Goal: Task Accomplishment & Management: Manage account settings

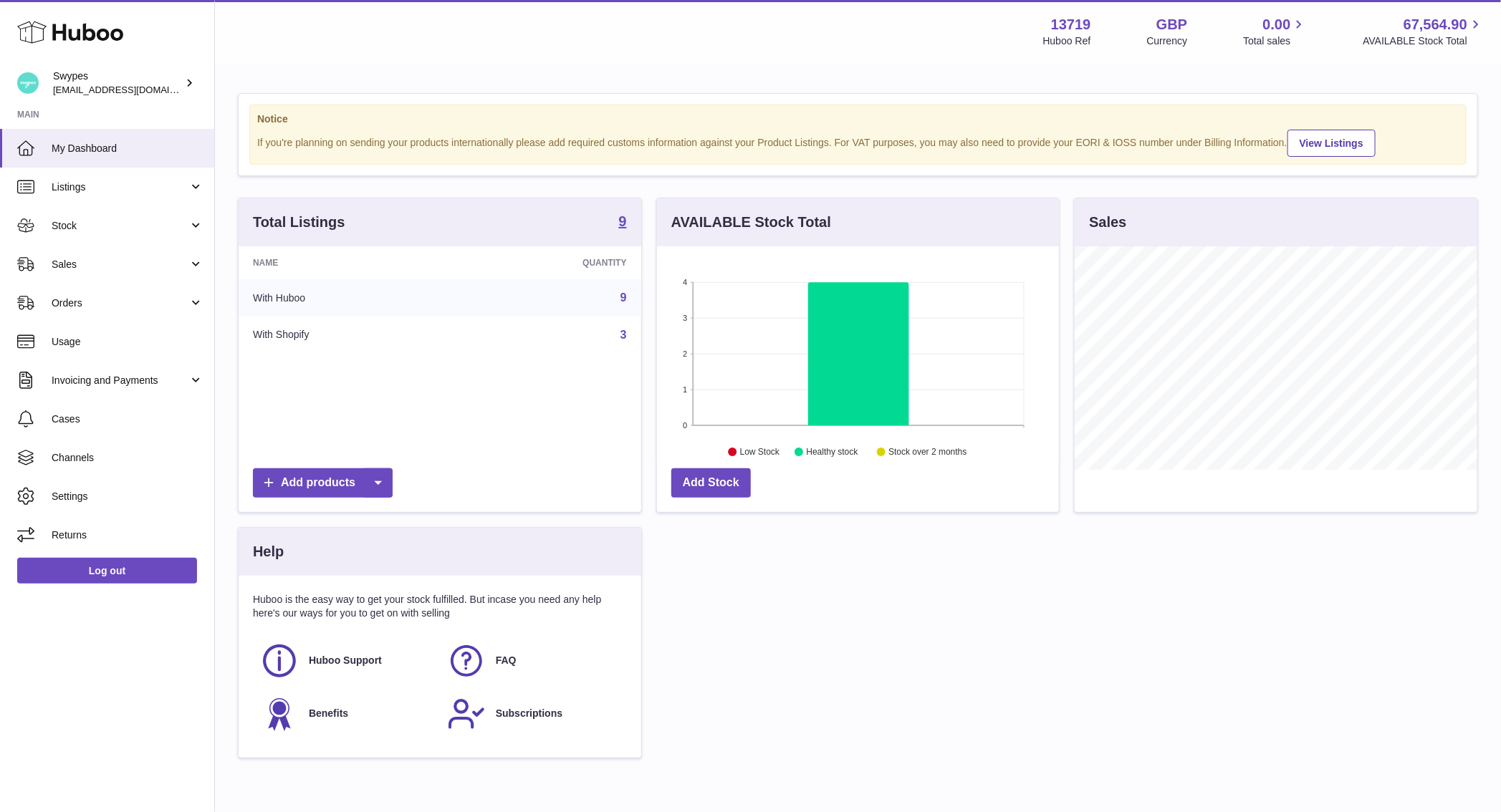
scroll to position [224, 403]
click at [170, 254] on link "Sales" at bounding box center [107, 264] width 214 height 39
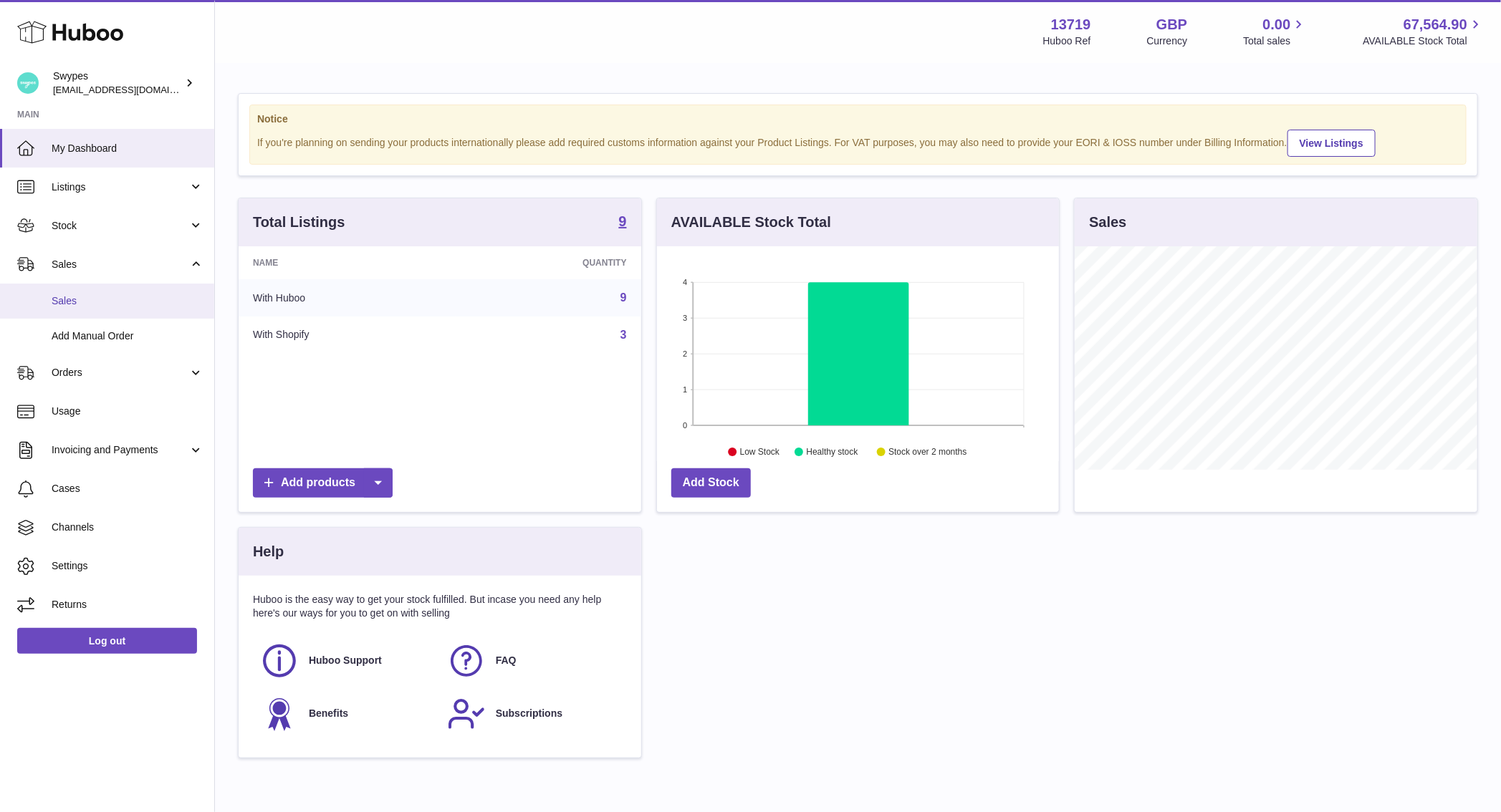
click at [158, 297] on span "Sales" at bounding box center [127, 301] width 152 height 14
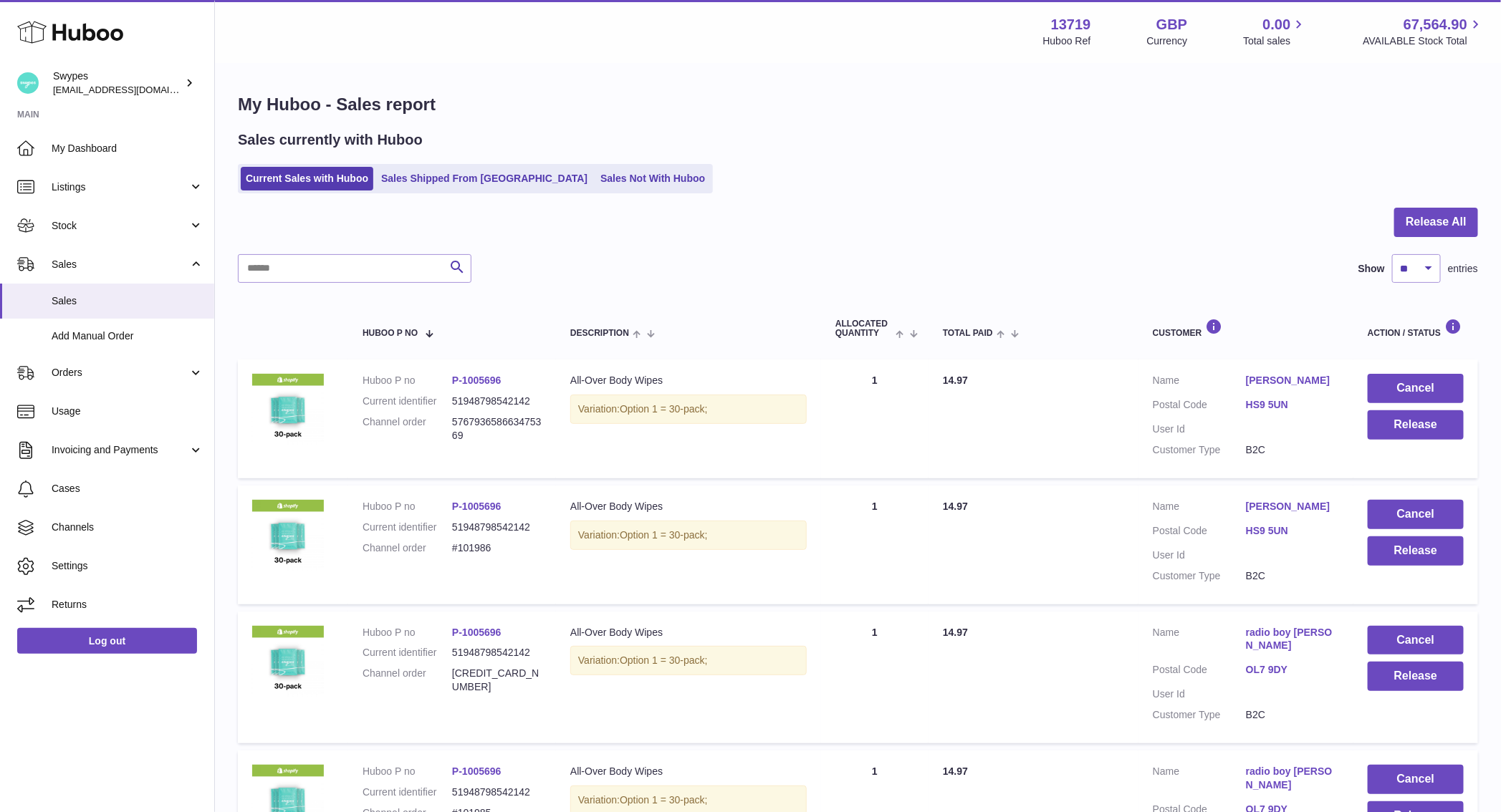
scroll to position [101, 0]
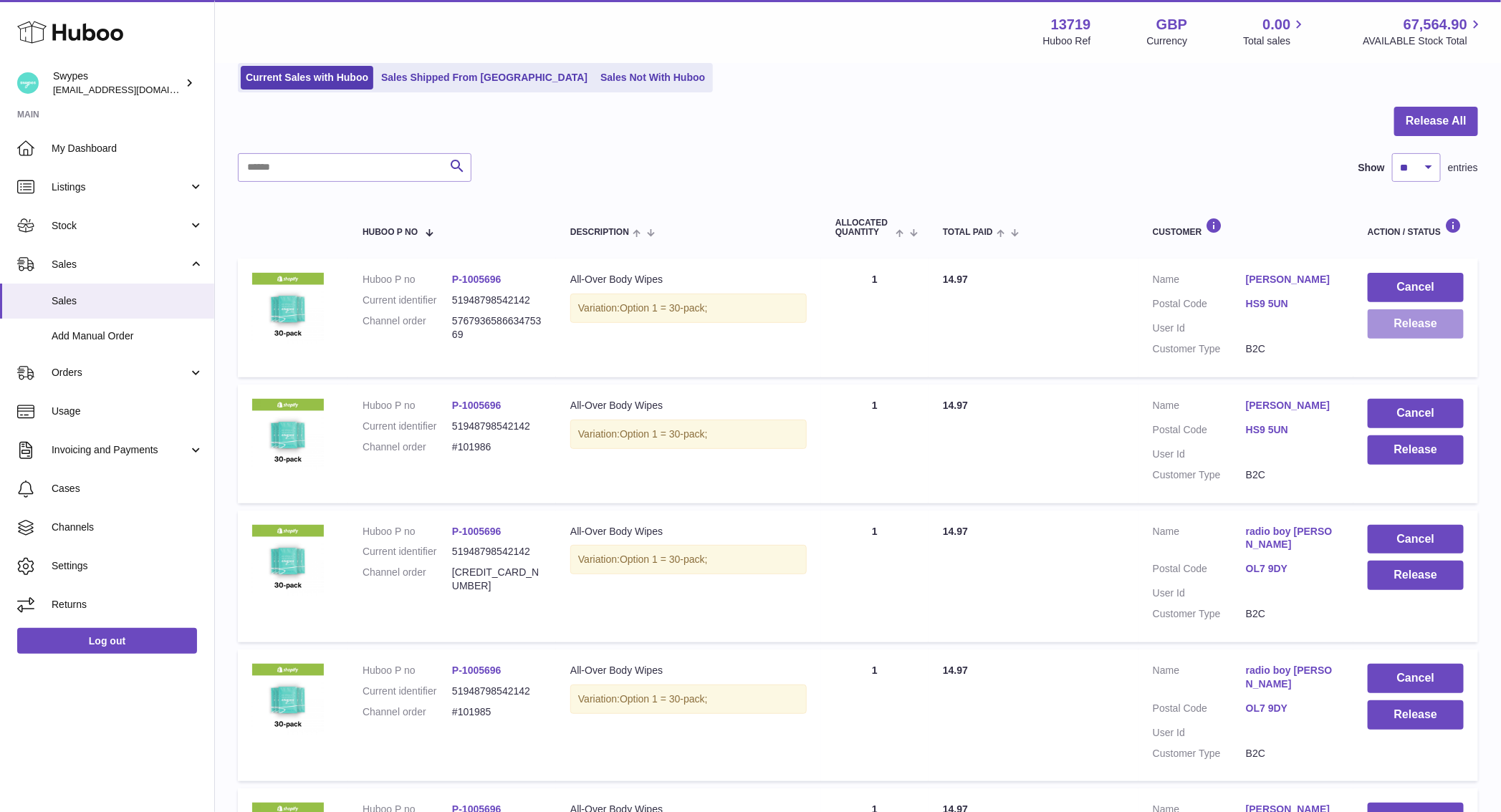
click at [1397, 334] on button "Release" at bounding box center [1415, 324] width 96 height 29
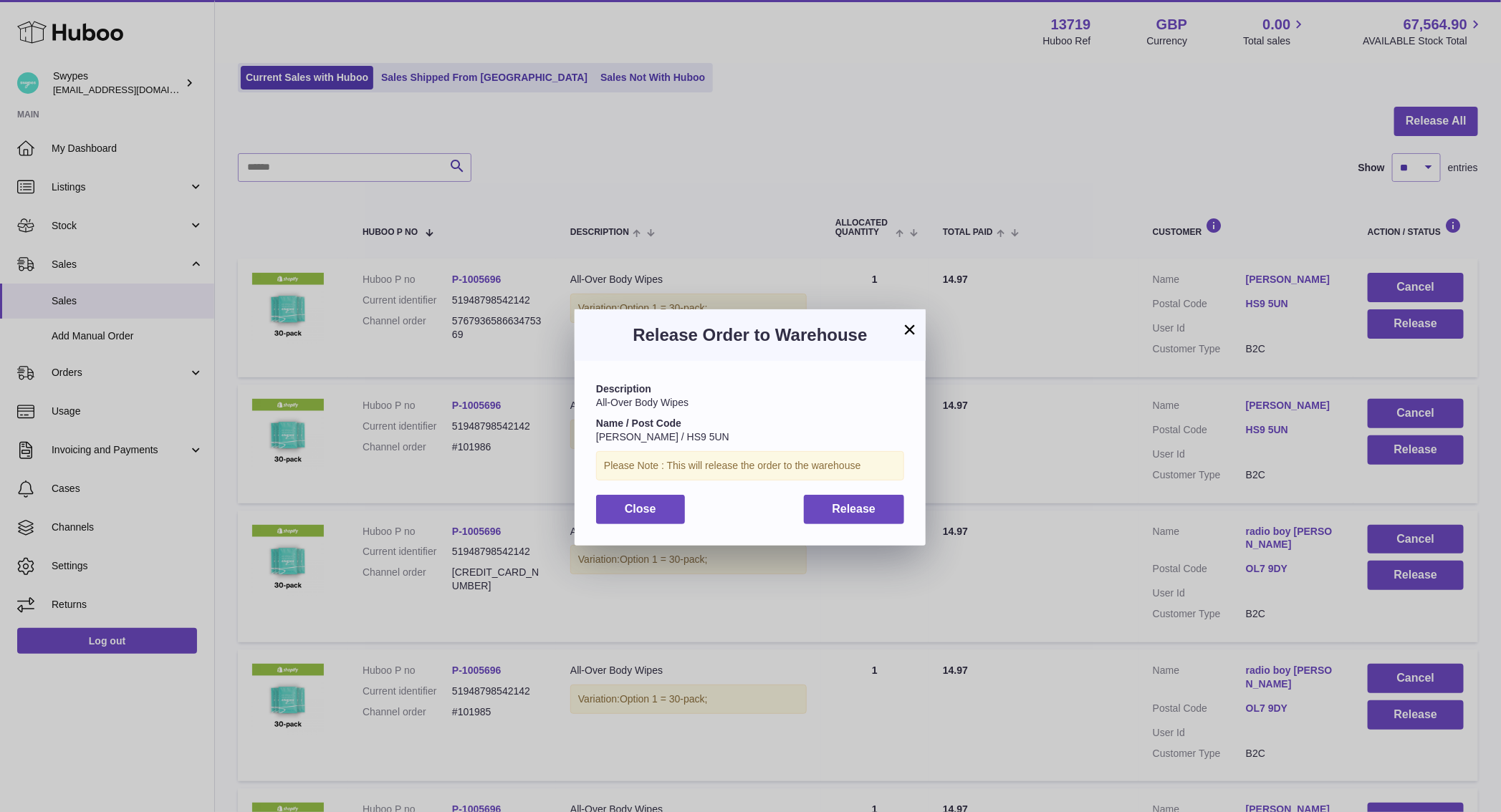
click at [905, 509] on div "Description All-Over Body Wipes Name / Post Code [PERSON_NAME] / HS9 5UN Please…" at bounding box center [750, 453] width 351 height 184
click at [882, 509] on button "Release" at bounding box center [854, 509] width 101 height 29
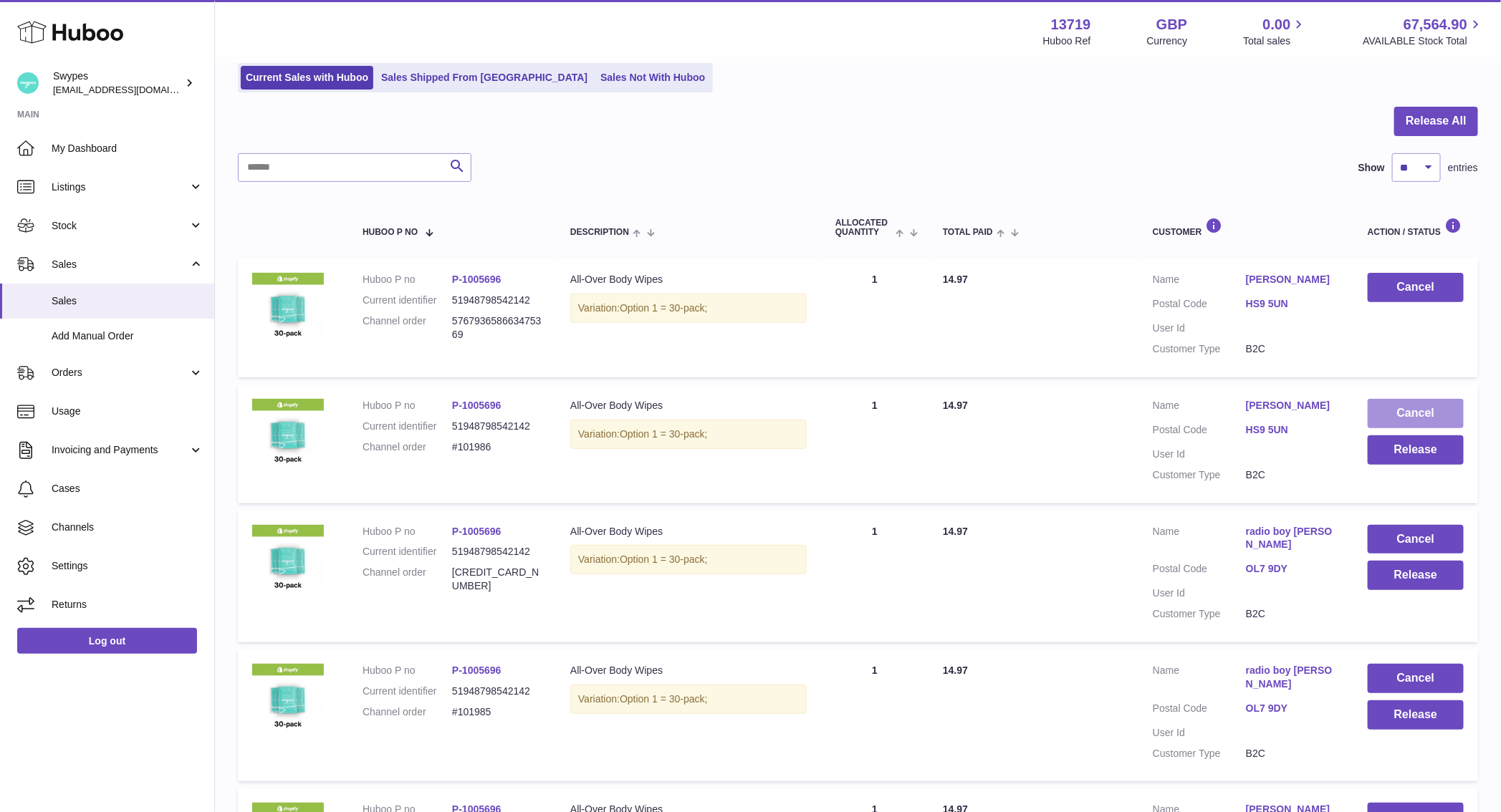
click at [1423, 408] on button "Cancel" at bounding box center [1415, 414] width 96 height 29
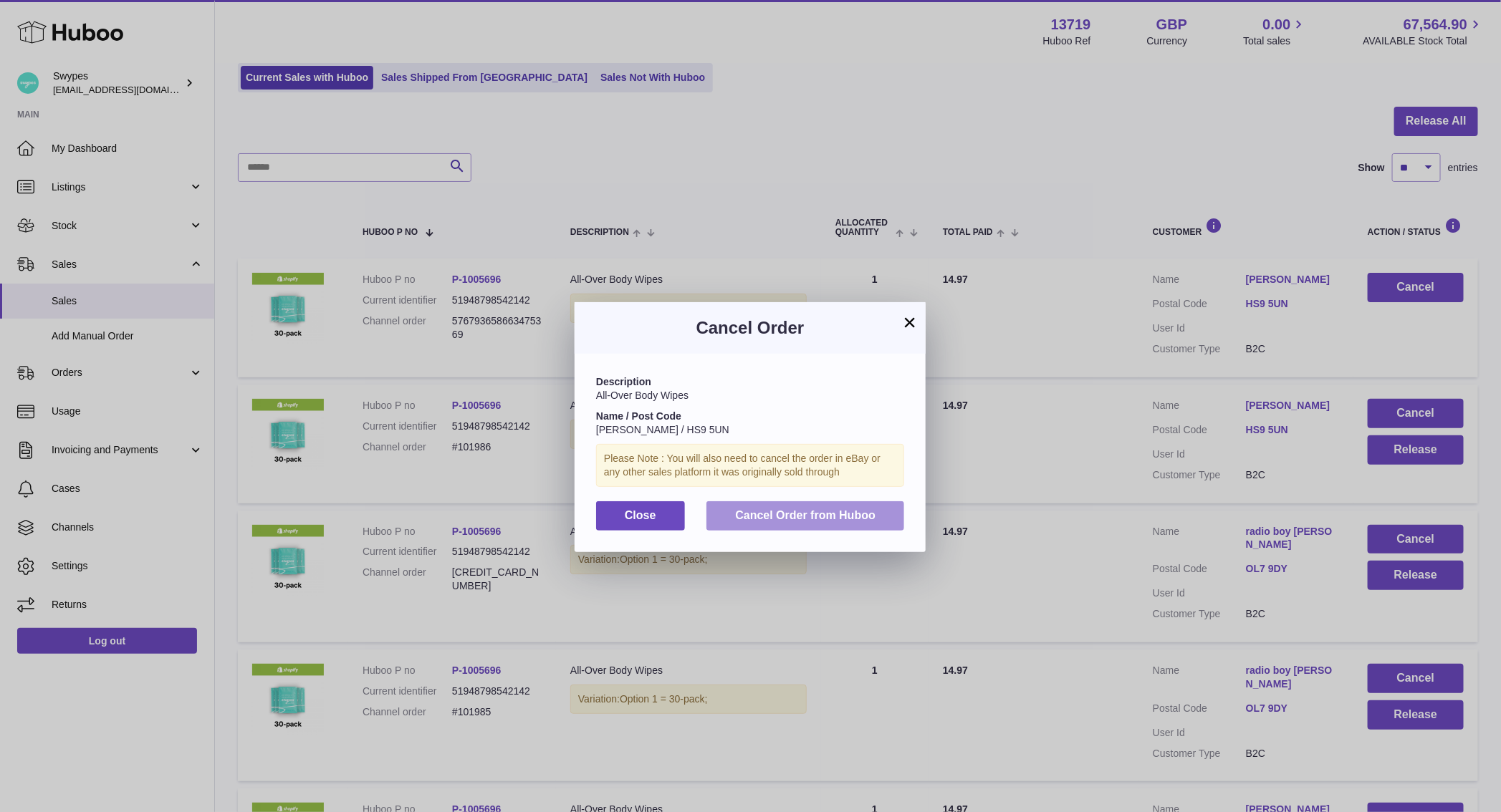
click at [867, 520] on span "Cancel Order from Huboo" at bounding box center [804, 515] width 140 height 12
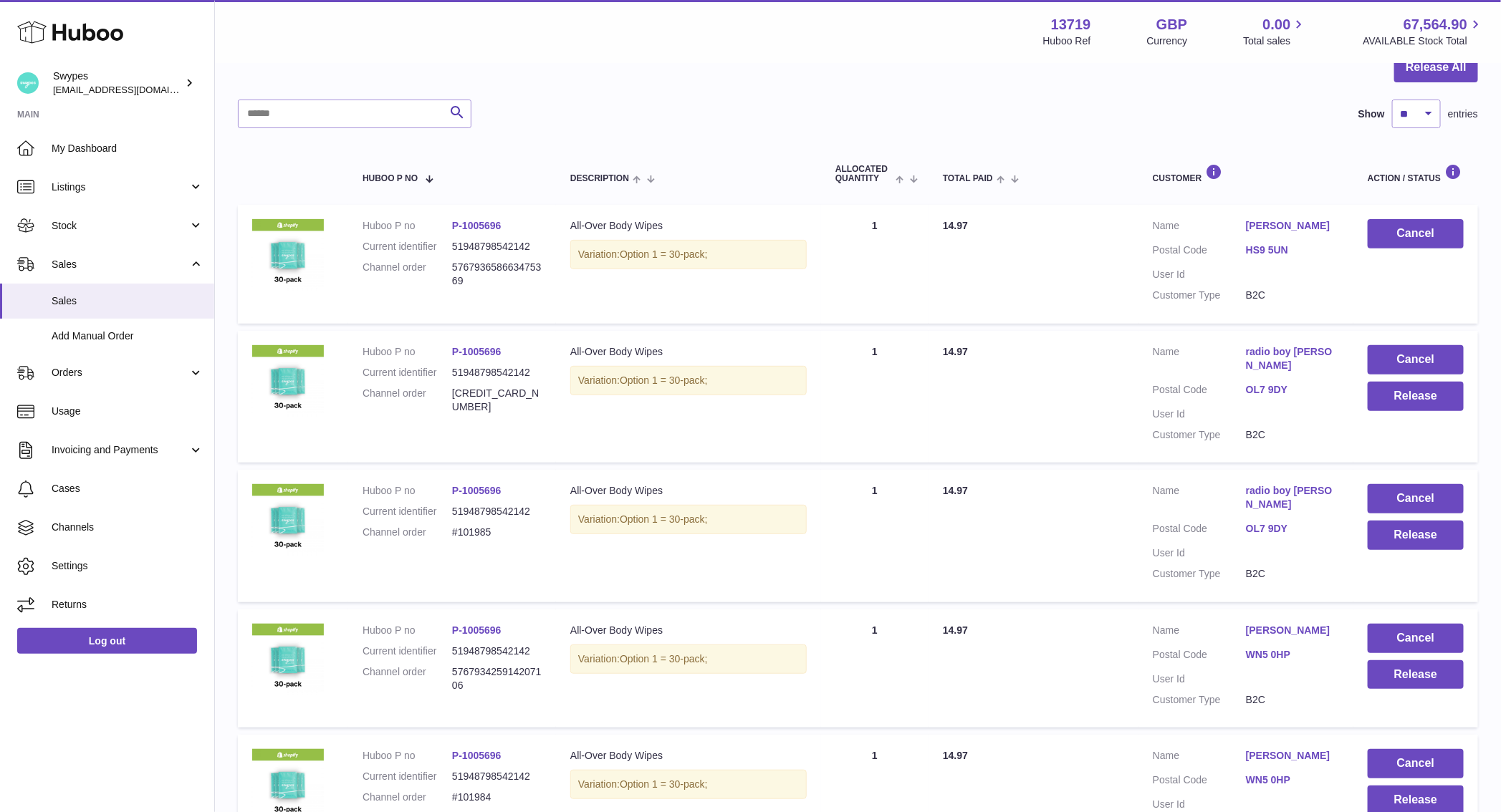
scroll to position [163, 0]
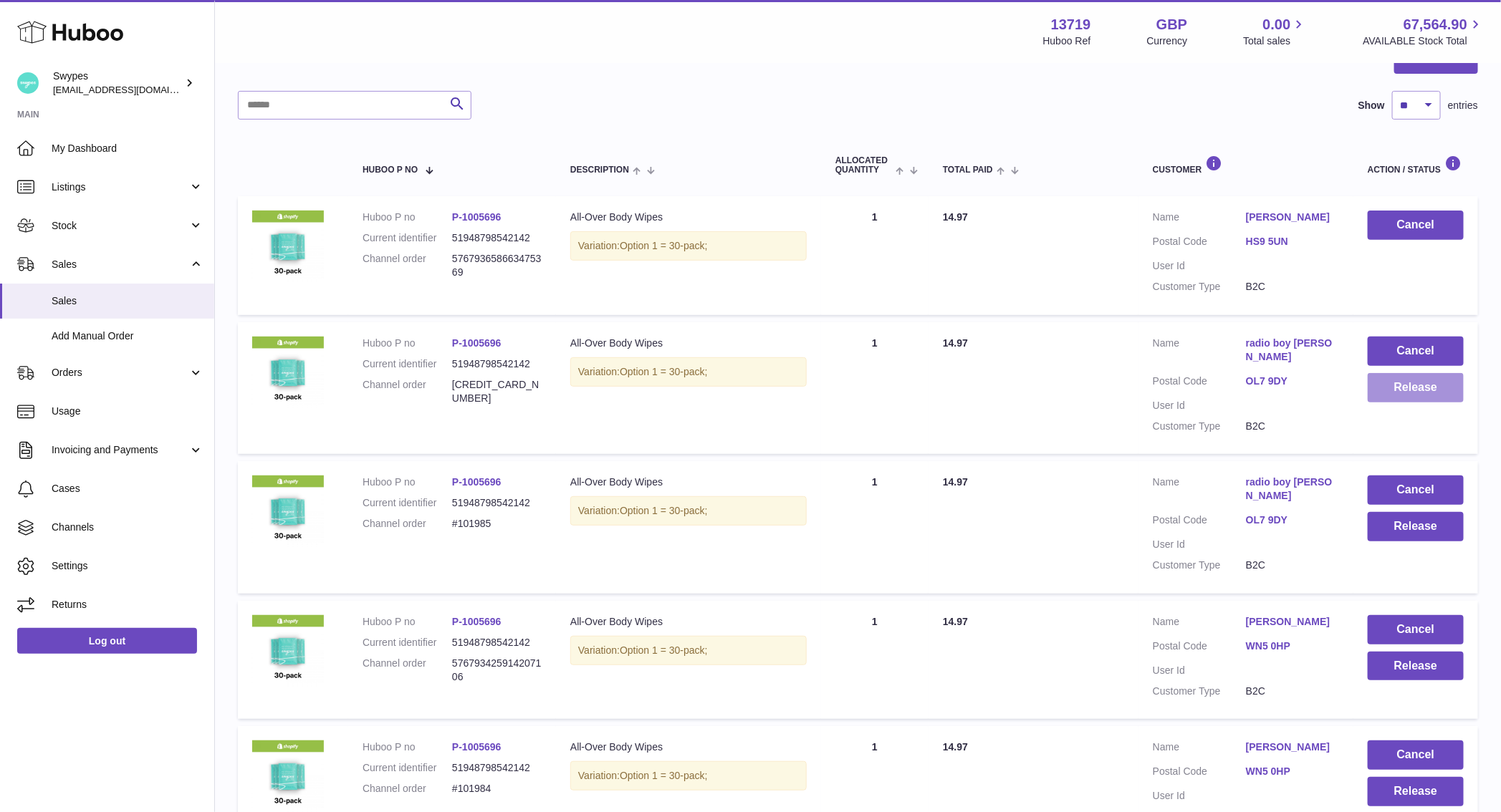
click at [1413, 382] on button "Release" at bounding box center [1415, 388] width 96 height 29
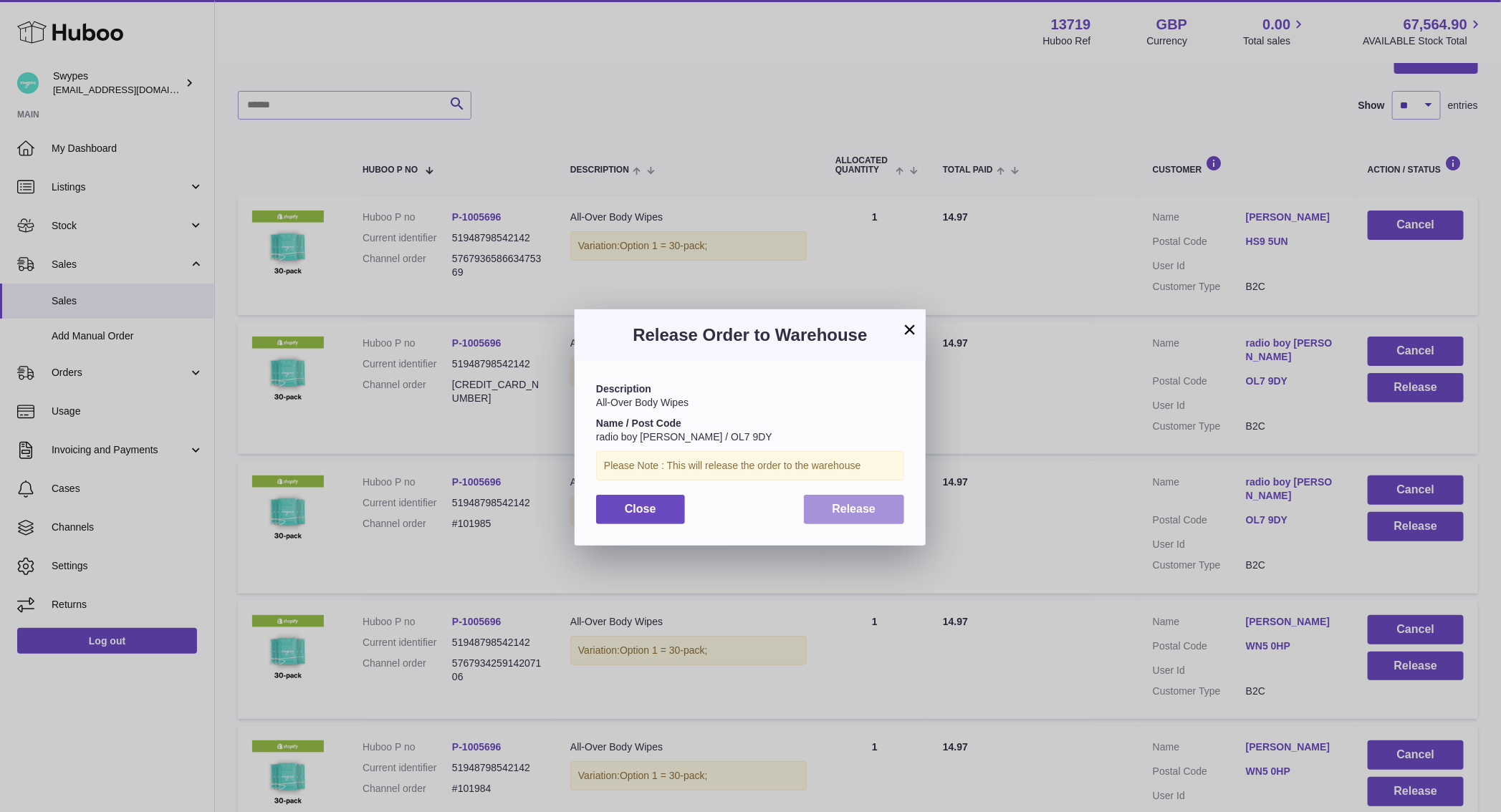
click at [837, 513] on span "Release" at bounding box center [854, 508] width 44 height 12
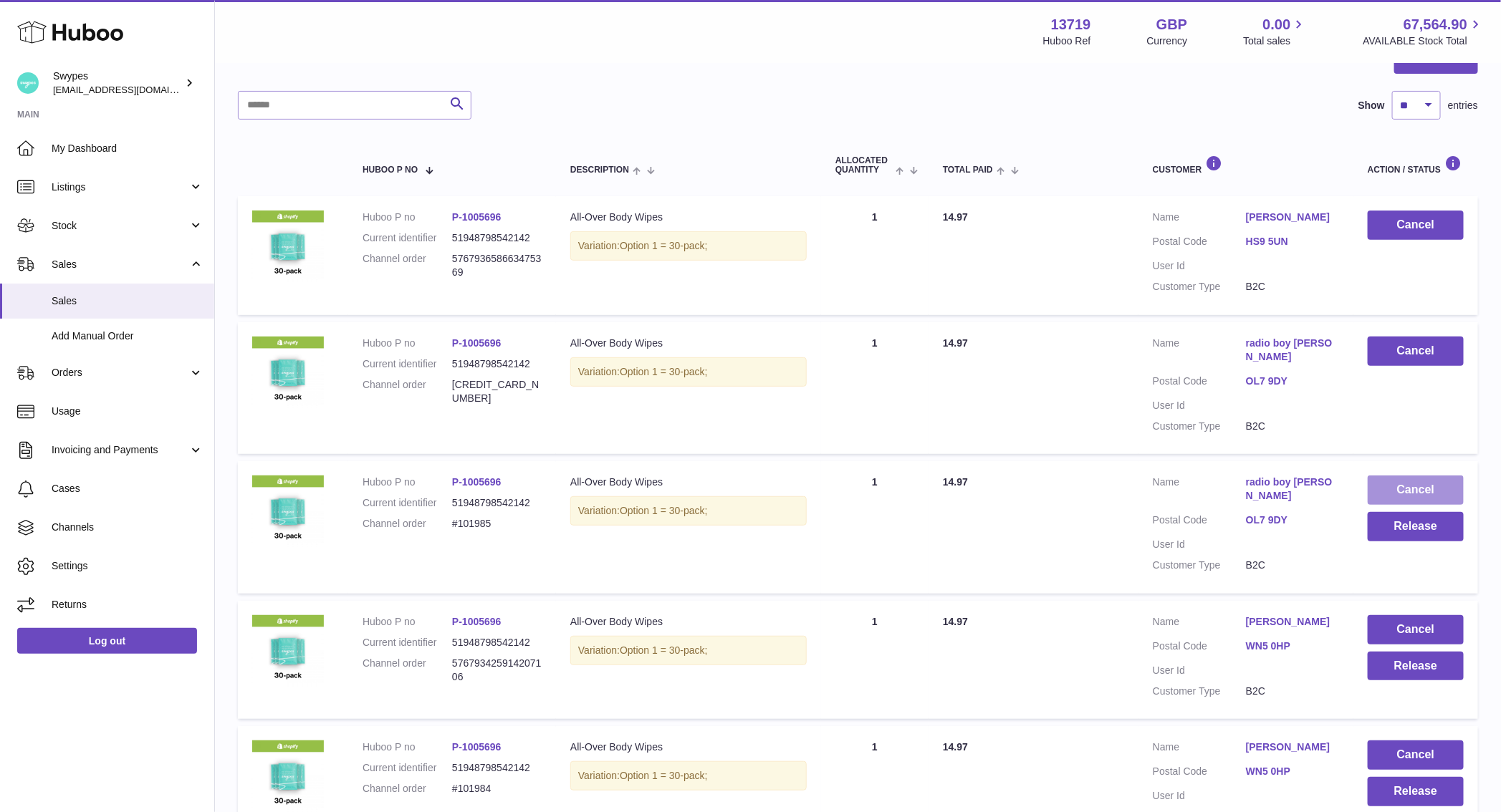
click at [1403, 488] on button "Cancel" at bounding box center [1415, 490] width 96 height 29
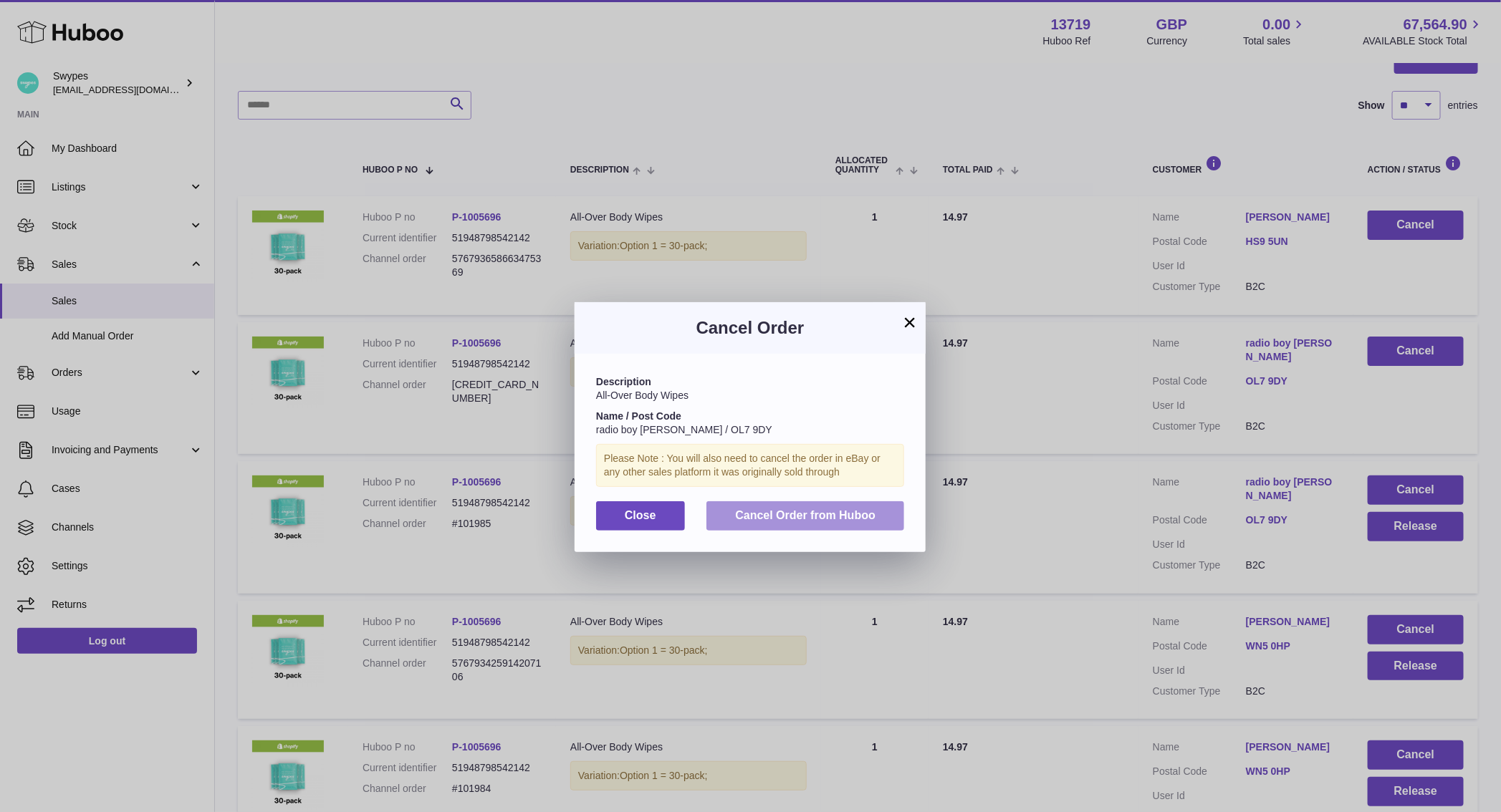
click at [867, 509] on span "Cancel Order from Huboo" at bounding box center [804, 515] width 140 height 12
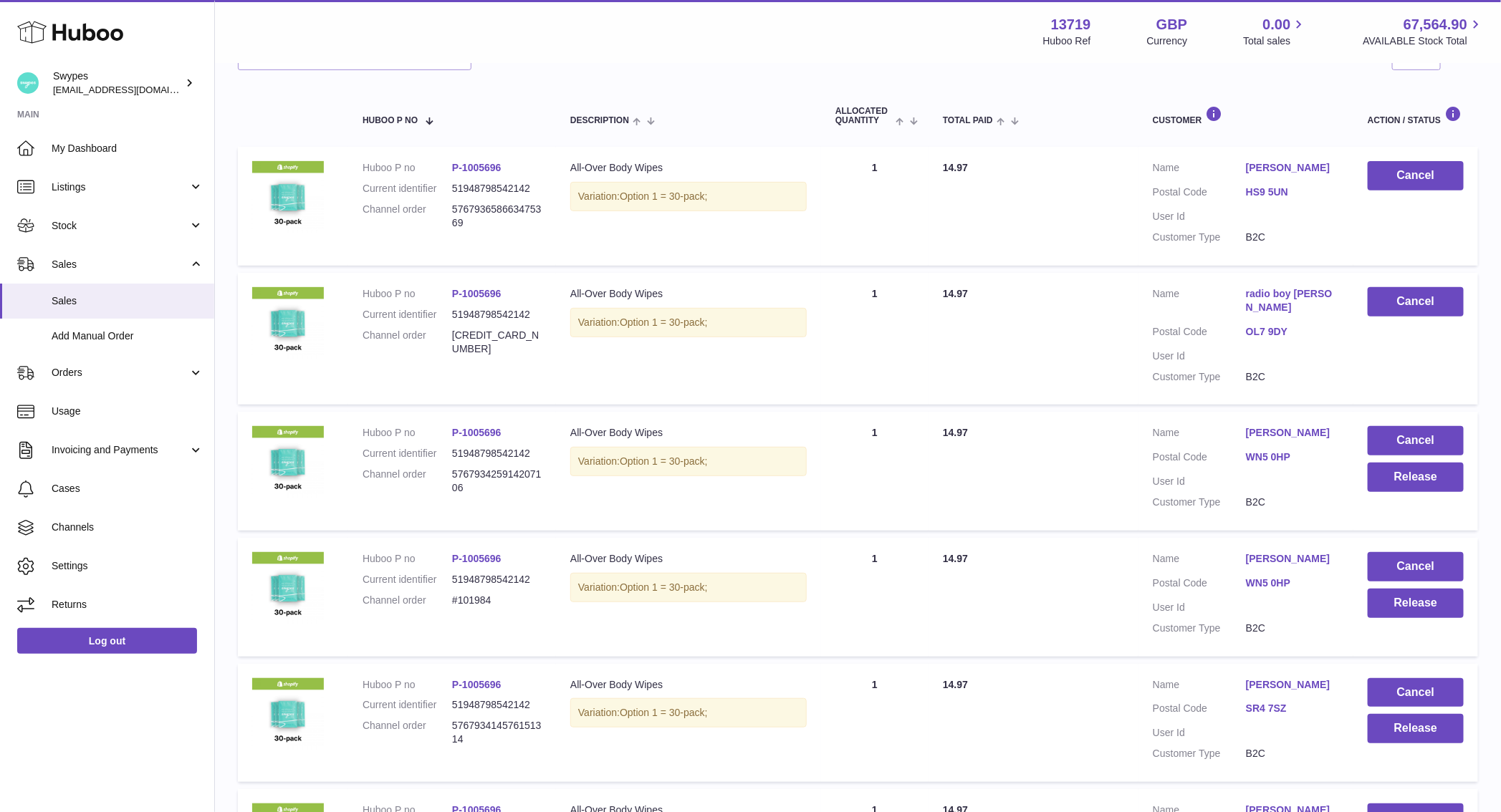
scroll to position [215, 0]
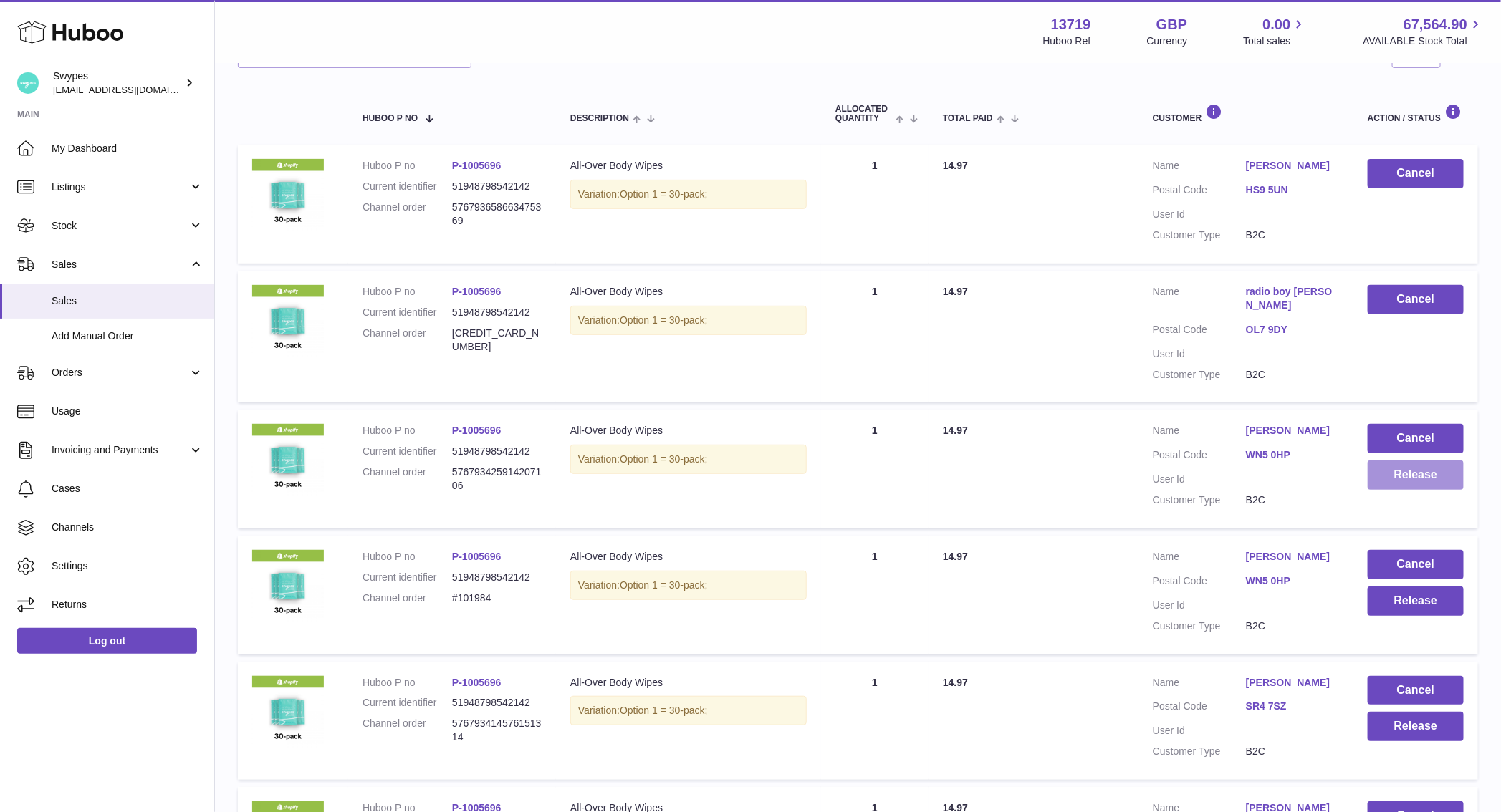
click at [1429, 478] on button "Release" at bounding box center [1415, 475] width 96 height 29
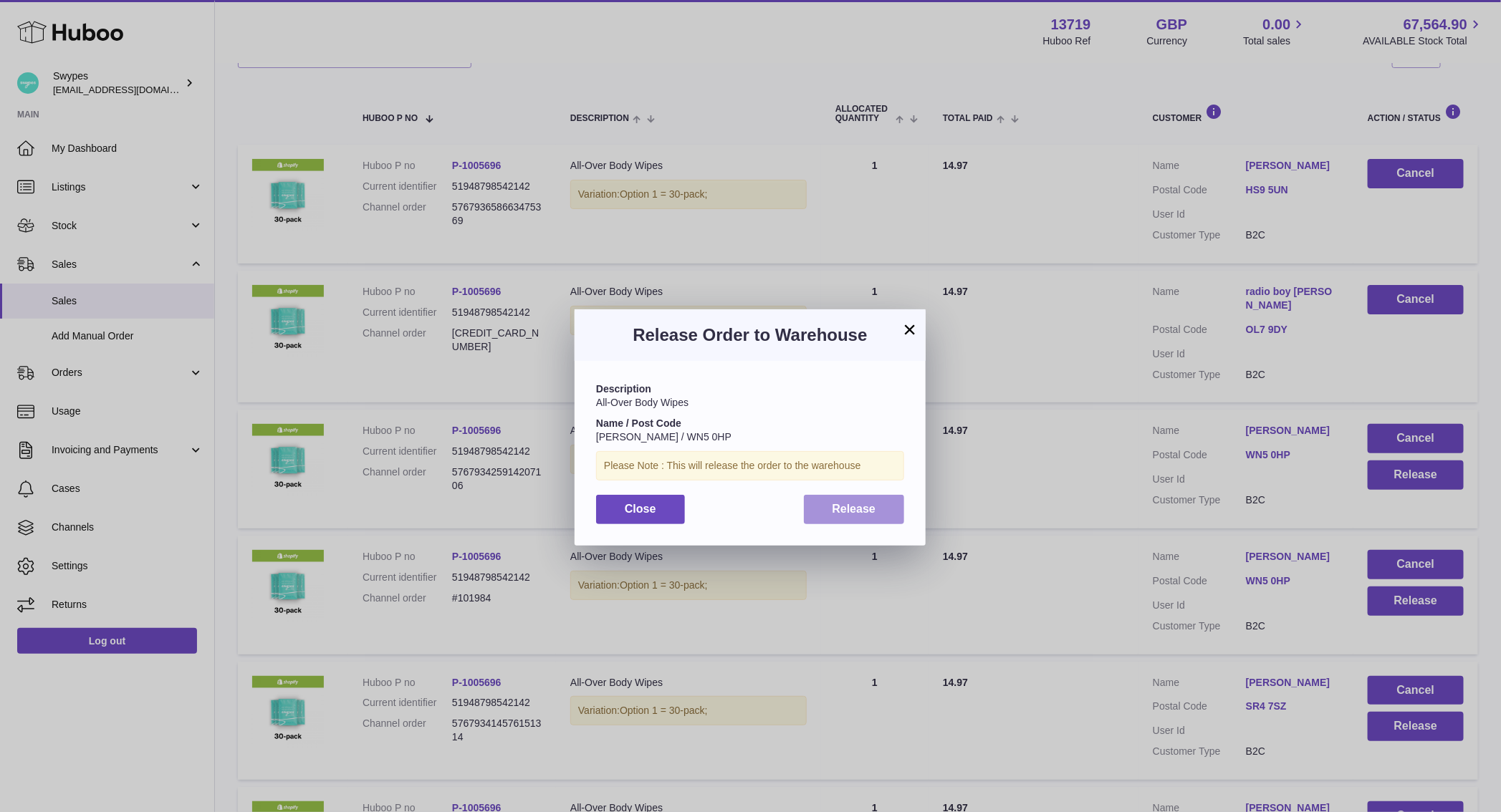
click at [892, 514] on button "Release" at bounding box center [854, 509] width 101 height 29
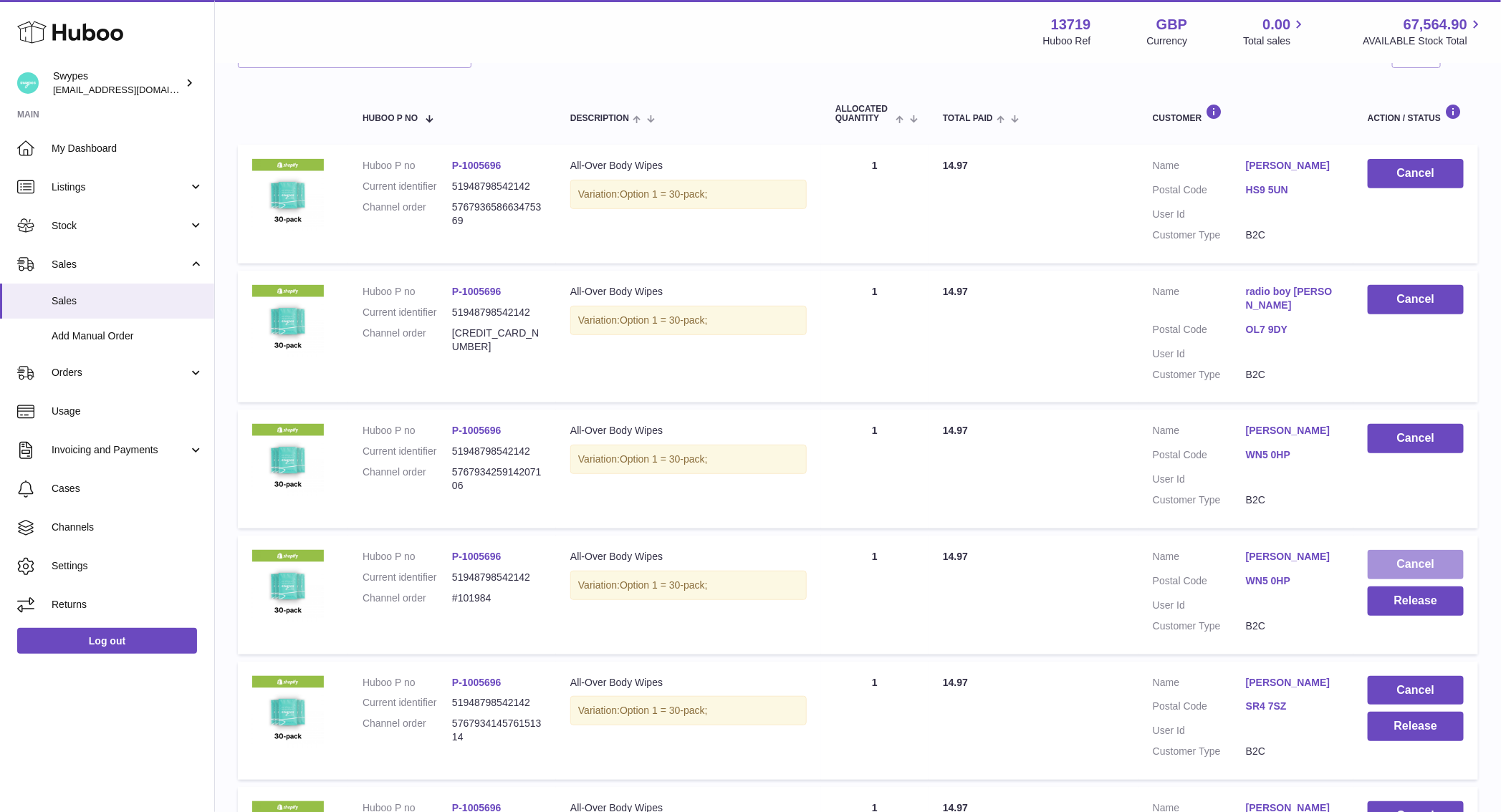
click at [1392, 558] on button "Cancel" at bounding box center [1415, 565] width 96 height 29
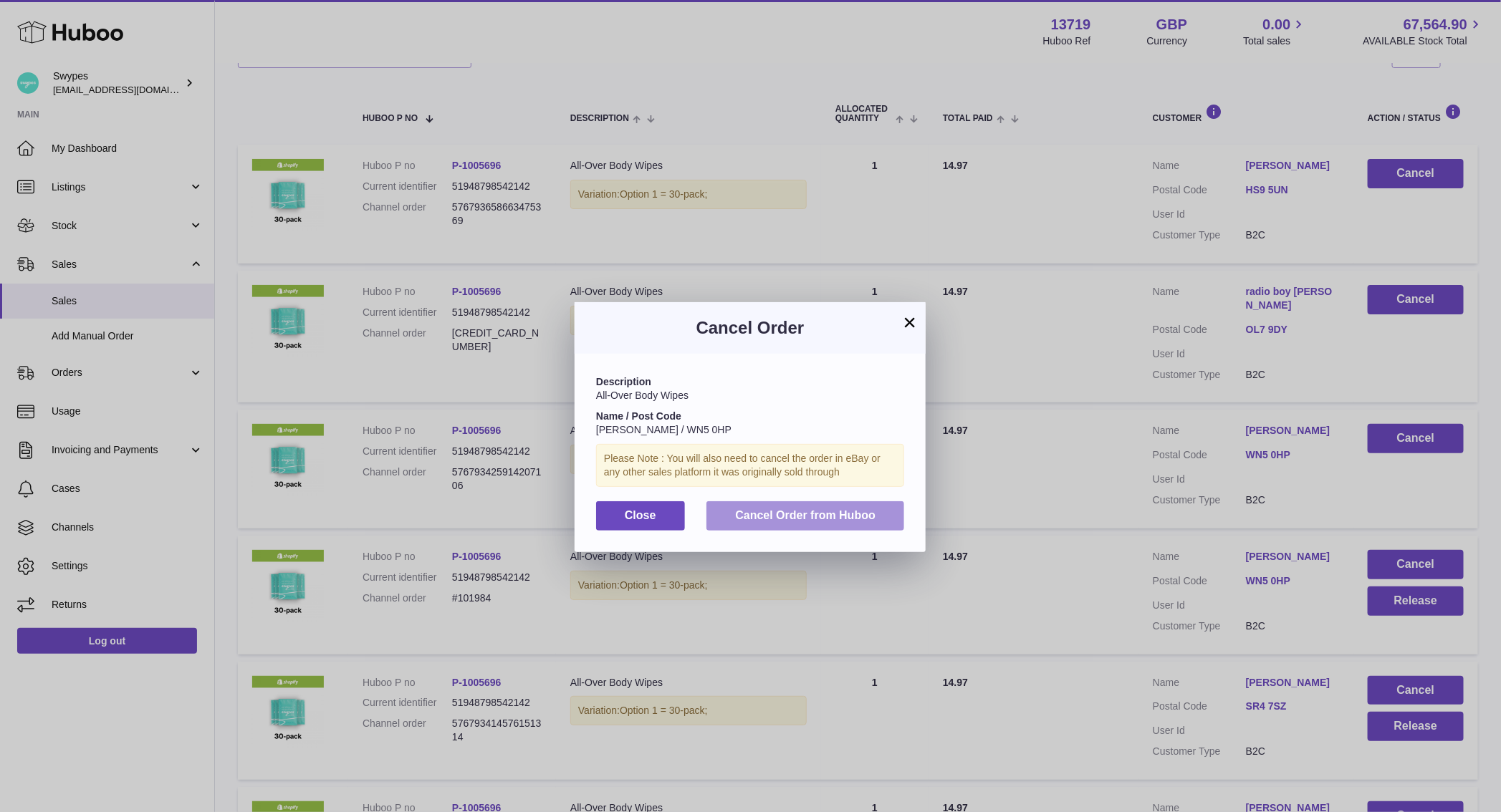
click at [869, 514] on span "Cancel Order from Huboo" at bounding box center [804, 515] width 140 height 12
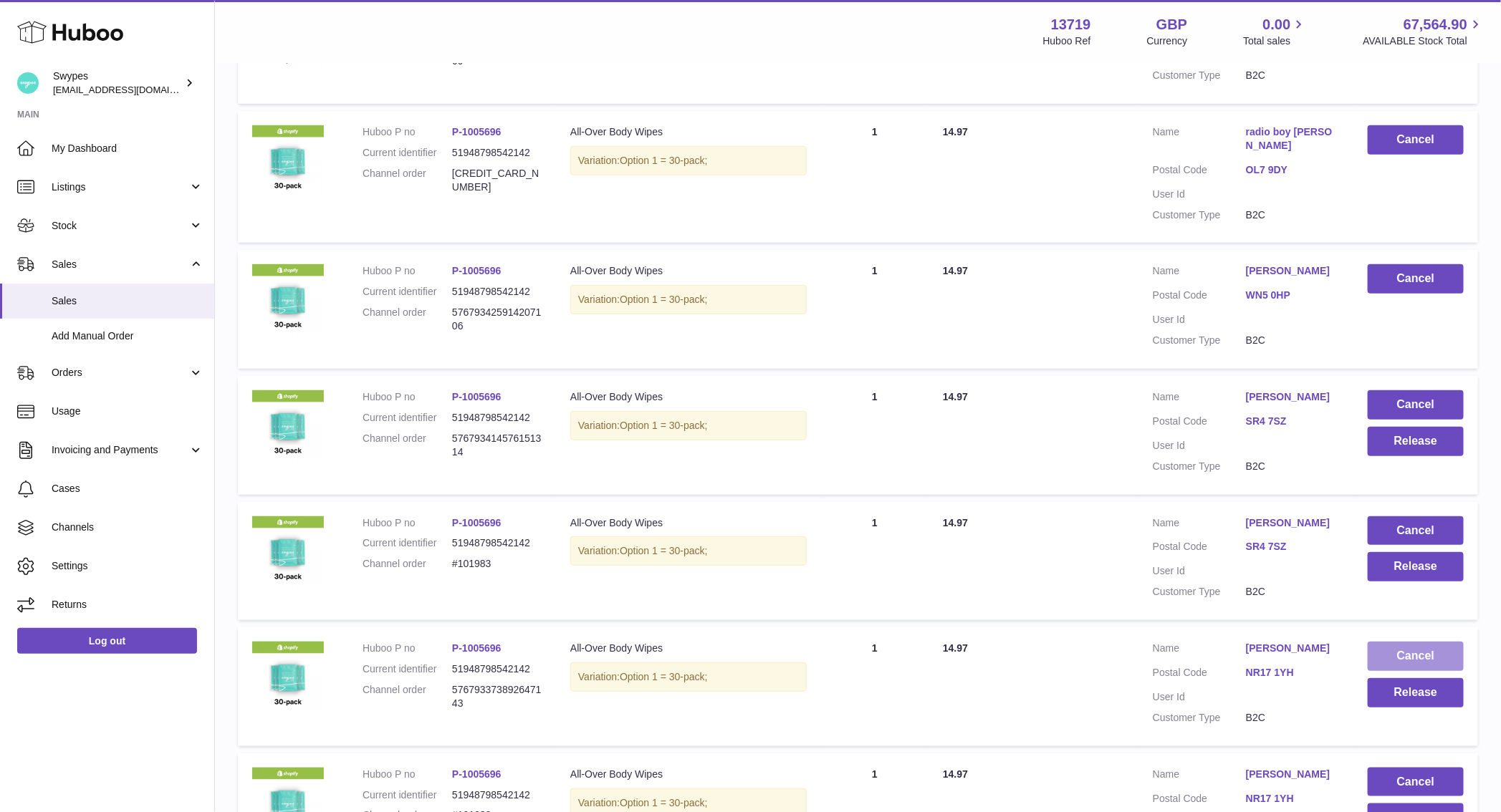
scroll to position [425, 0]
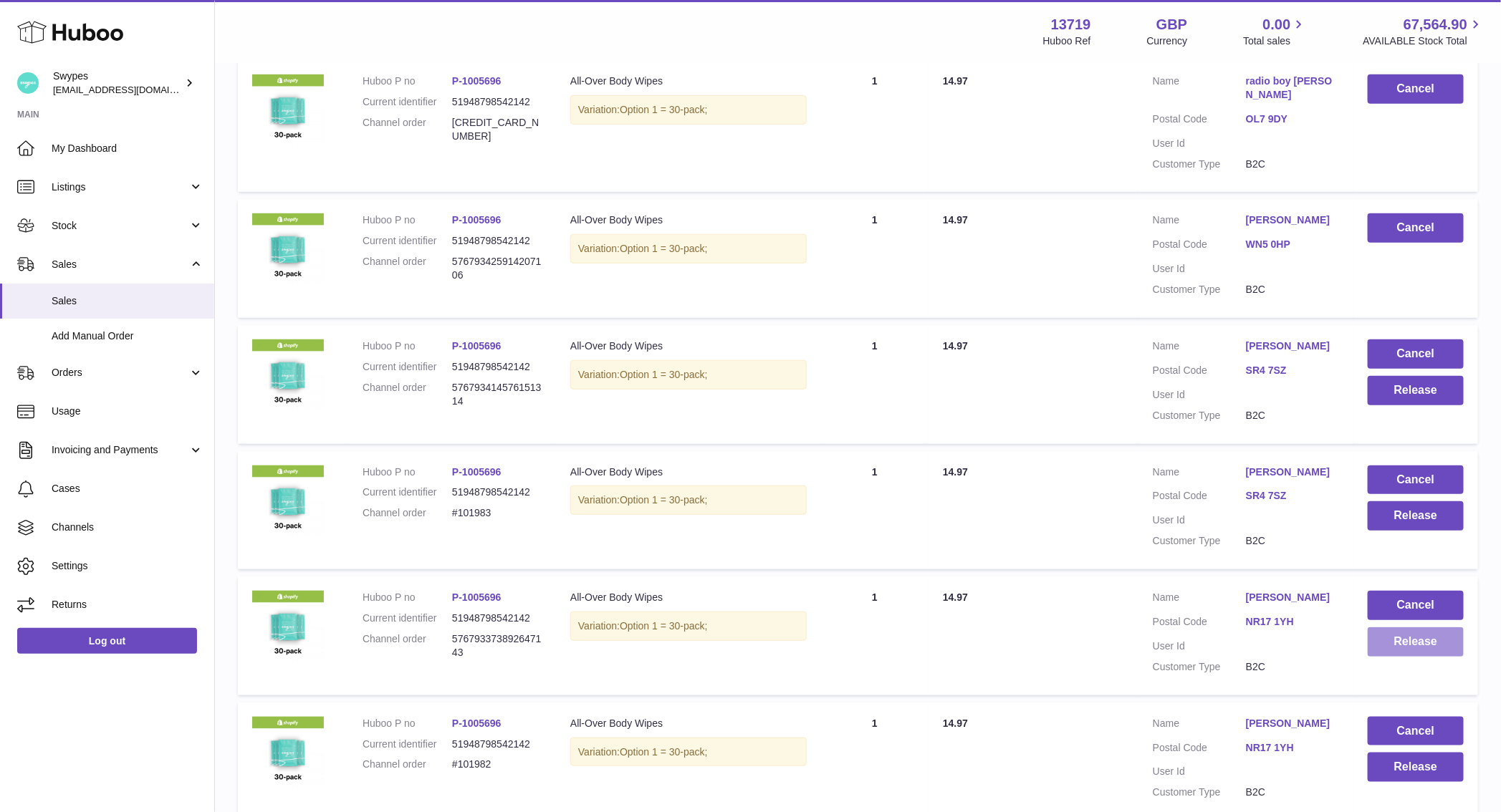
click at [1410, 646] on button "Release" at bounding box center [1415, 642] width 96 height 29
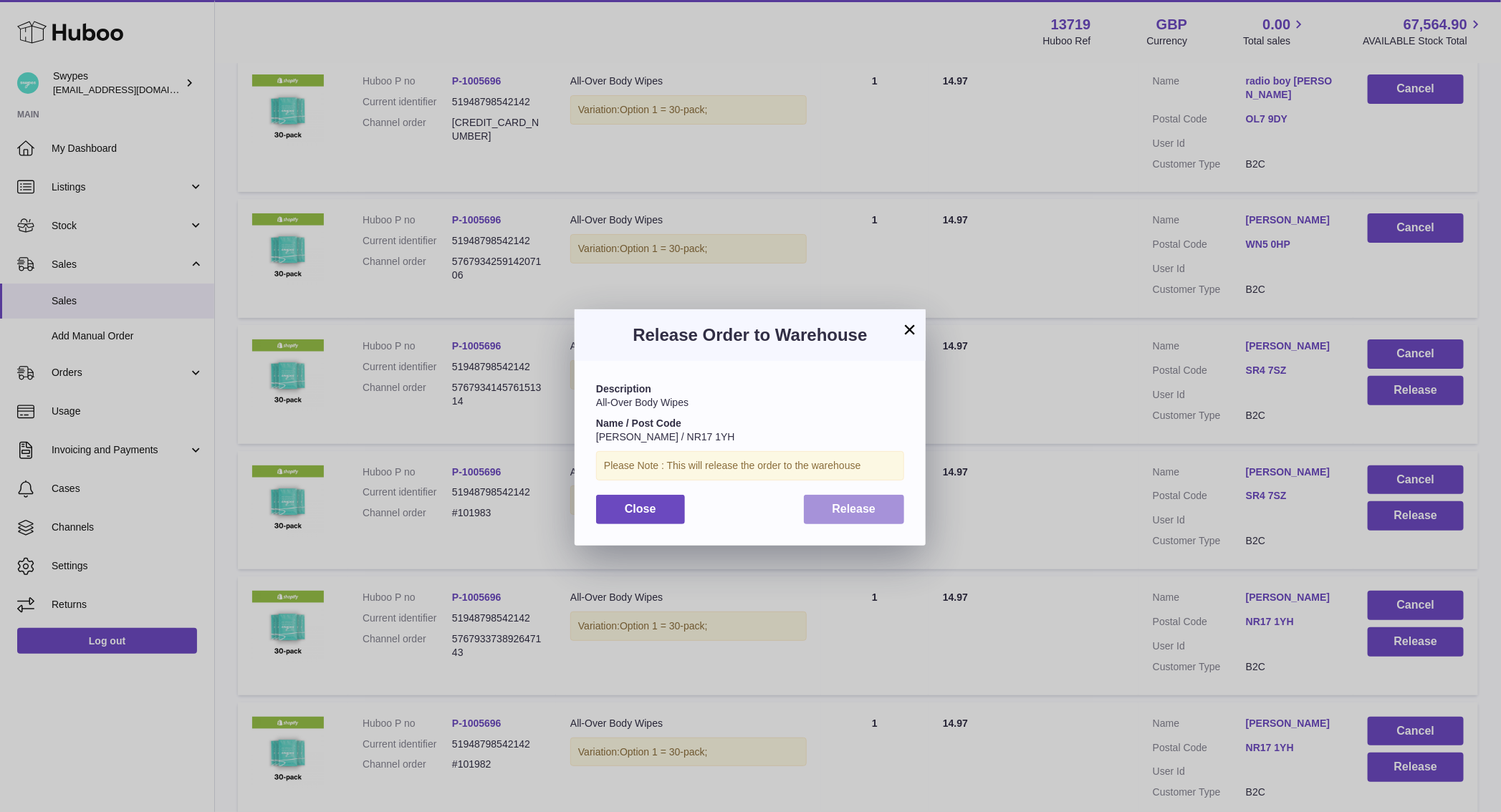
click at [816, 514] on button "Release" at bounding box center [854, 509] width 101 height 29
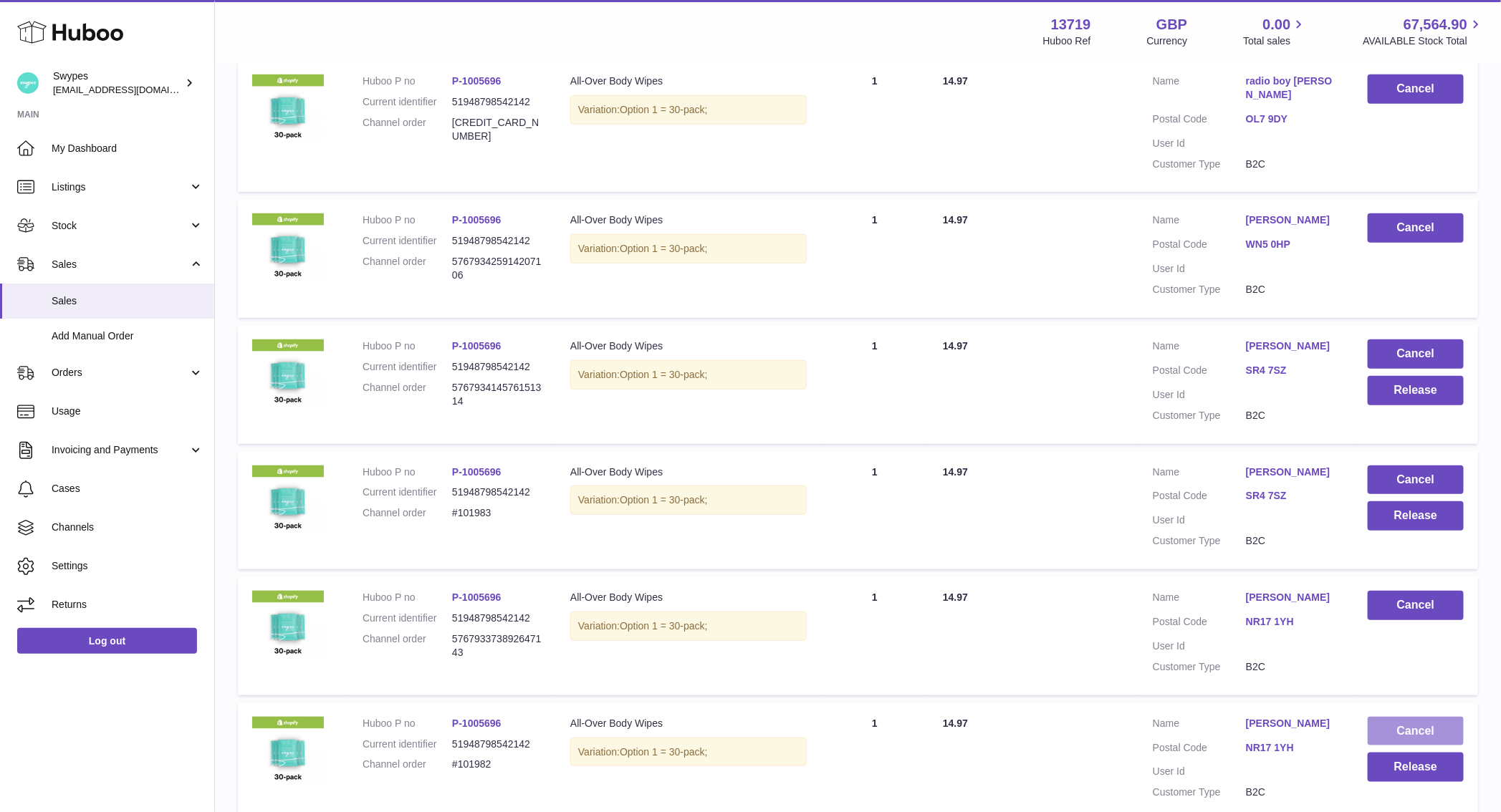
click at [1401, 720] on button "Cancel" at bounding box center [1415, 731] width 96 height 29
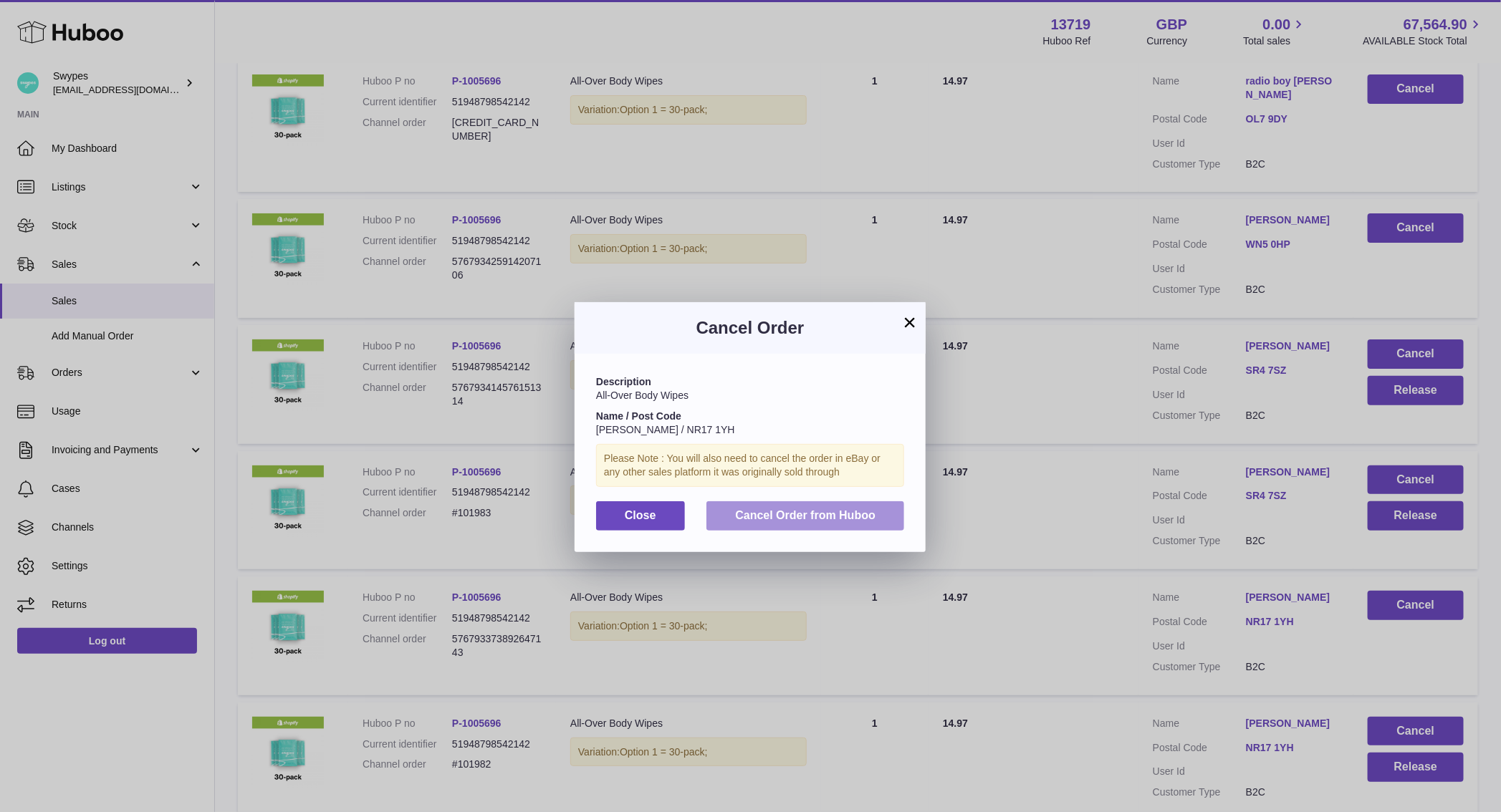
click at [884, 525] on button "Cancel Order from Huboo" at bounding box center [805, 516] width 198 height 29
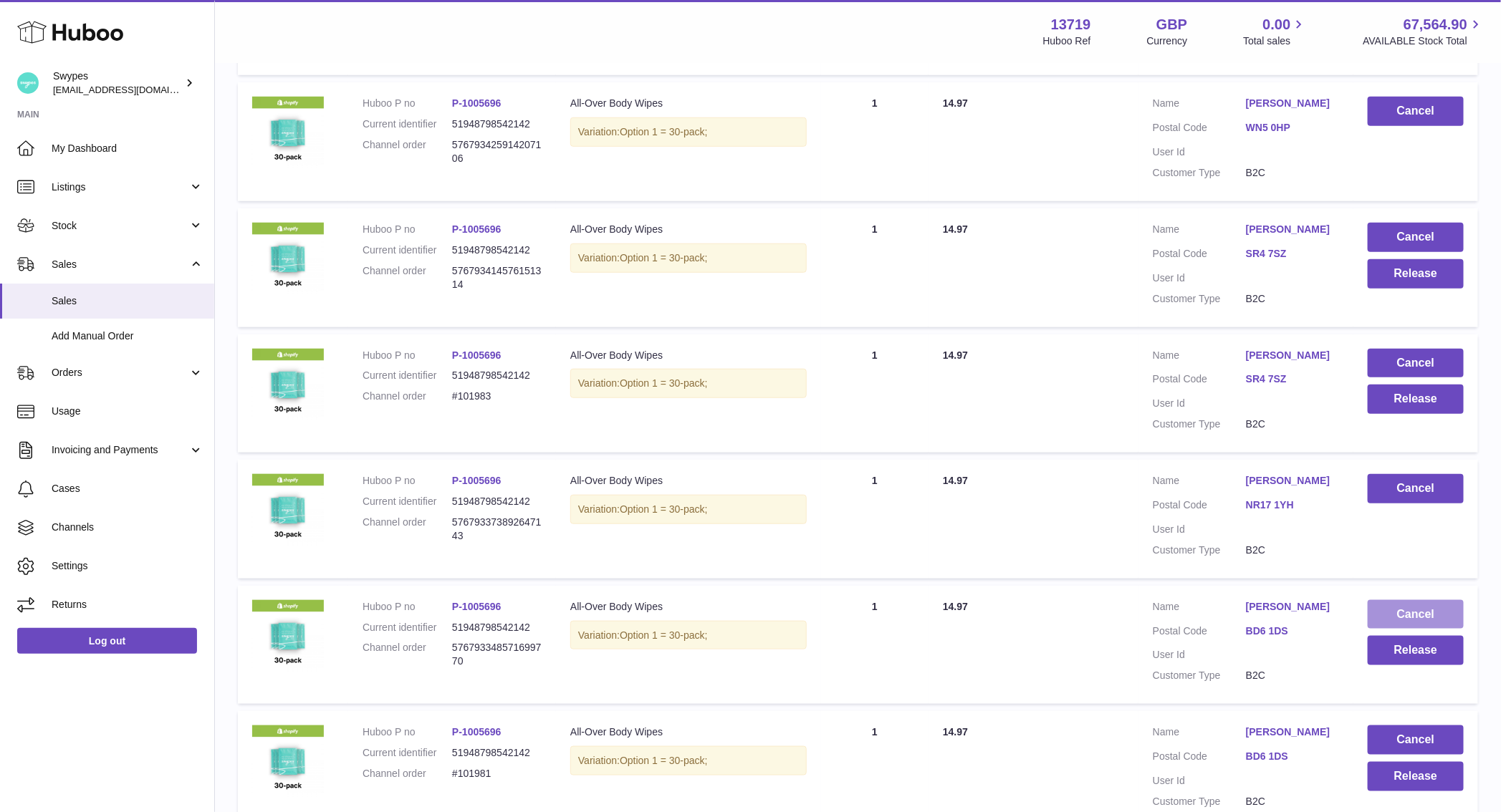
scroll to position [572, 0]
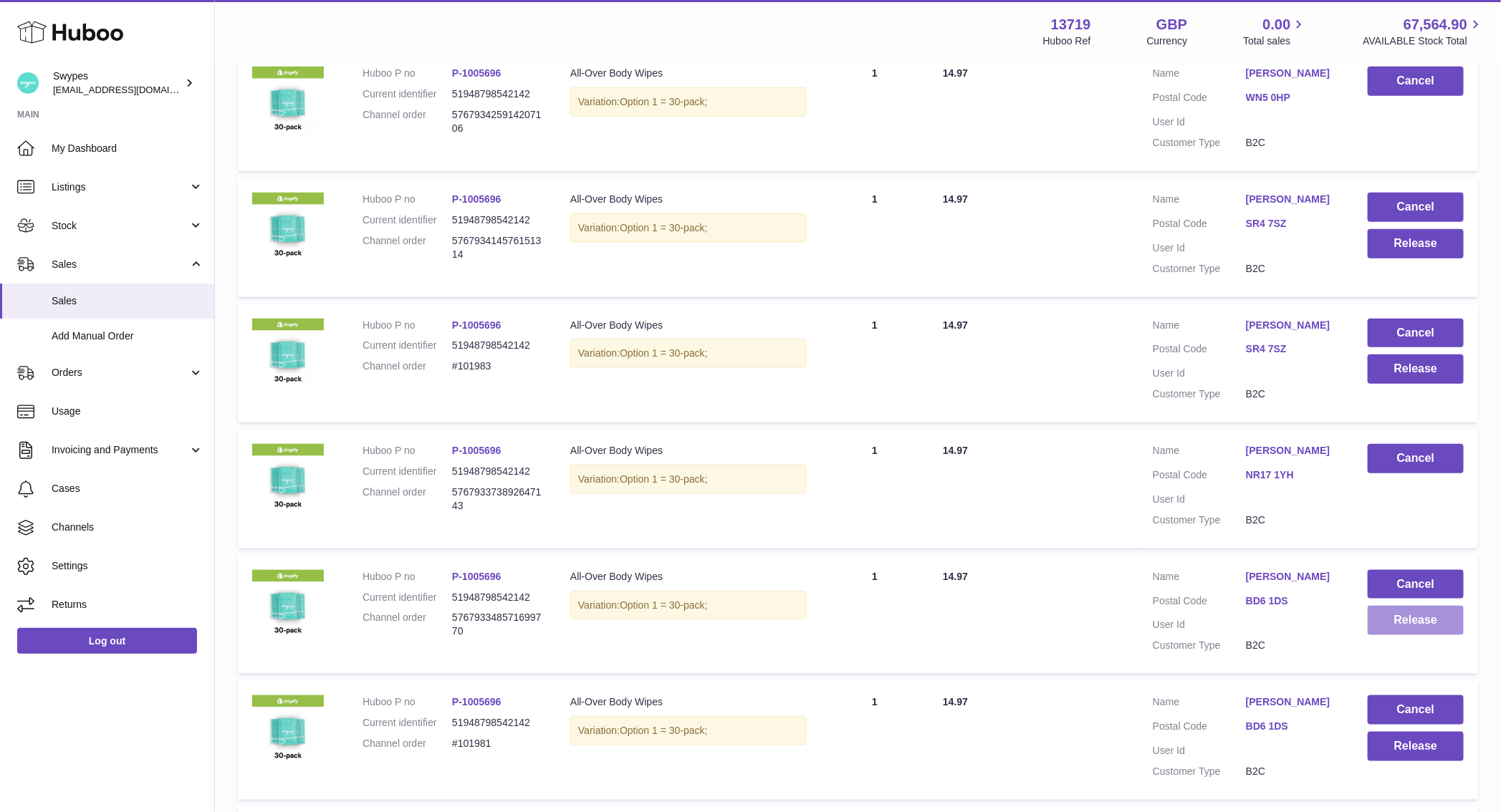
click at [1394, 616] on button "Release" at bounding box center [1415, 620] width 96 height 29
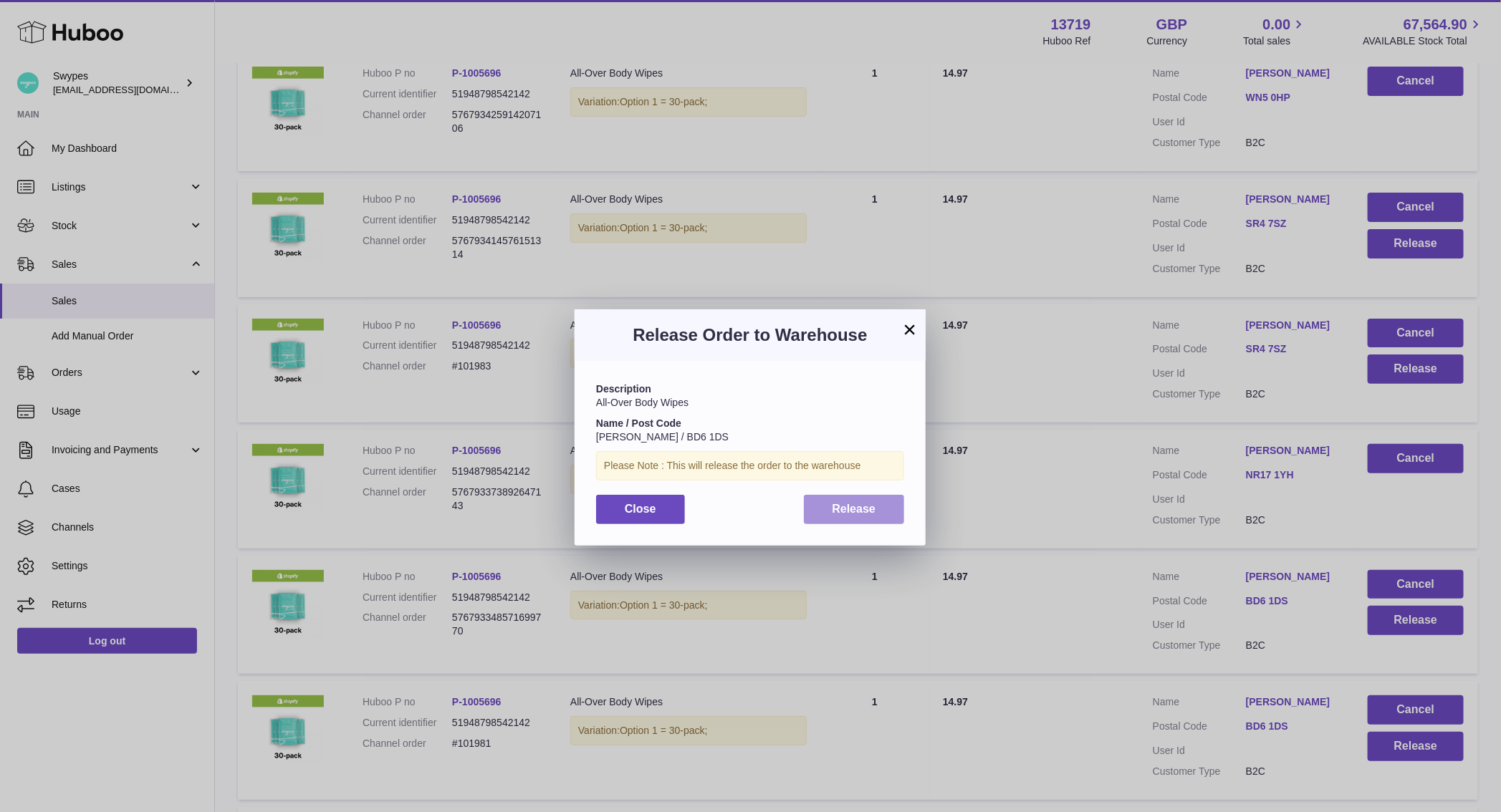
click at [885, 521] on button "Release" at bounding box center [854, 509] width 101 height 29
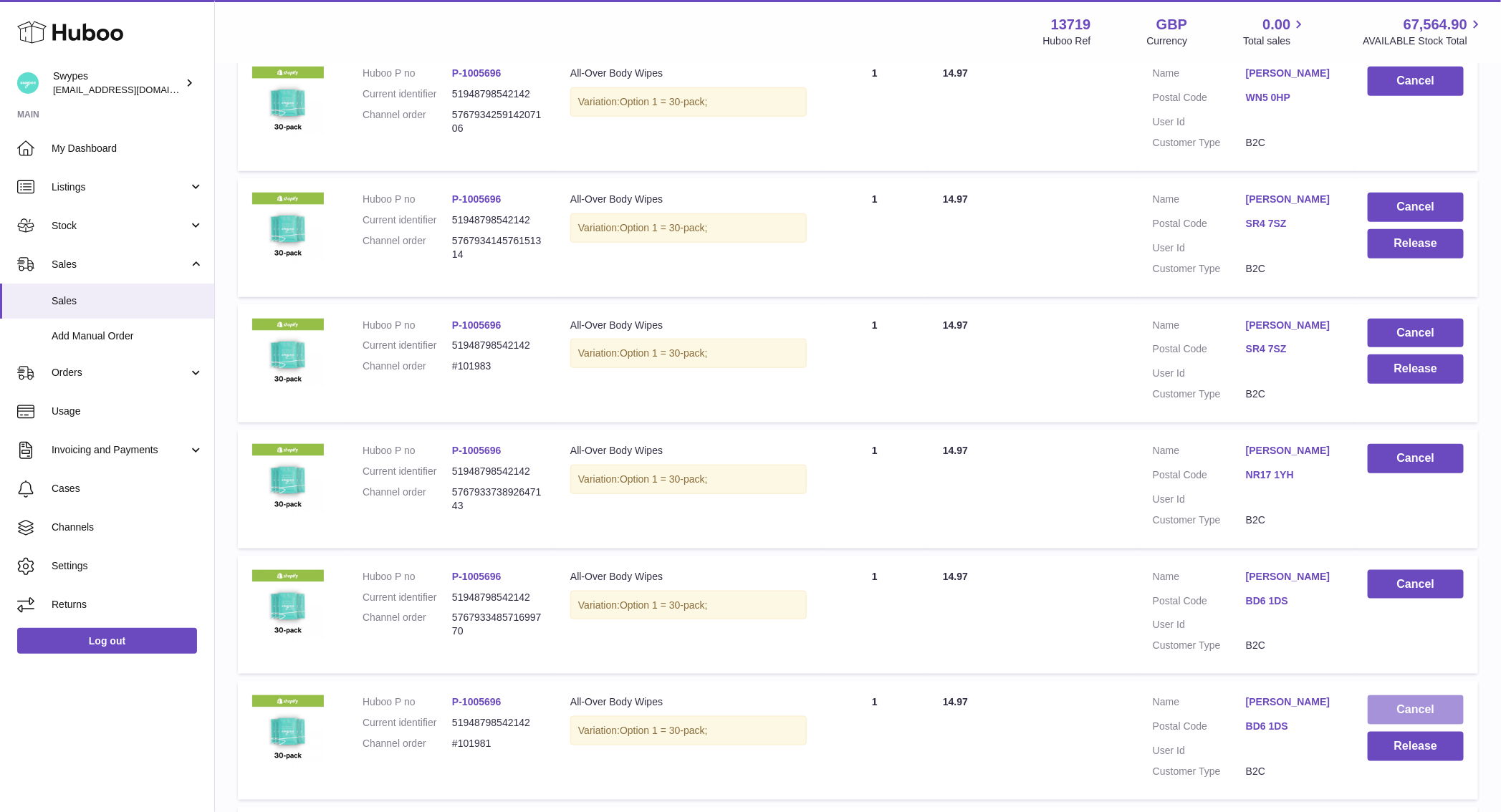
click at [1400, 705] on button "Cancel" at bounding box center [1415, 710] width 96 height 29
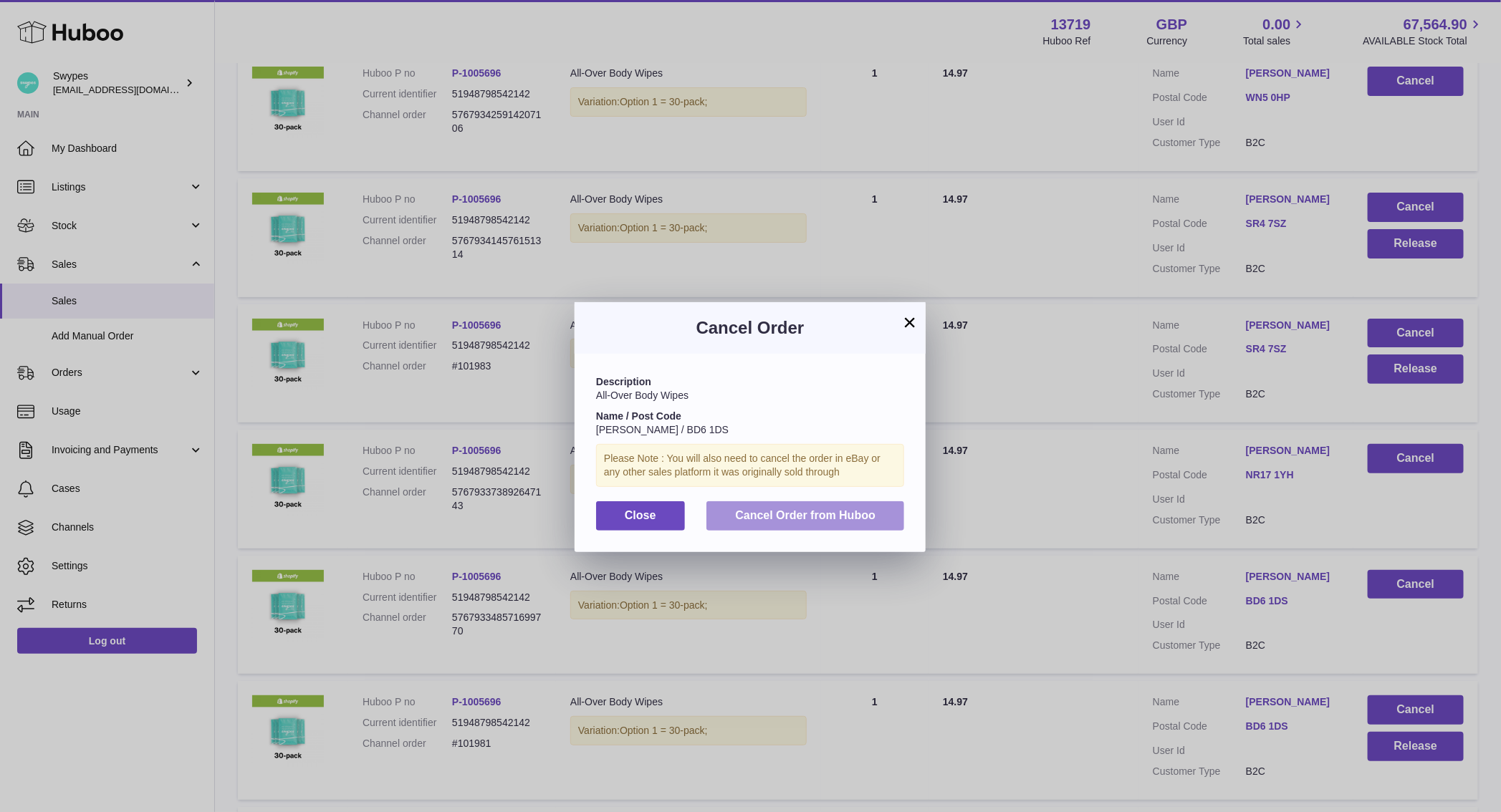
click at [766, 503] on button "Cancel Order from Huboo" at bounding box center [805, 516] width 198 height 29
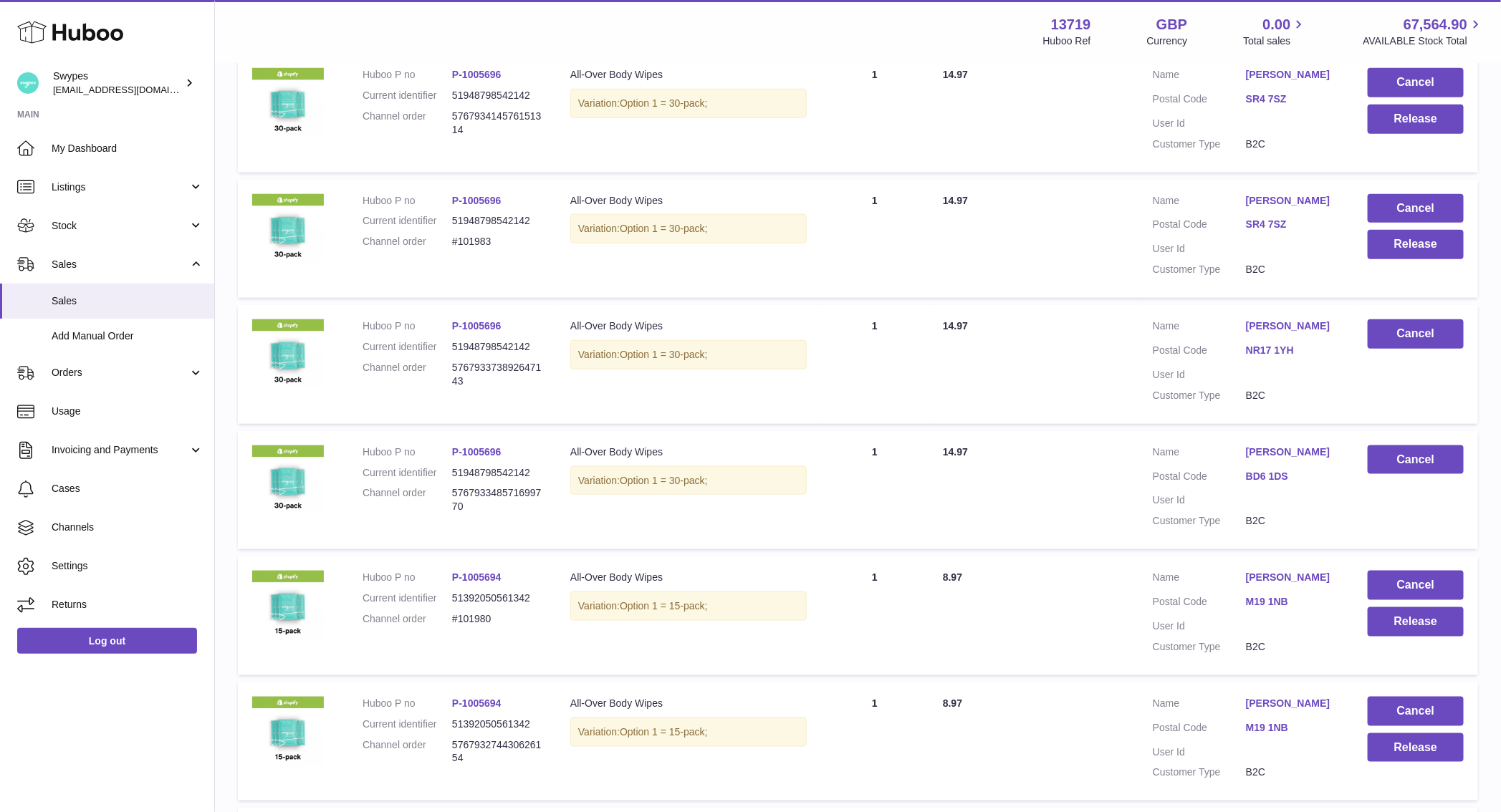
scroll to position [701, 0]
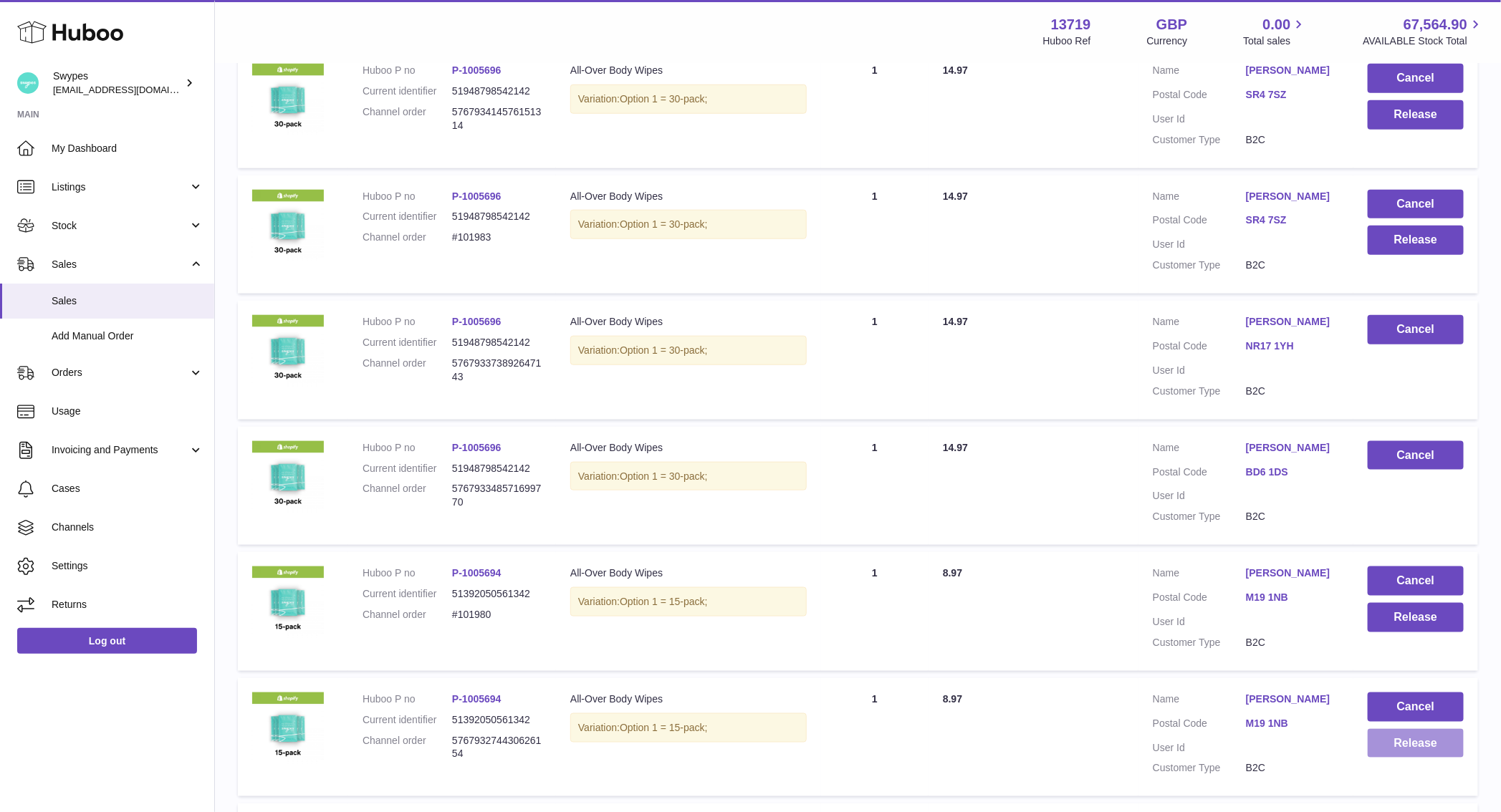
click at [1404, 738] on button "Release" at bounding box center [1415, 743] width 96 height 29
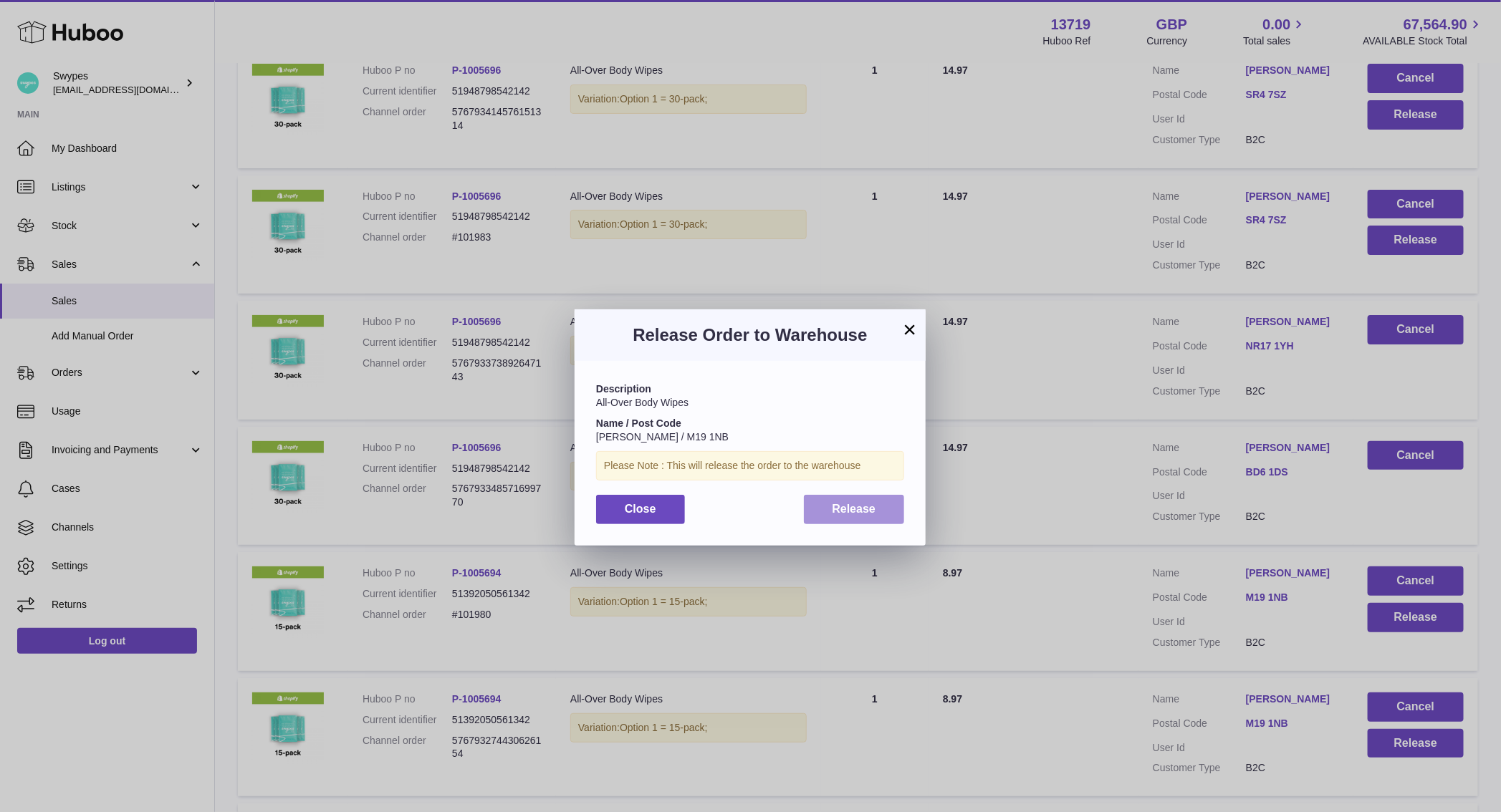
click at [843, 508] on span "Release" at bounding box center [854, 508] width 44 height 12
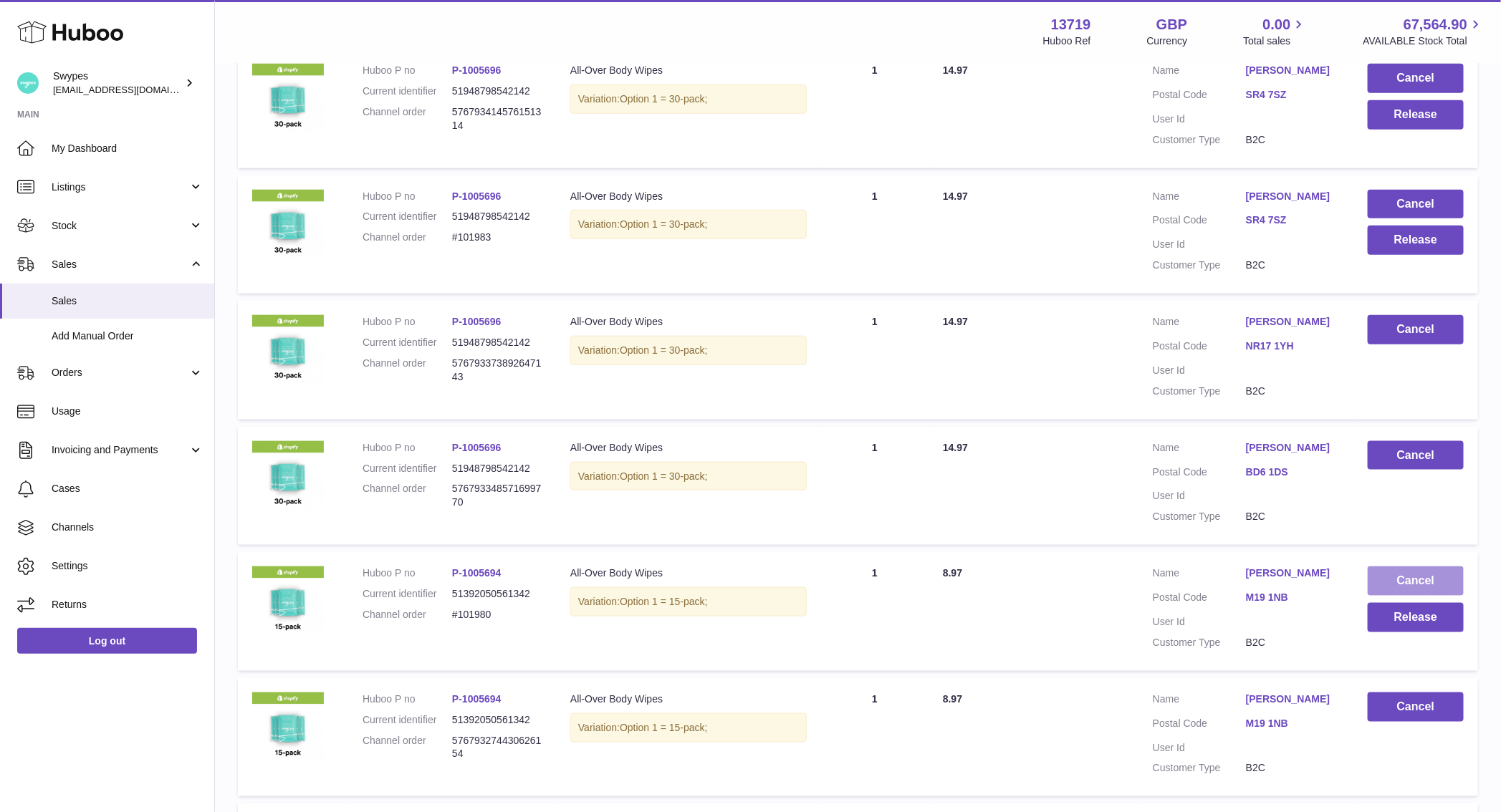
click at [1396, 575] on button "Cancel" at bounding box center [1415, 580] width 96 height 29
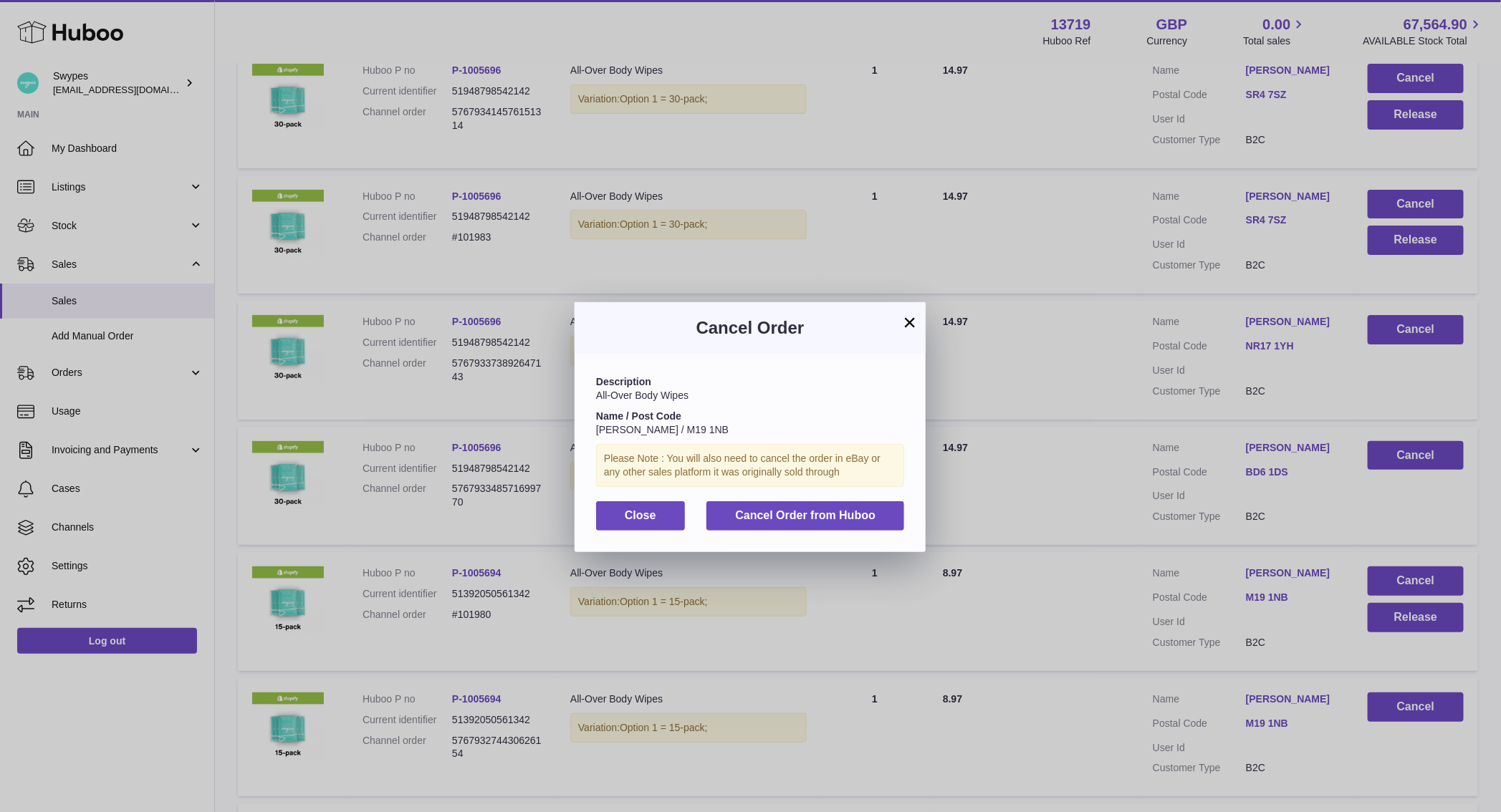
click at [820, 487] on div "Description All-Over Body Wipes Name / Post Code [PERSON_NAME] / M19 1NB Please…" at bounding box center [750, 452] width 351 height 198
click at [820, 509] on span "Cancel Order from Huboo" at bounding box center [804, 515] width 140 height 12
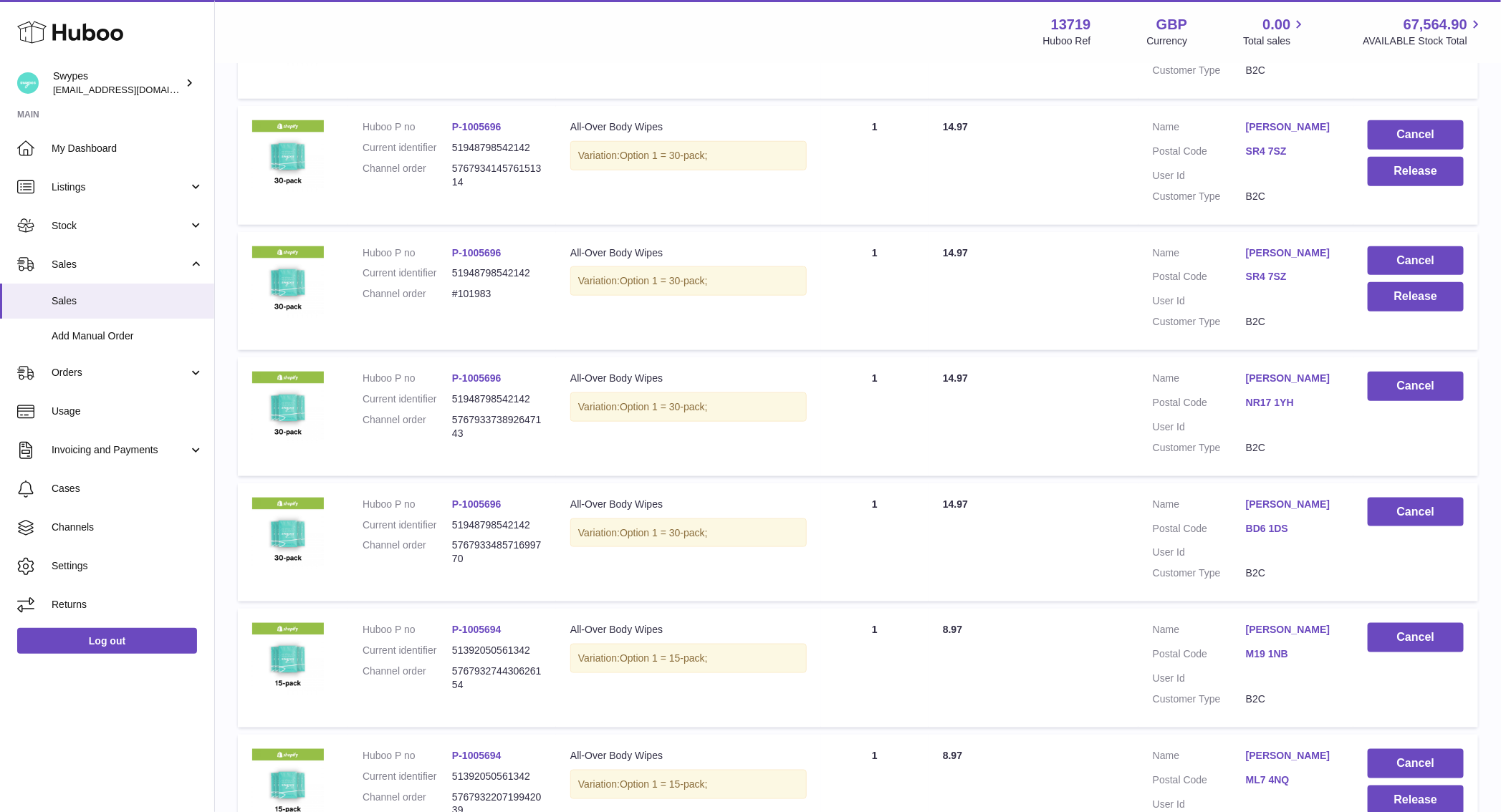
scroll to position [965, 0]
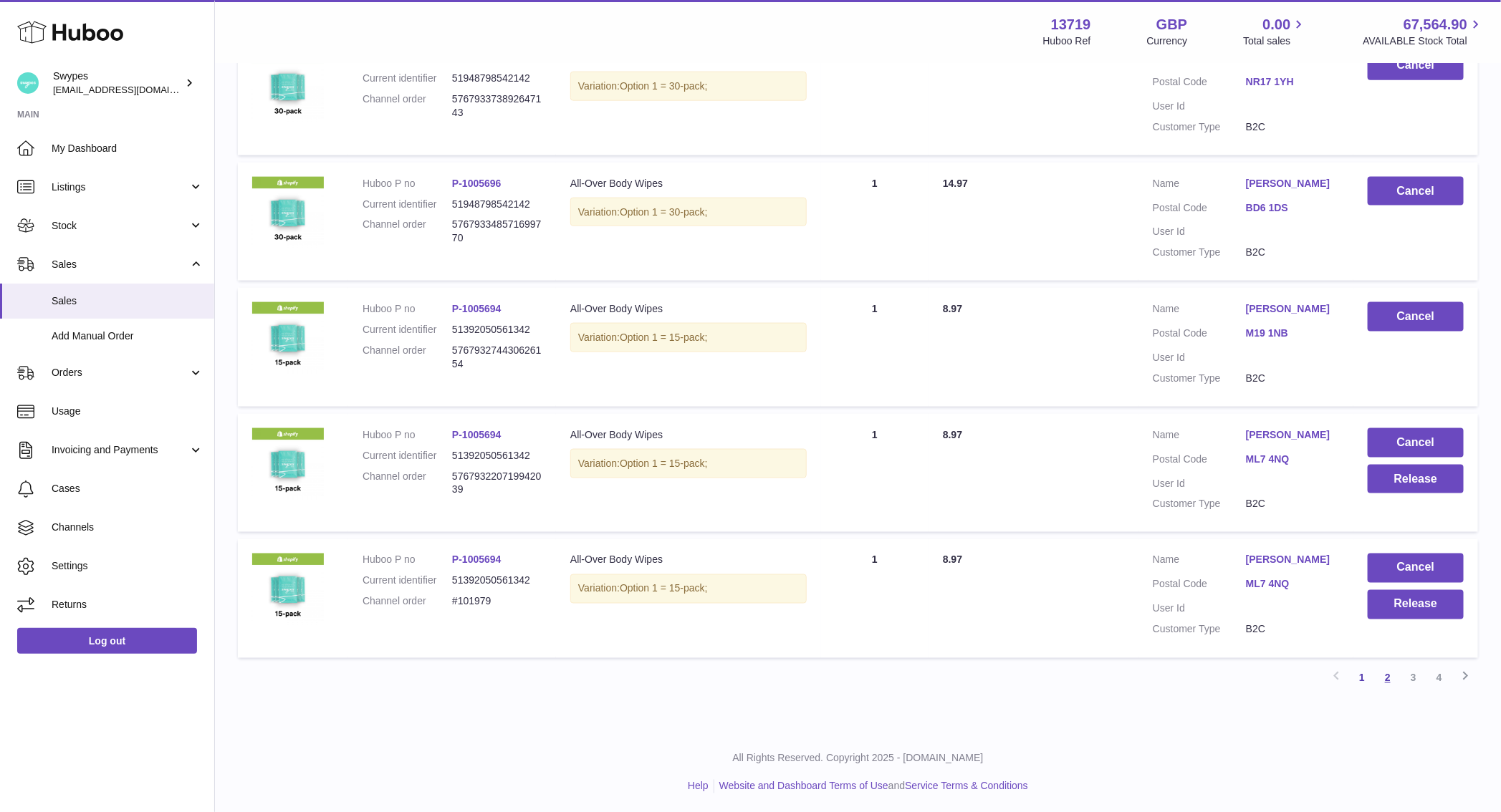
click at [1389, 677] on link "2" at bounding box center [1387, 678] width 26 height 26
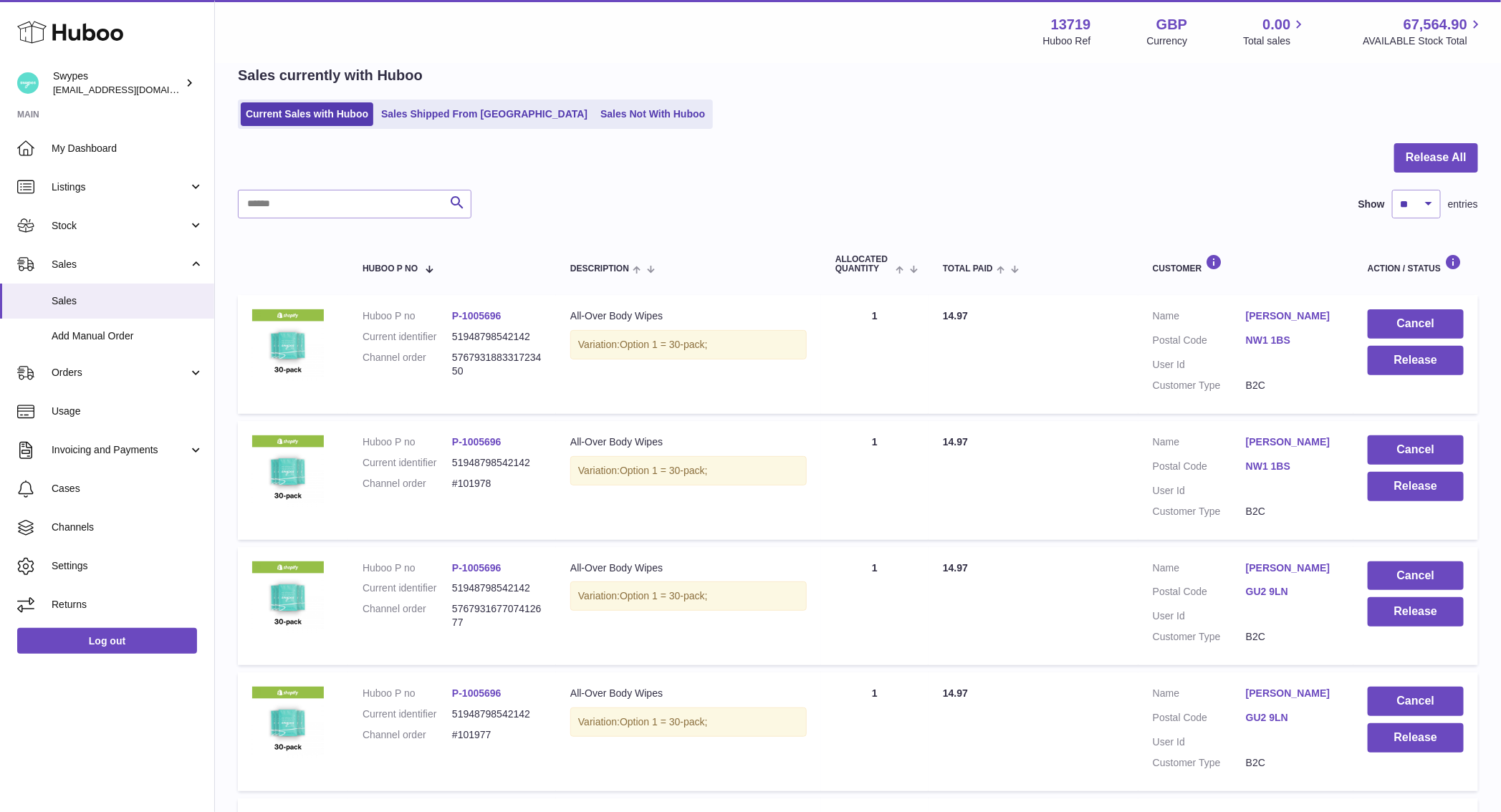
scroll to position [979, 0]
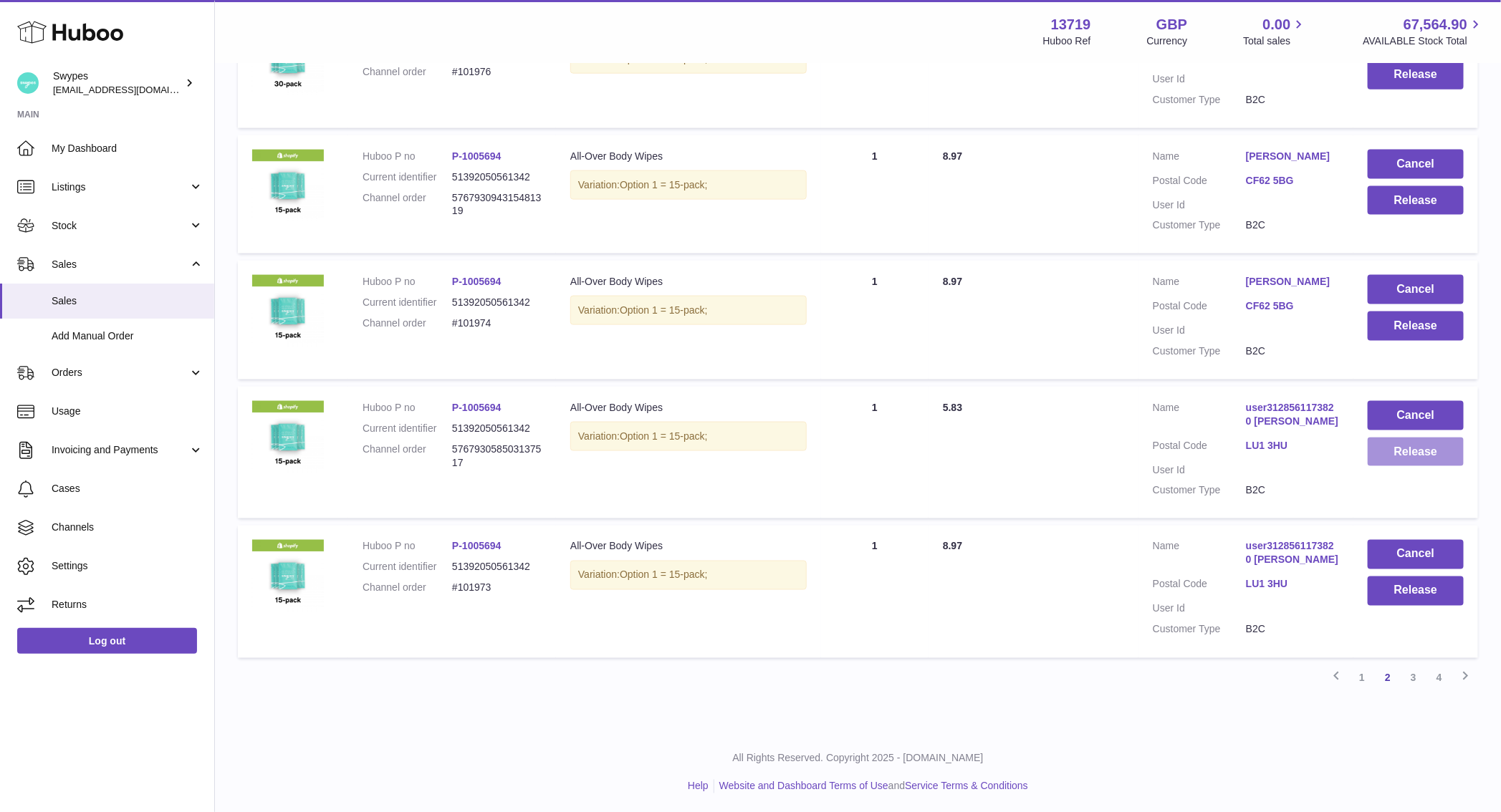
click at [1400, 449] on button "Release" at bounding box center [1415, 452] width 96 height 29
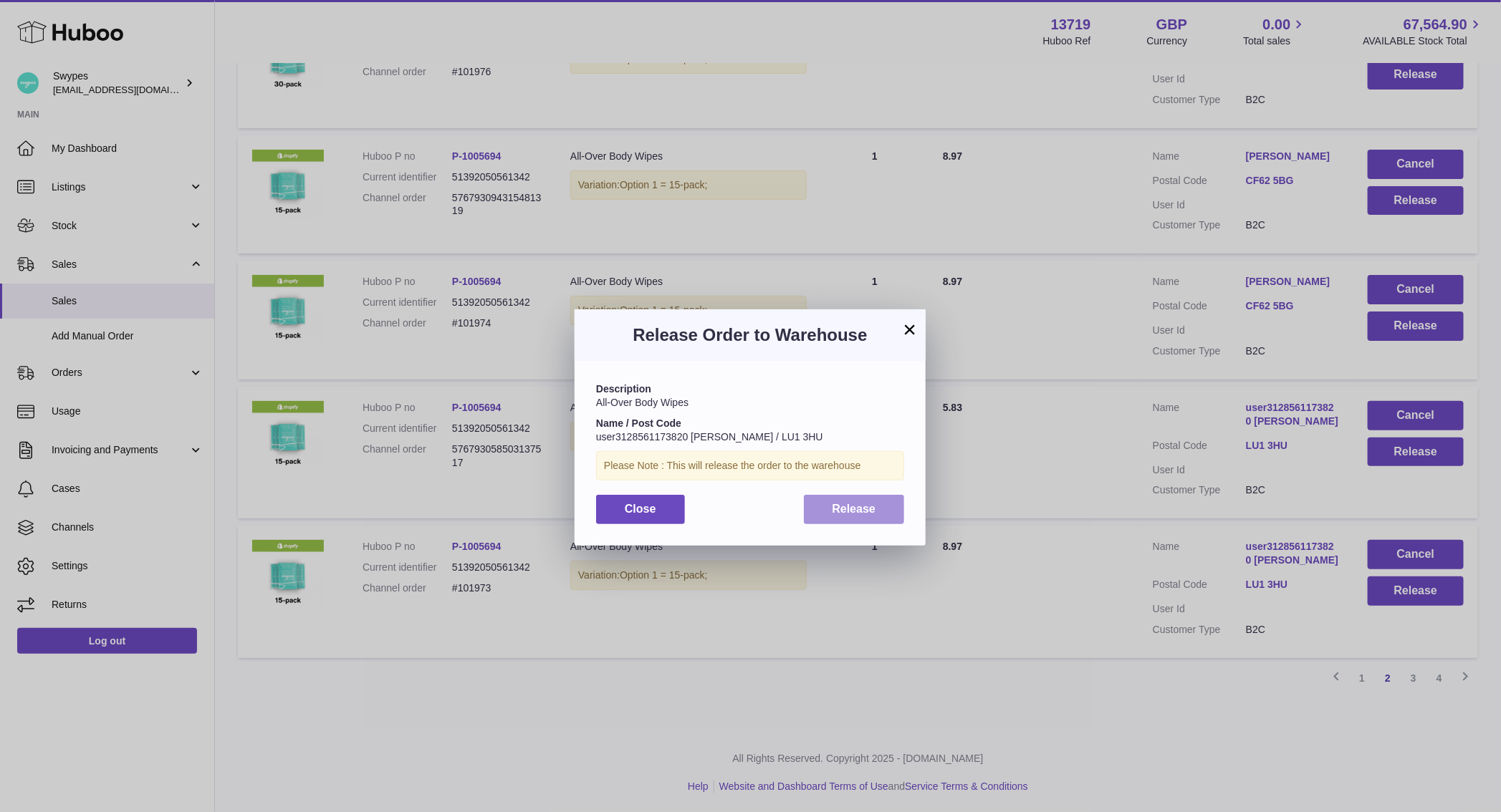
click at [862, 510] on span "Release" at bounding box center [854, 508] width 44 height 12
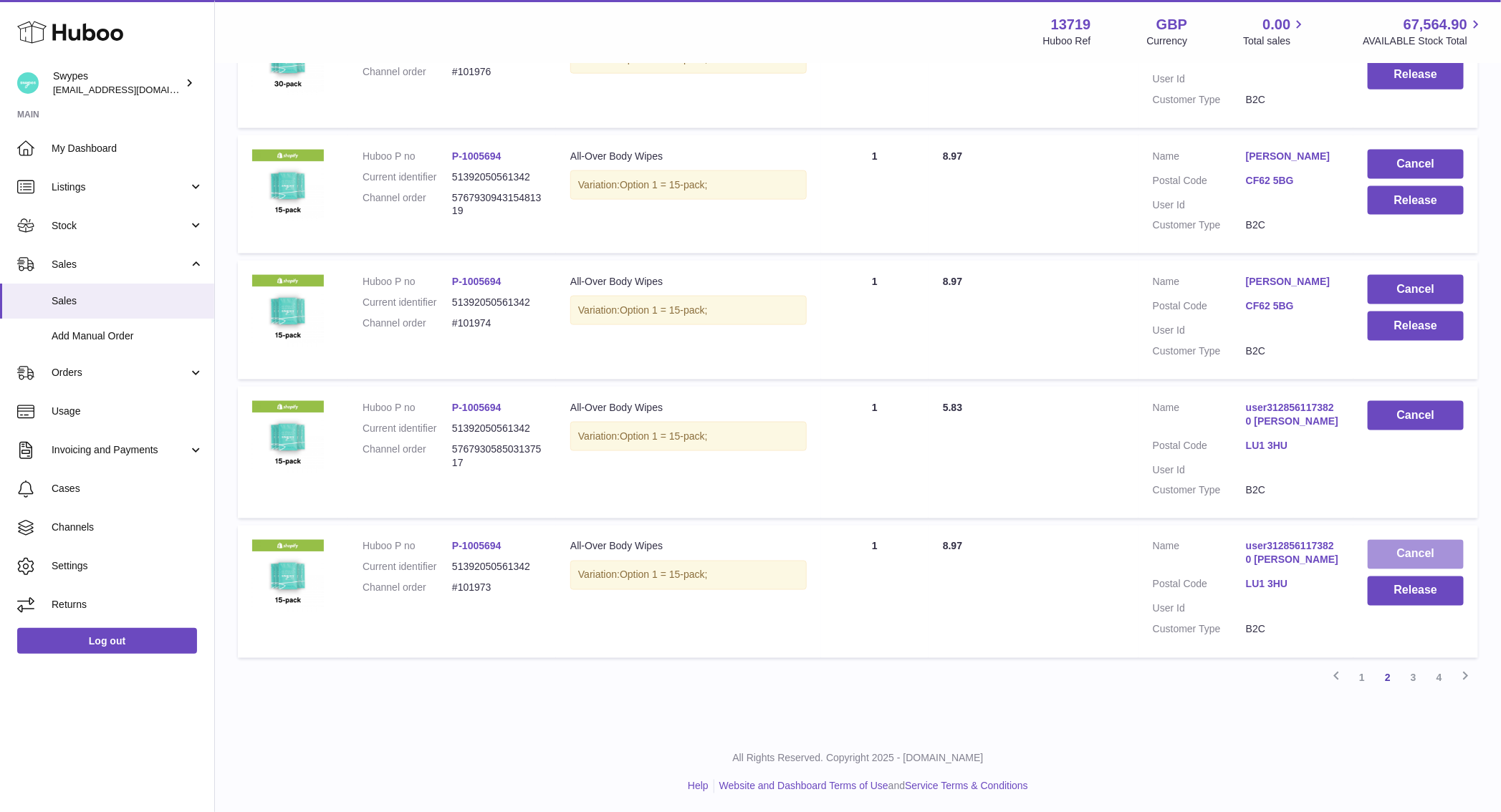
click at [1417, 548] on button "Cancel" at bounding box center [1415, 555] width 96 height 29
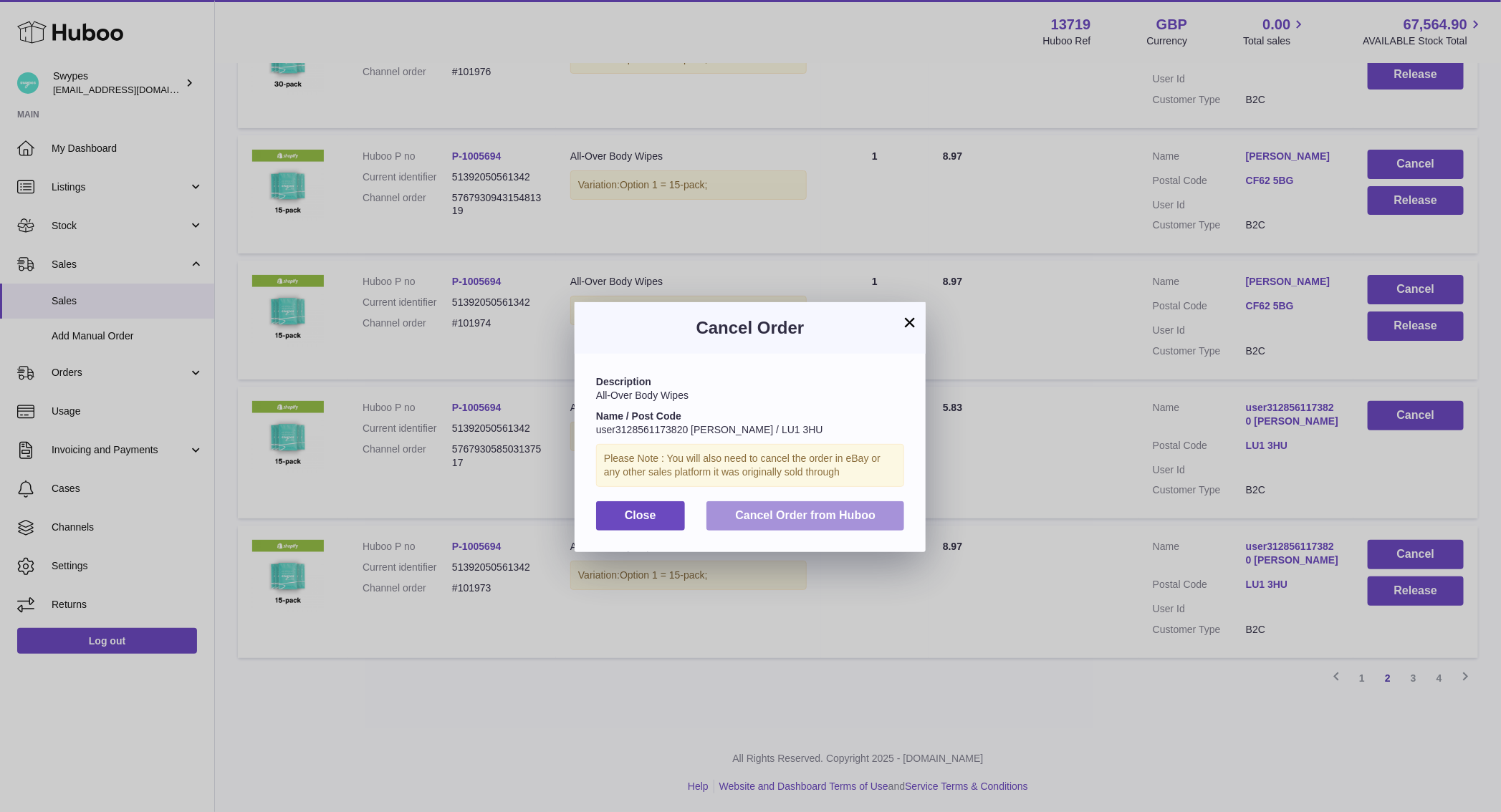
click at [899, 513] on button "Cancel Order from Huboo" at bounding box center [805, 516] width 198 height 29
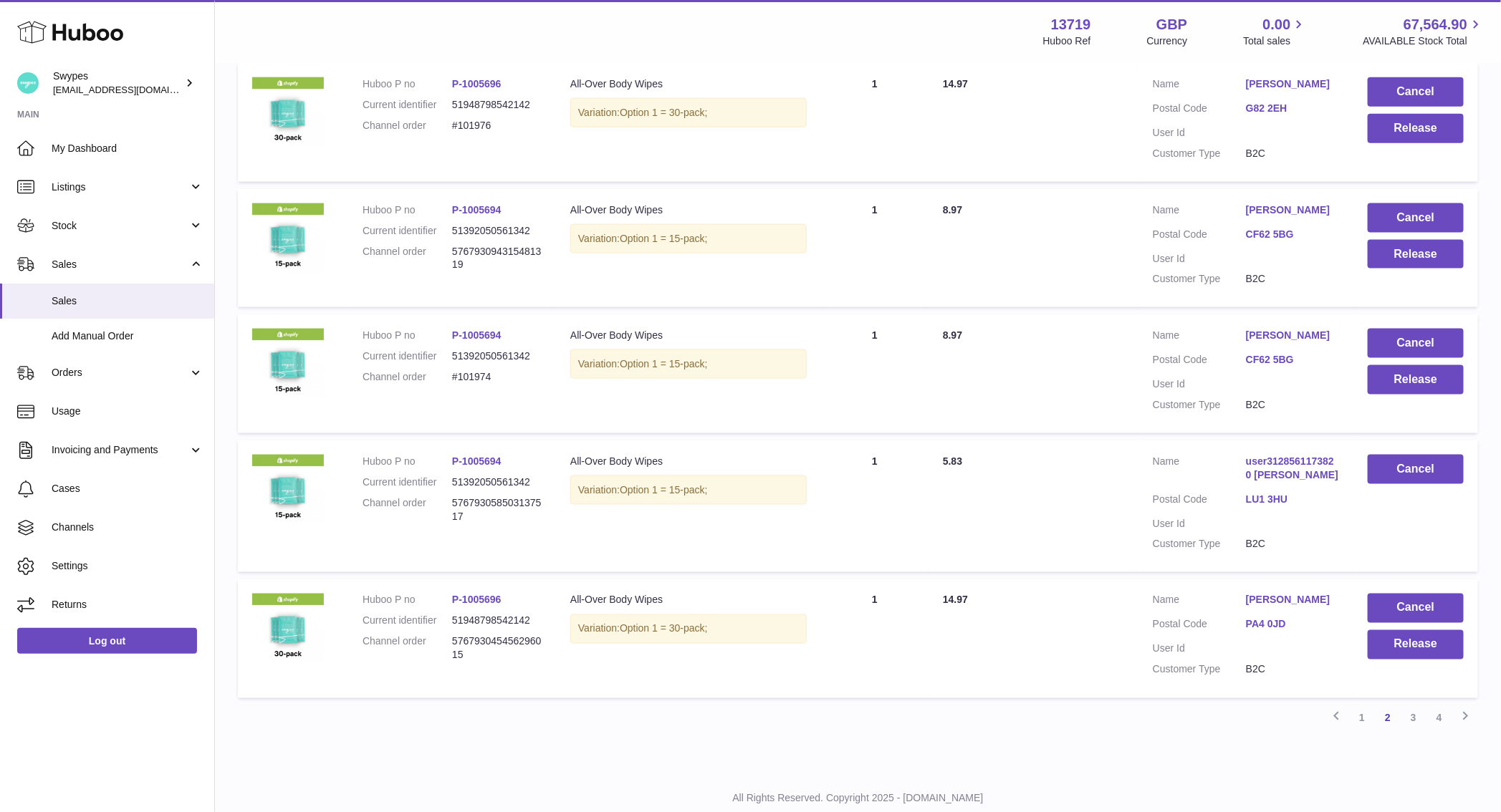
scroll to position [923, 0]
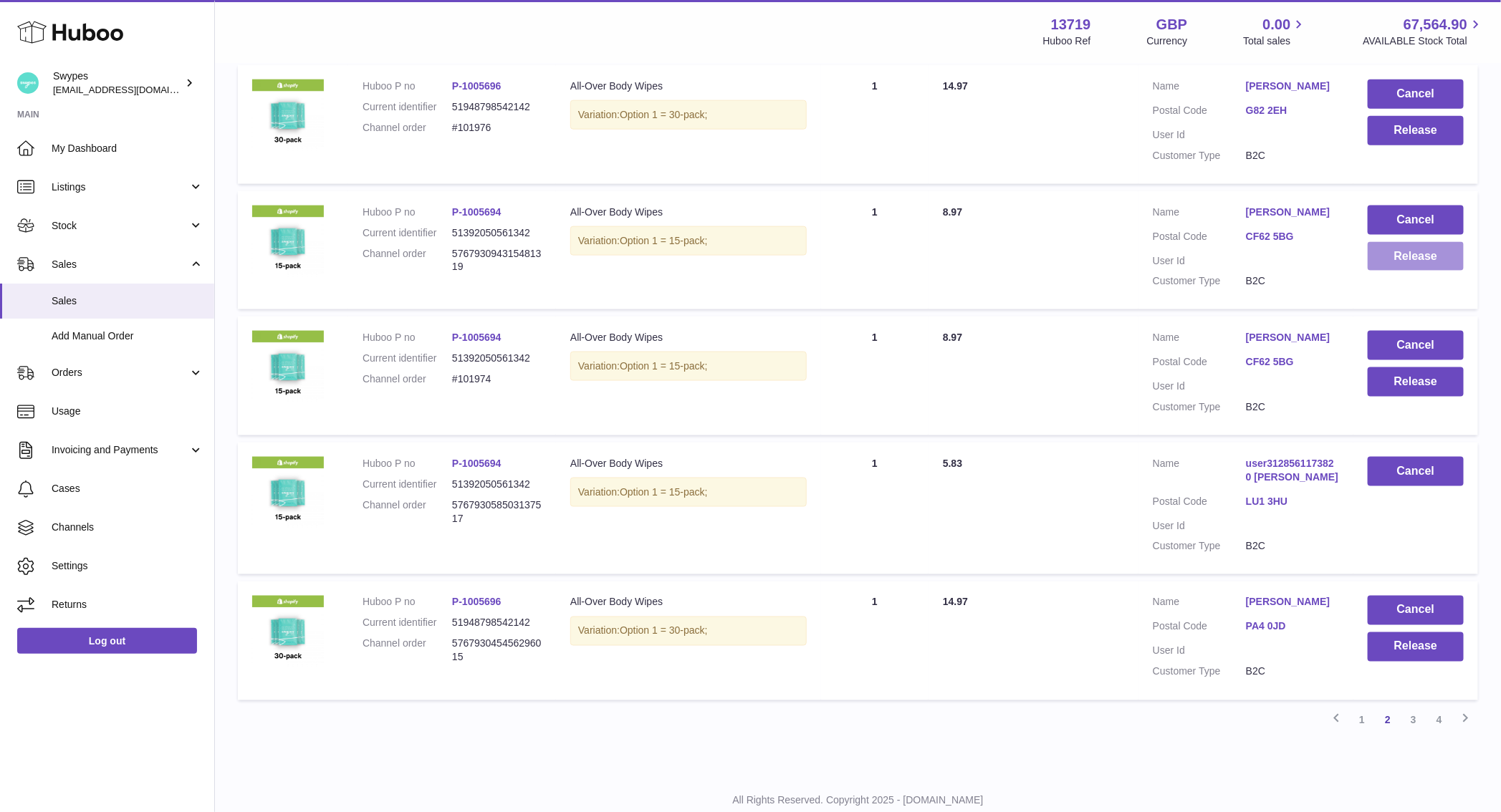
click at [1397, 250] on button "Release" at bounding box center [1415, 256] width 96 height 29
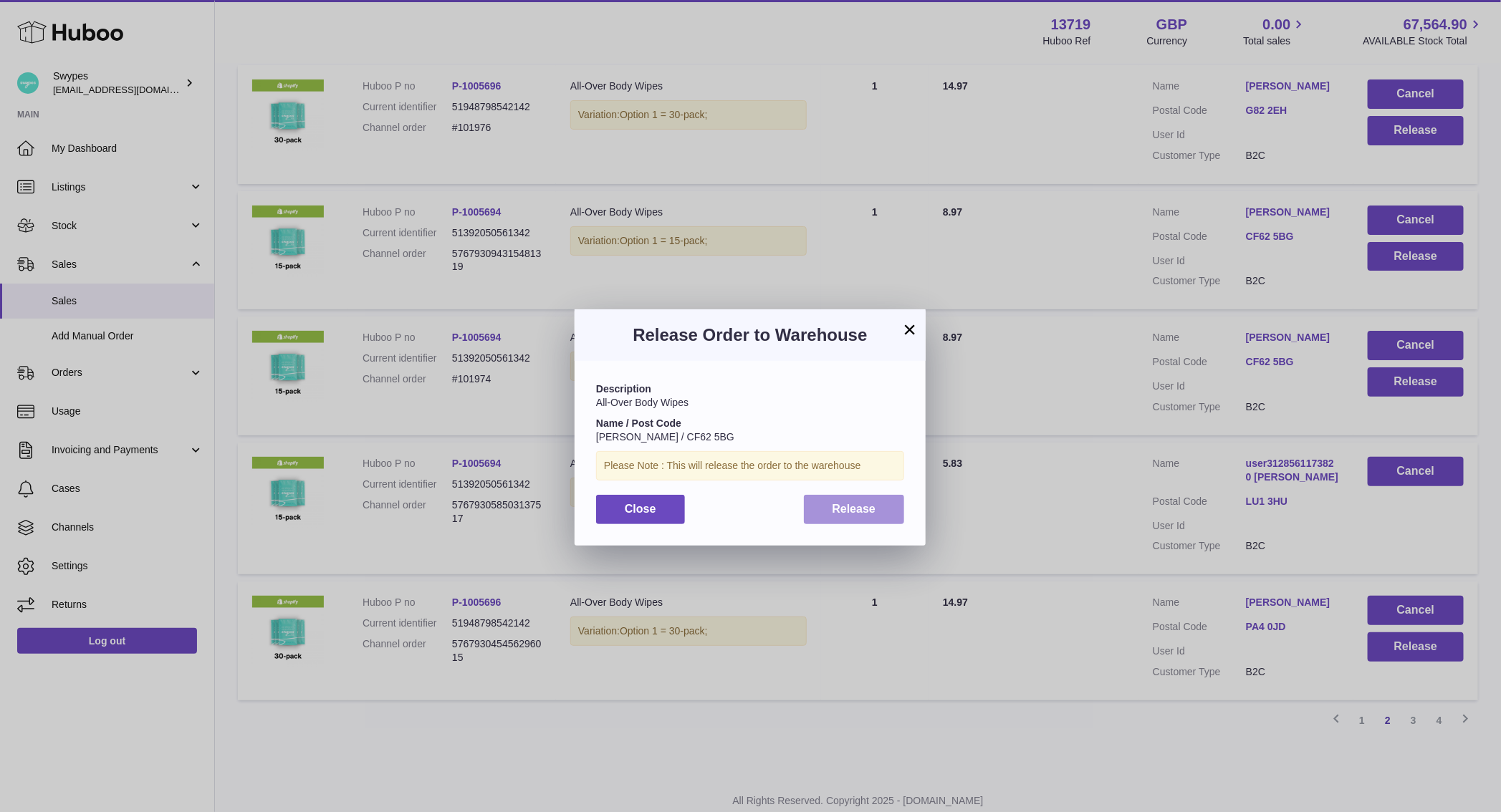
click at [859, 508] on span "Release" at bounding box center [854, 508] width 44 height 12
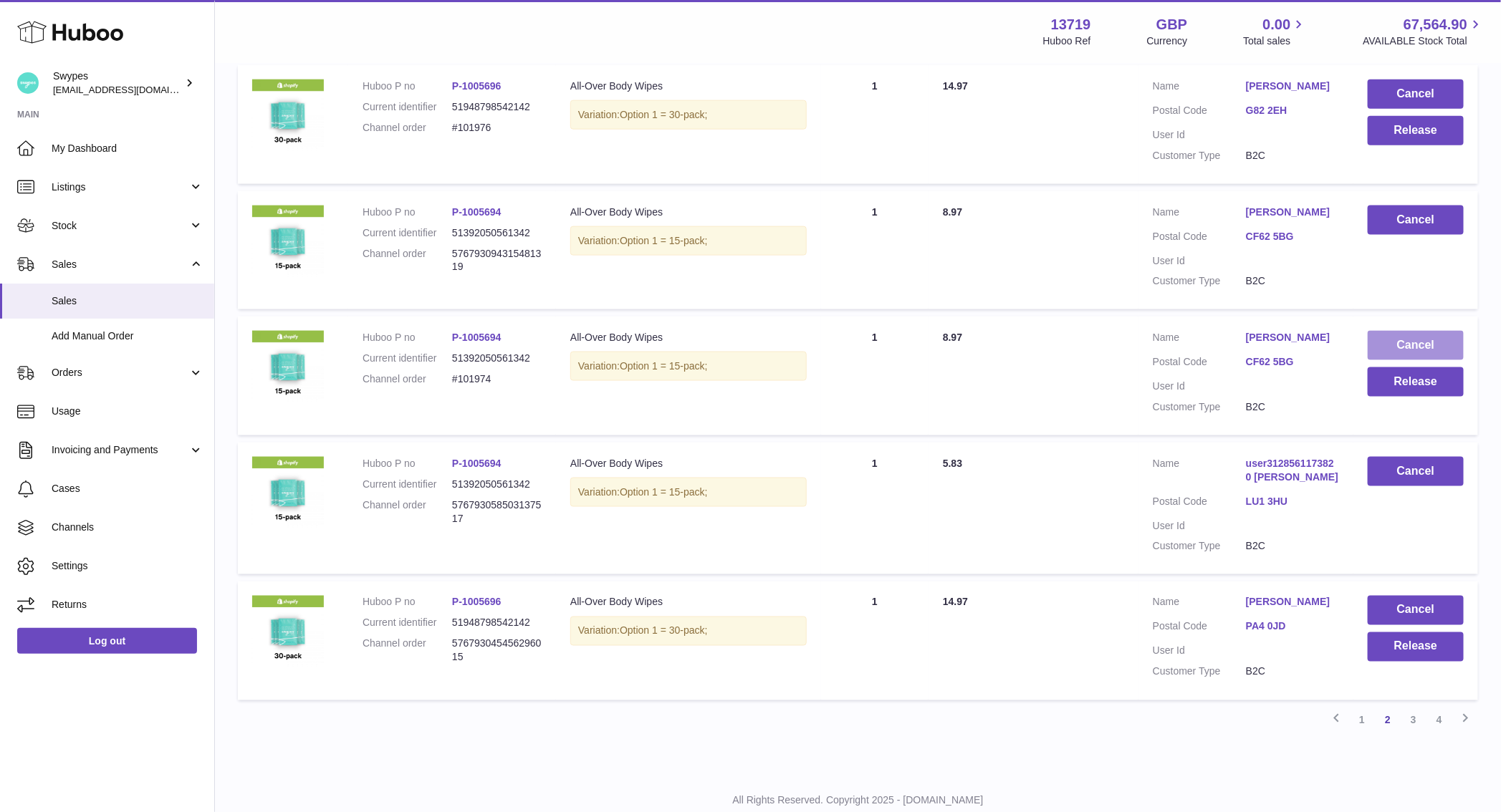
click at [1420, 345] on button "Cancel" at bounding box center [1415, 345] width 96 height 29
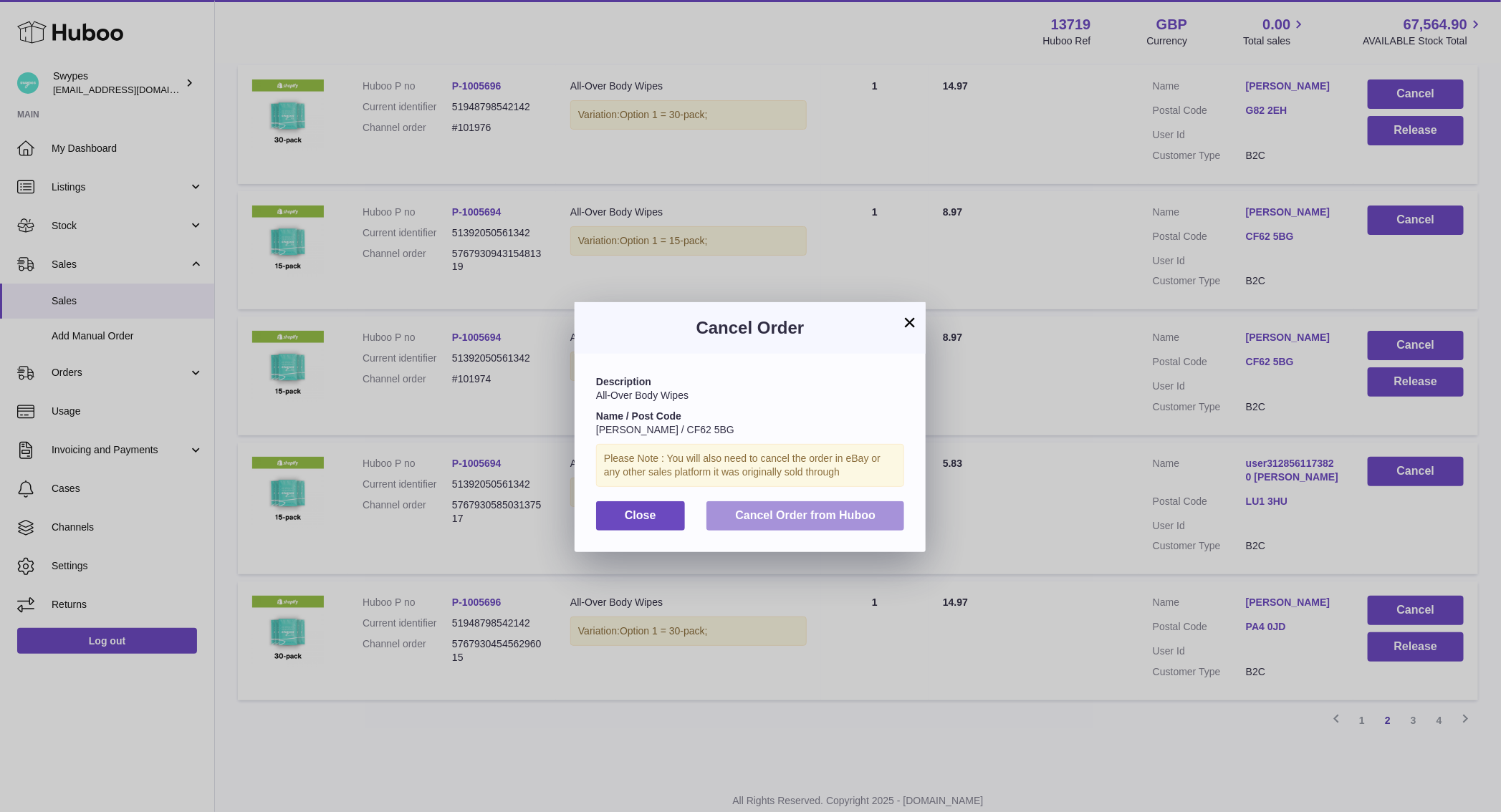
click at [813, 521] on span "Cancel Order from Huboo" at bounding box center [804, 515] width 140 height 12
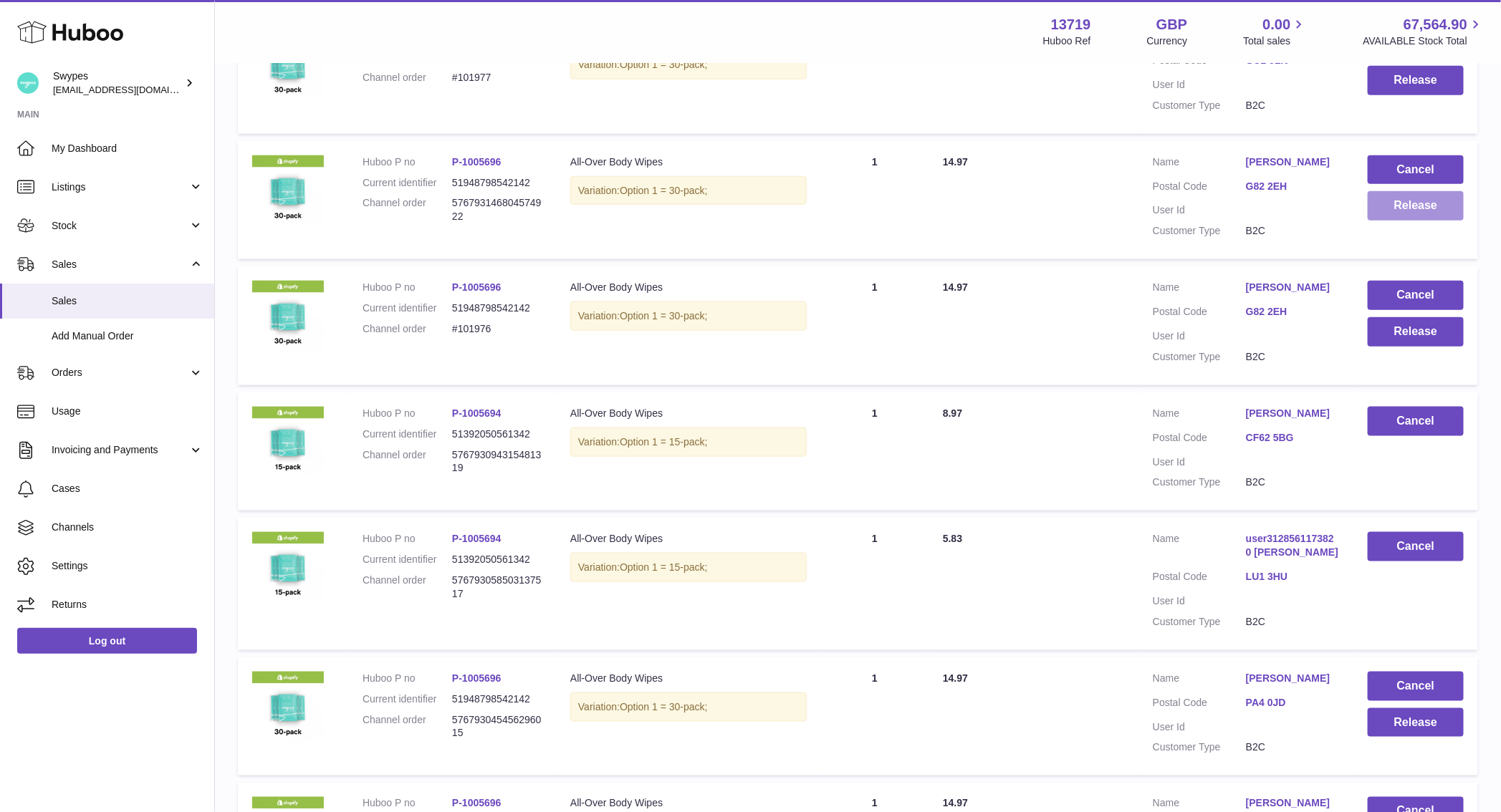
scroll to position [719, 0]
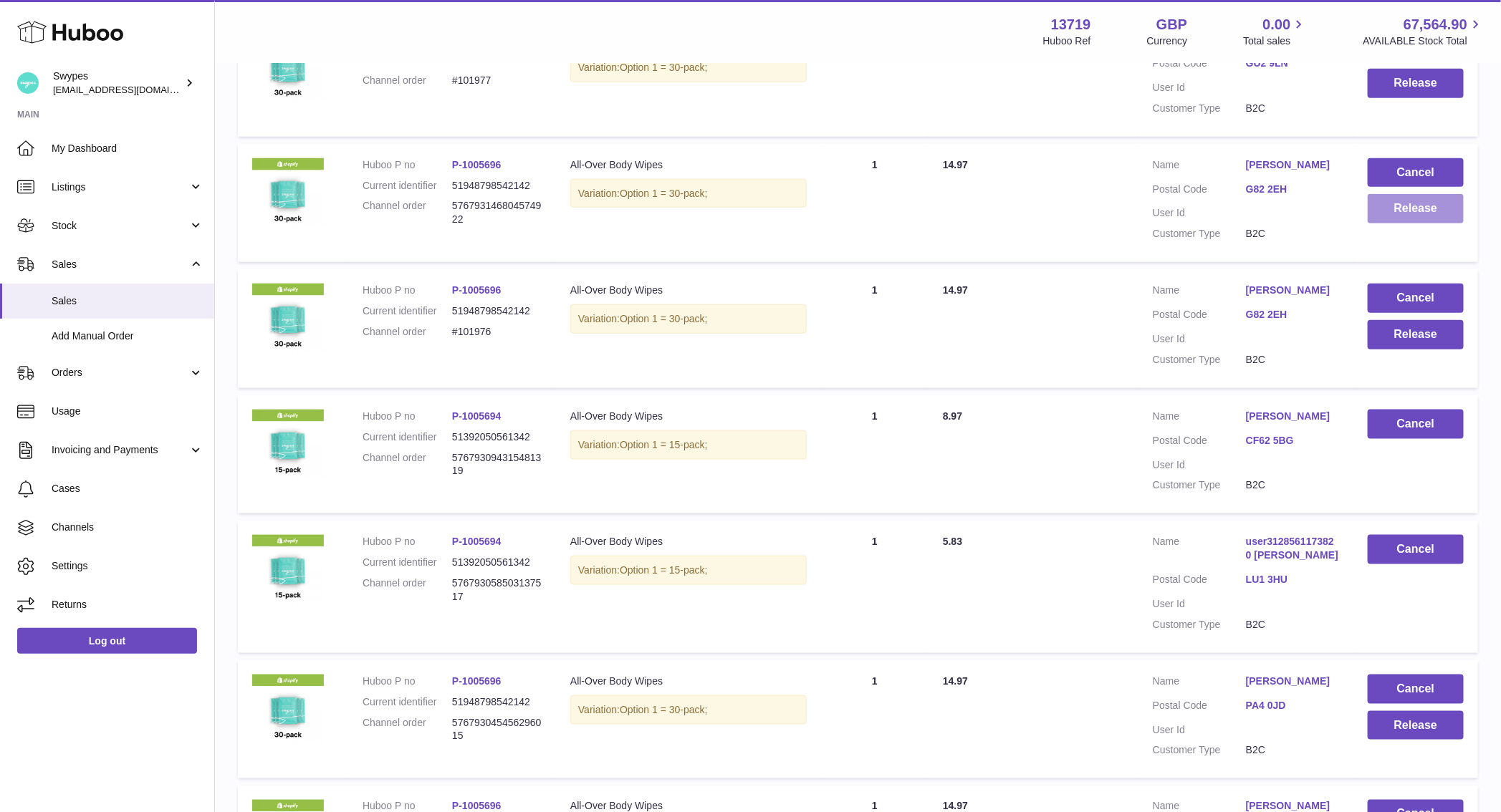
click at [1411, 206] on button "Release" at bounding box center [1415, 209] width 96 height 29
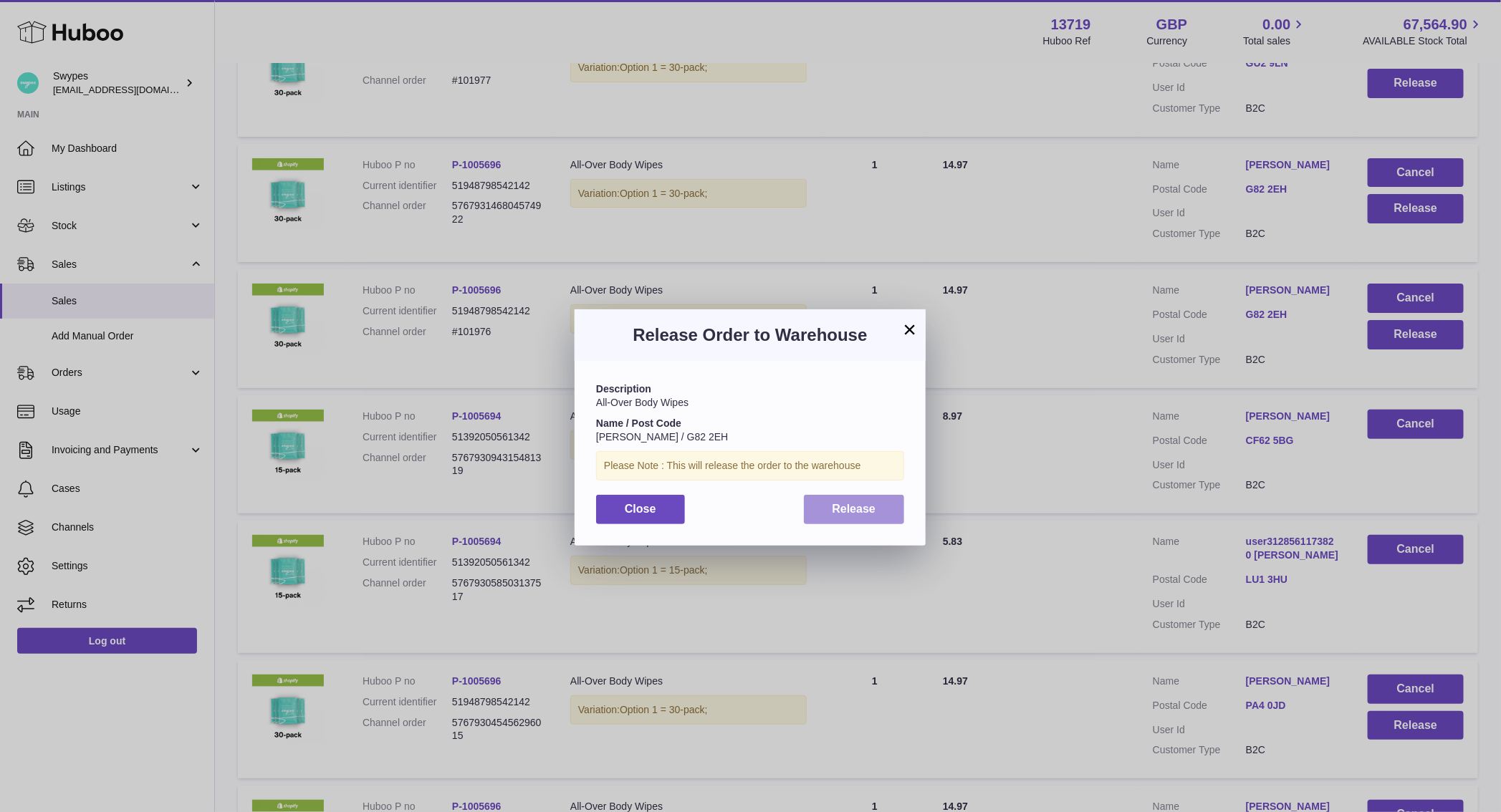
click at [847, 517] on button "Release" at bounding box center [854, 509] width 101 height 29
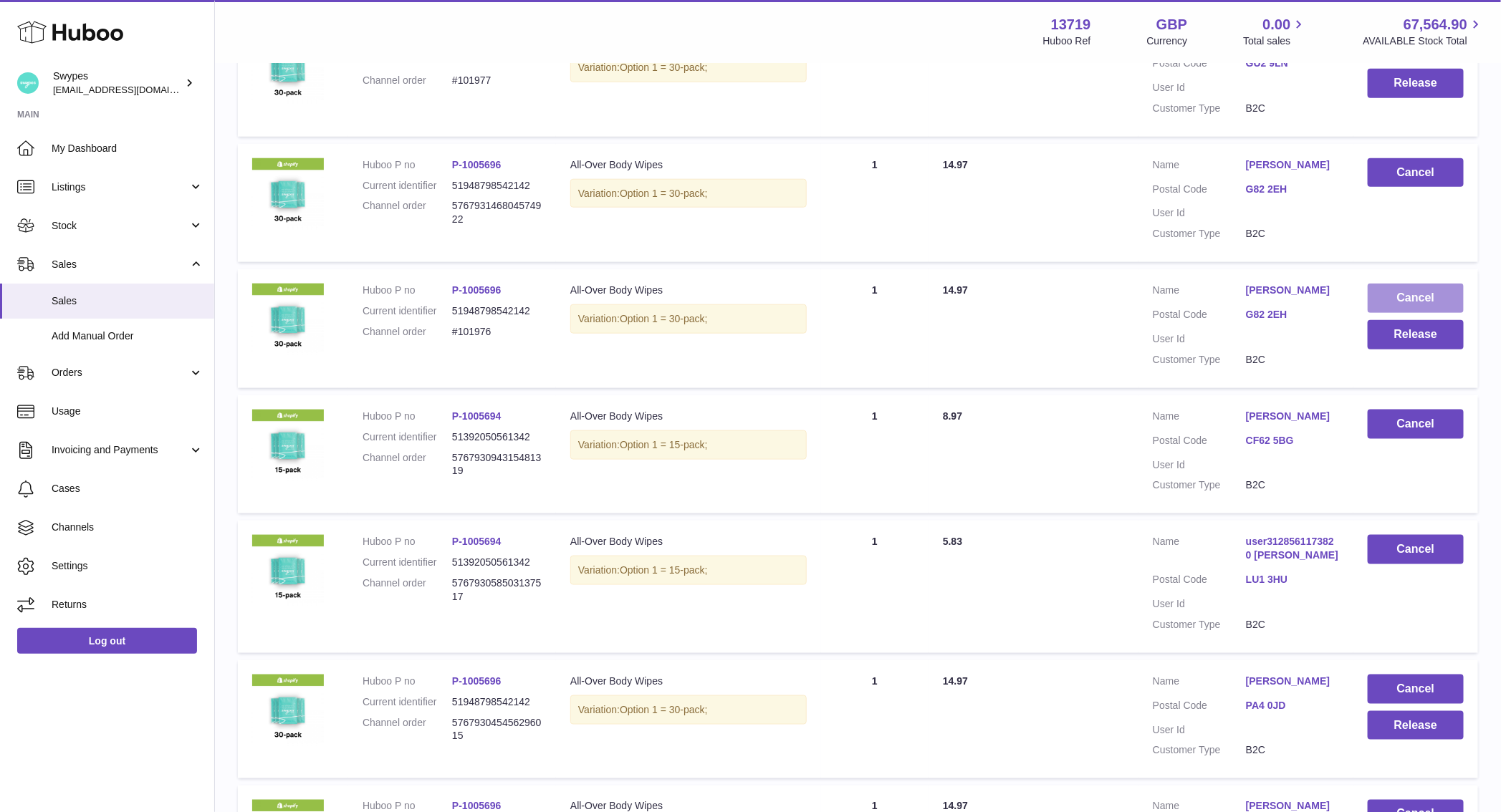
click at [1414, 288] on button "Cancel" at bounding box center [1415, 298] width 96 height 29
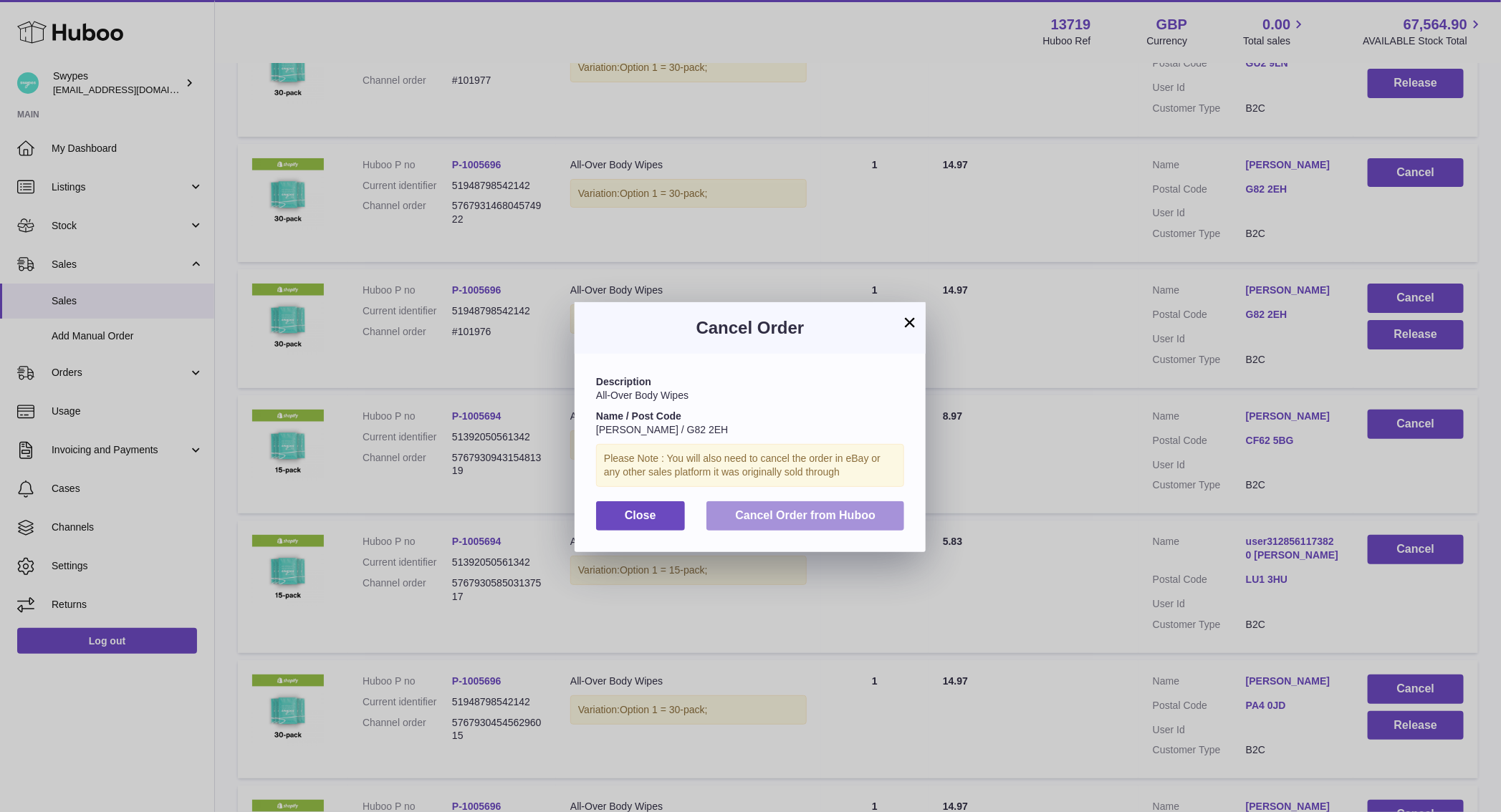
click at [779, 529] on button "Cancel Order from Huboo" at bounding box center [805, 516] width 198 height 29
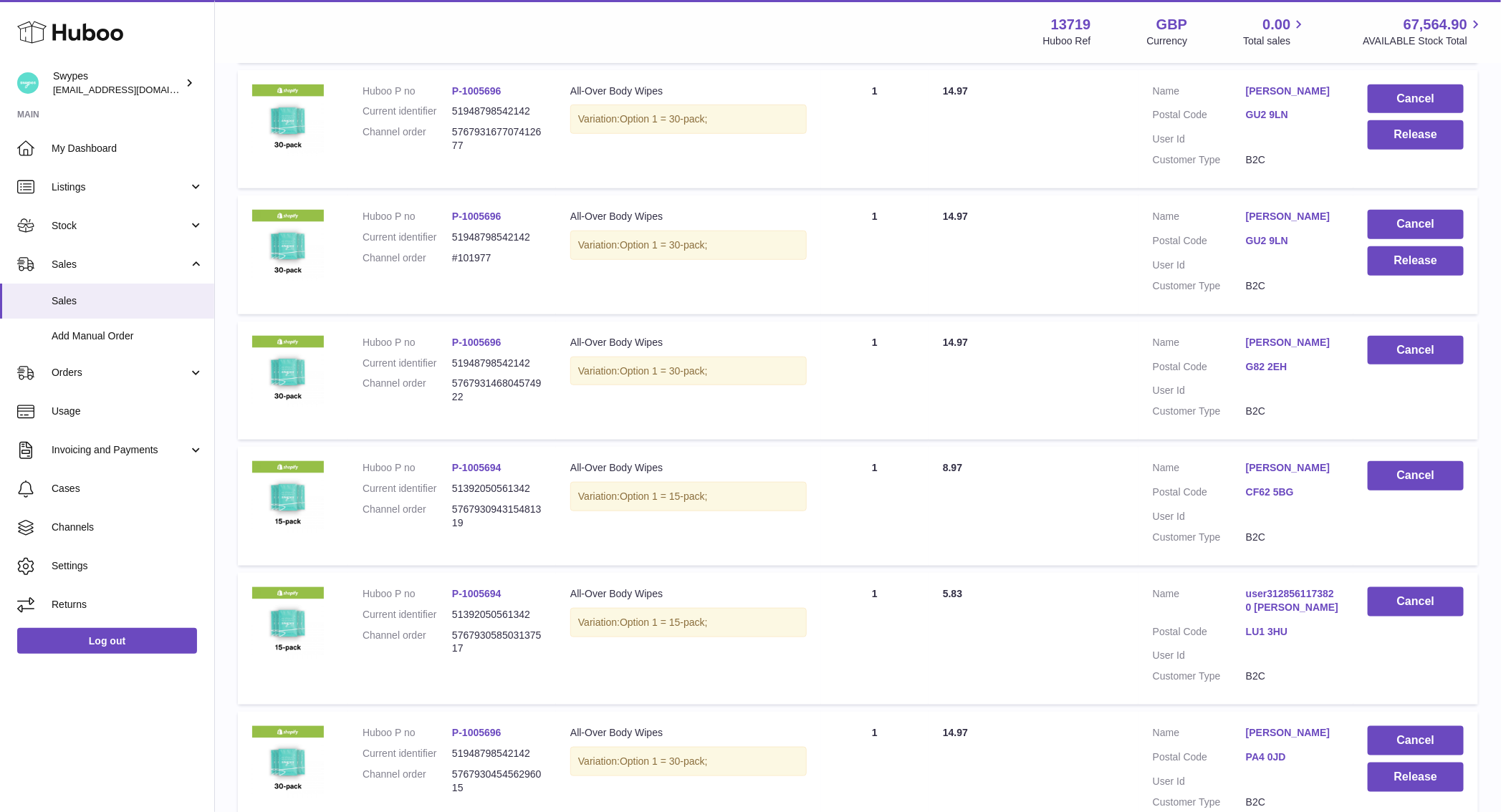
scroll to position [519, 0]
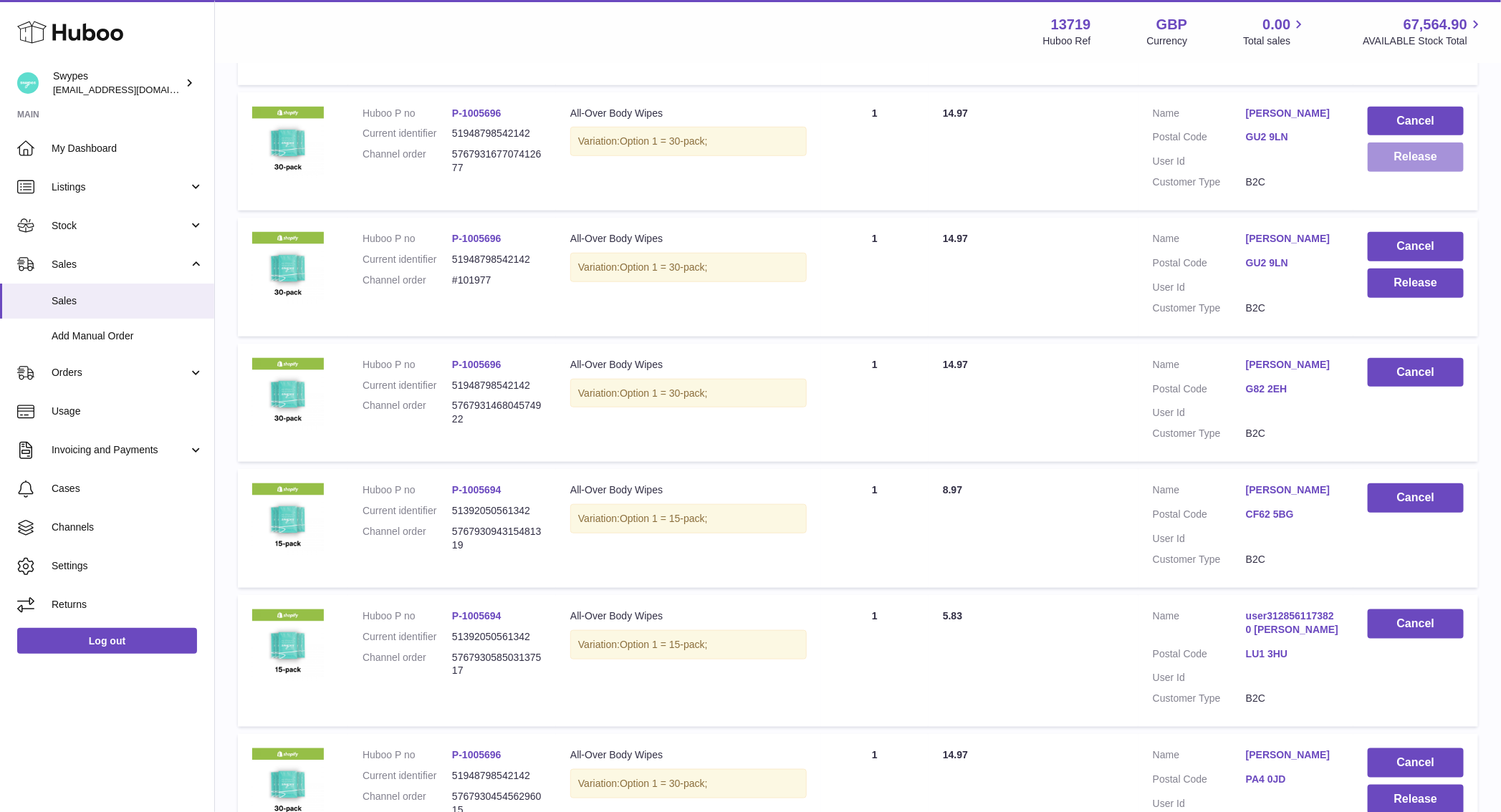
click at [1384, 165] on button "Release" at bounding box center [1415, 157] width 96 height 29
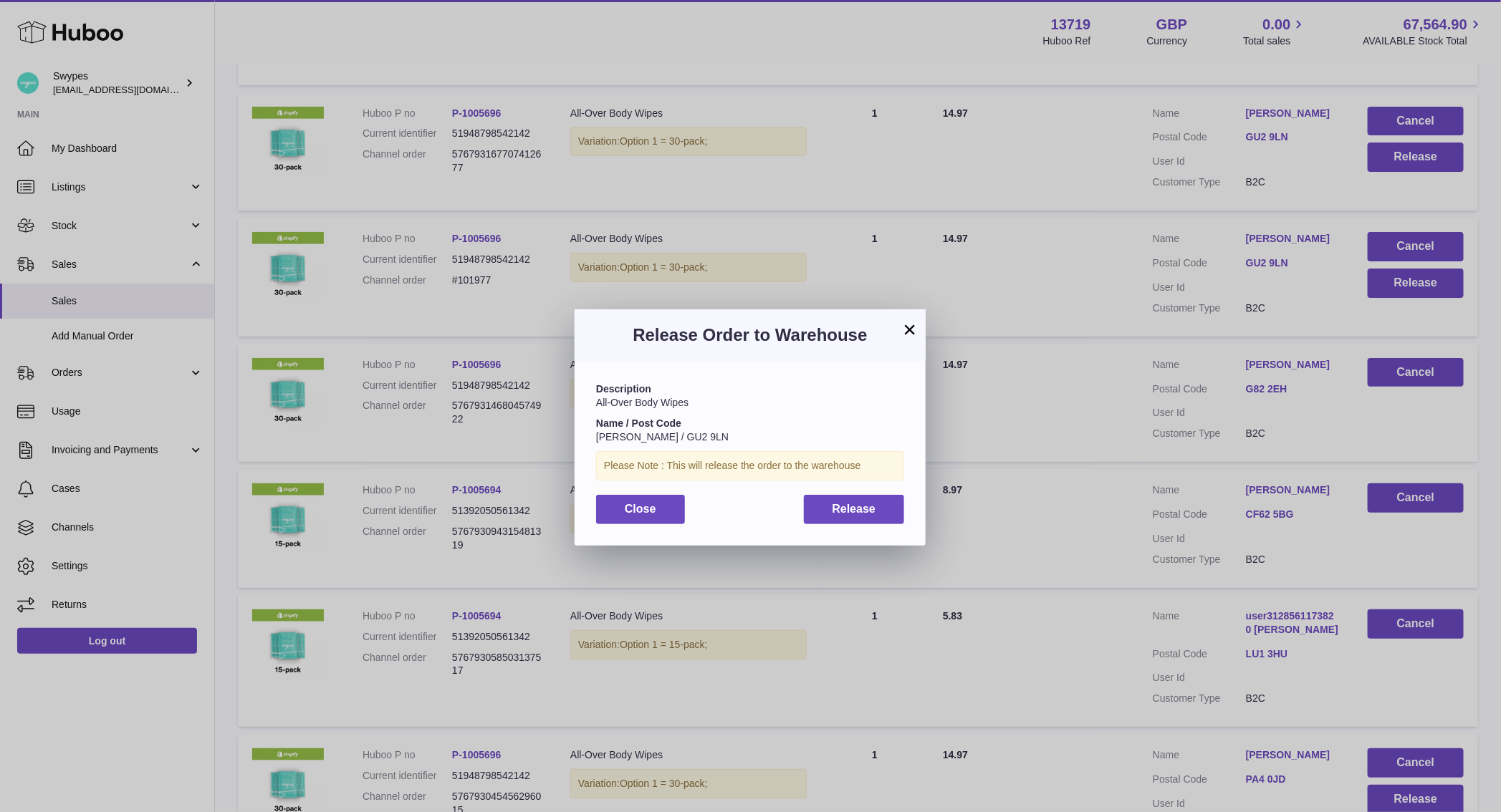
click at [891, 536] on div "Description All-Over Body Wipes Name / Post Code [PERSON_NAME] / GU2 9LN Please…" at bounding box center [750, 453] width 351 height 184
click at [891, 483] on div "Description All-Over Body Wipes Name / Post Code [PERSON_NAME] / GU2 9LN Please…" at bounding box center [750, 453] width 351 height 184
click at [891, 506] on button "Release" at bounding box center [854, 509] width 101 height 29
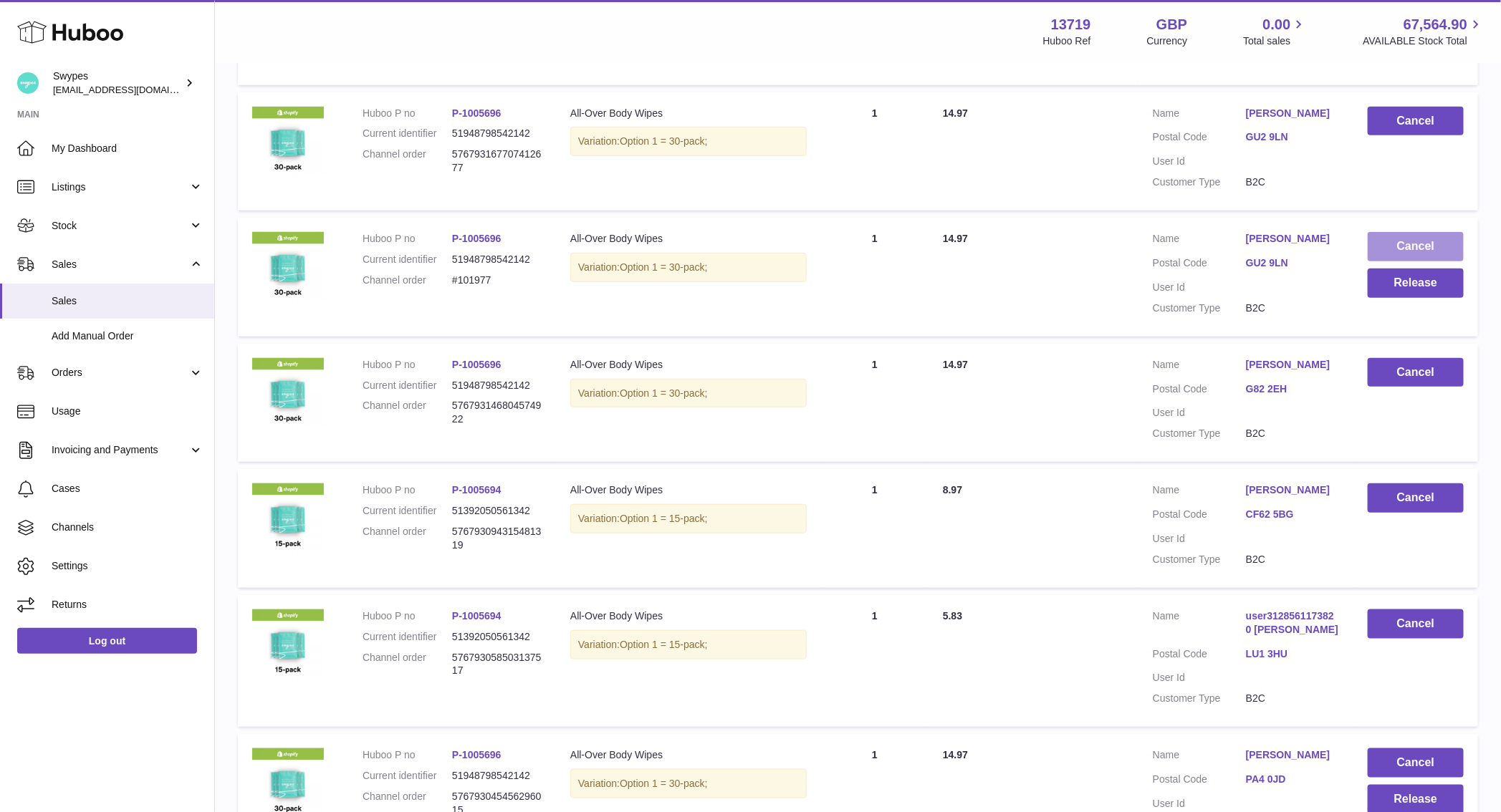
click at [1401, 243] on button "Cancel" at bounding box center [1415, 247] width 96 height 29
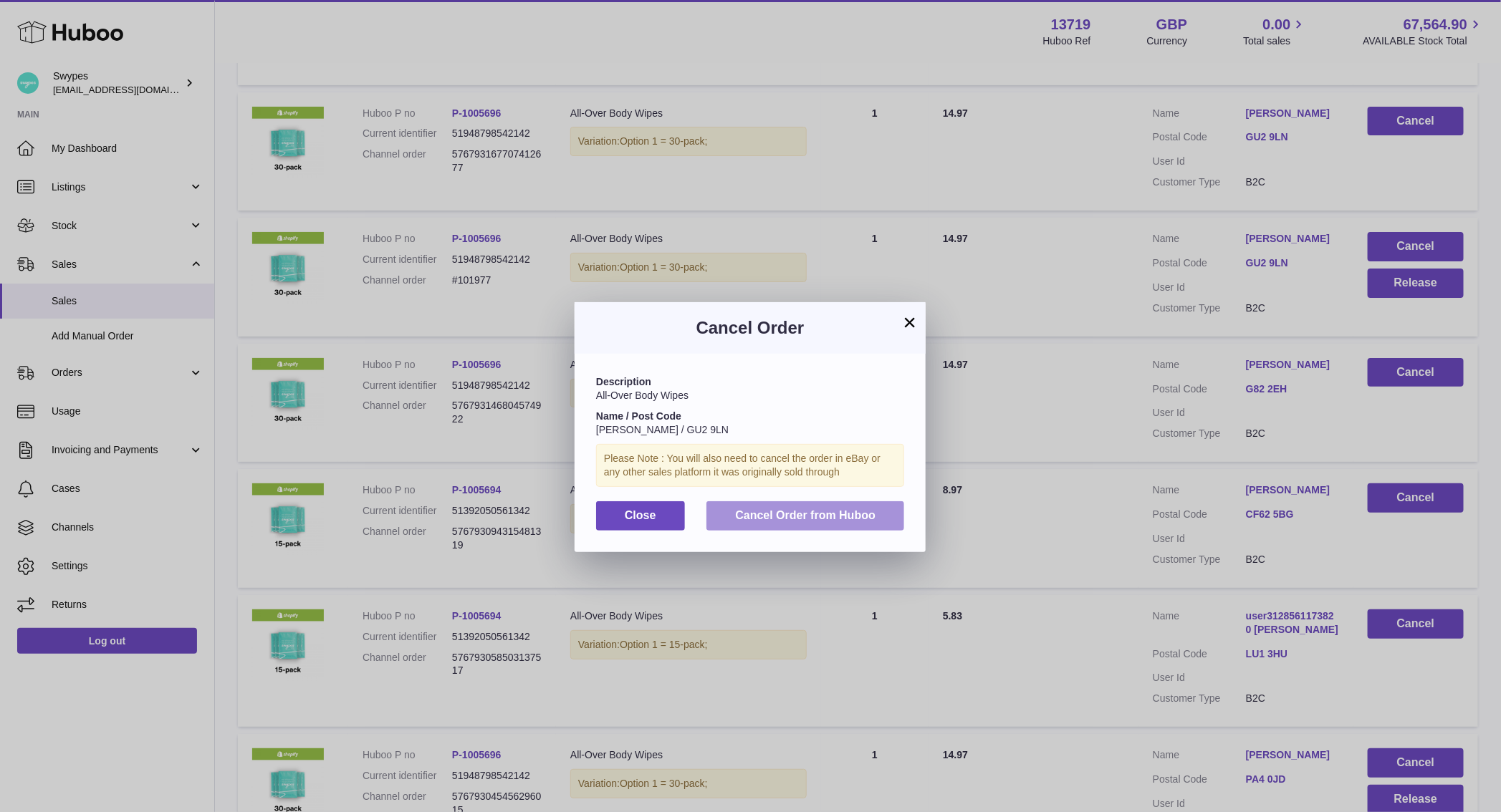
click at [852, 527] on button "Cancel Order from Huboo" at bounding box center [805, 516] width 198 height 29
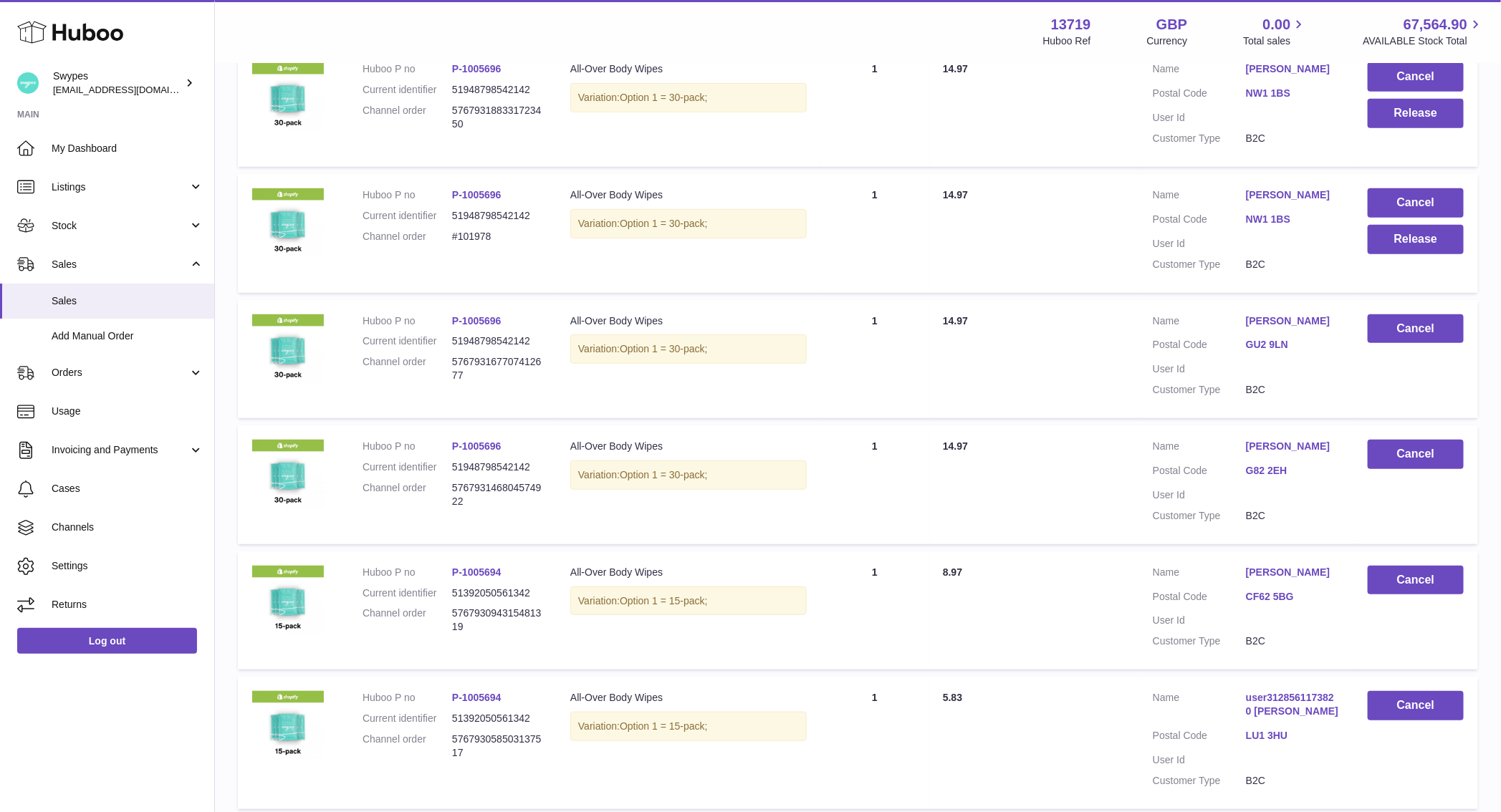
scroll to position [204, 0]
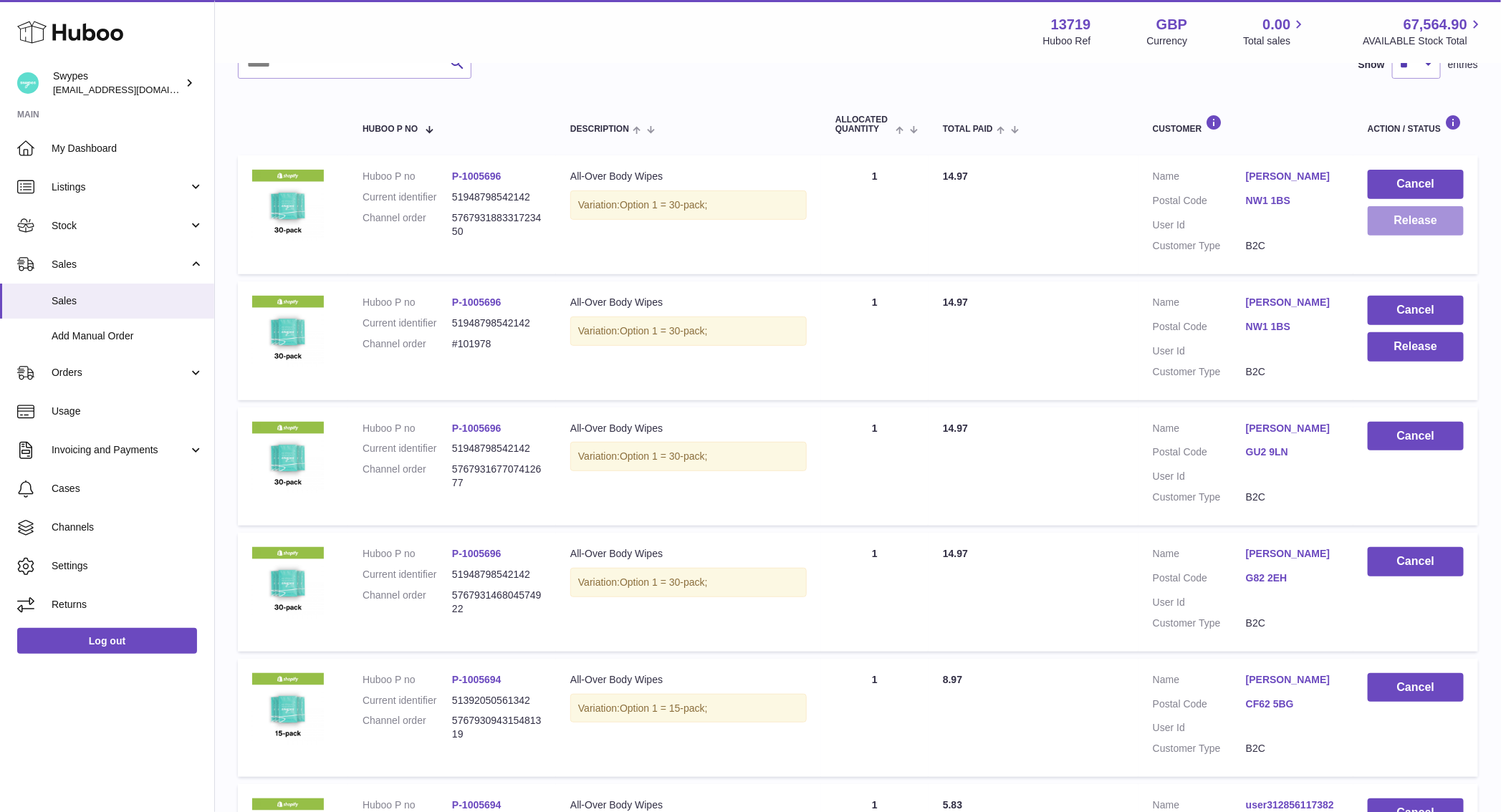
click at [1412, 228] on button "Release" at bounding box center [1415, 221] width 96 height 29
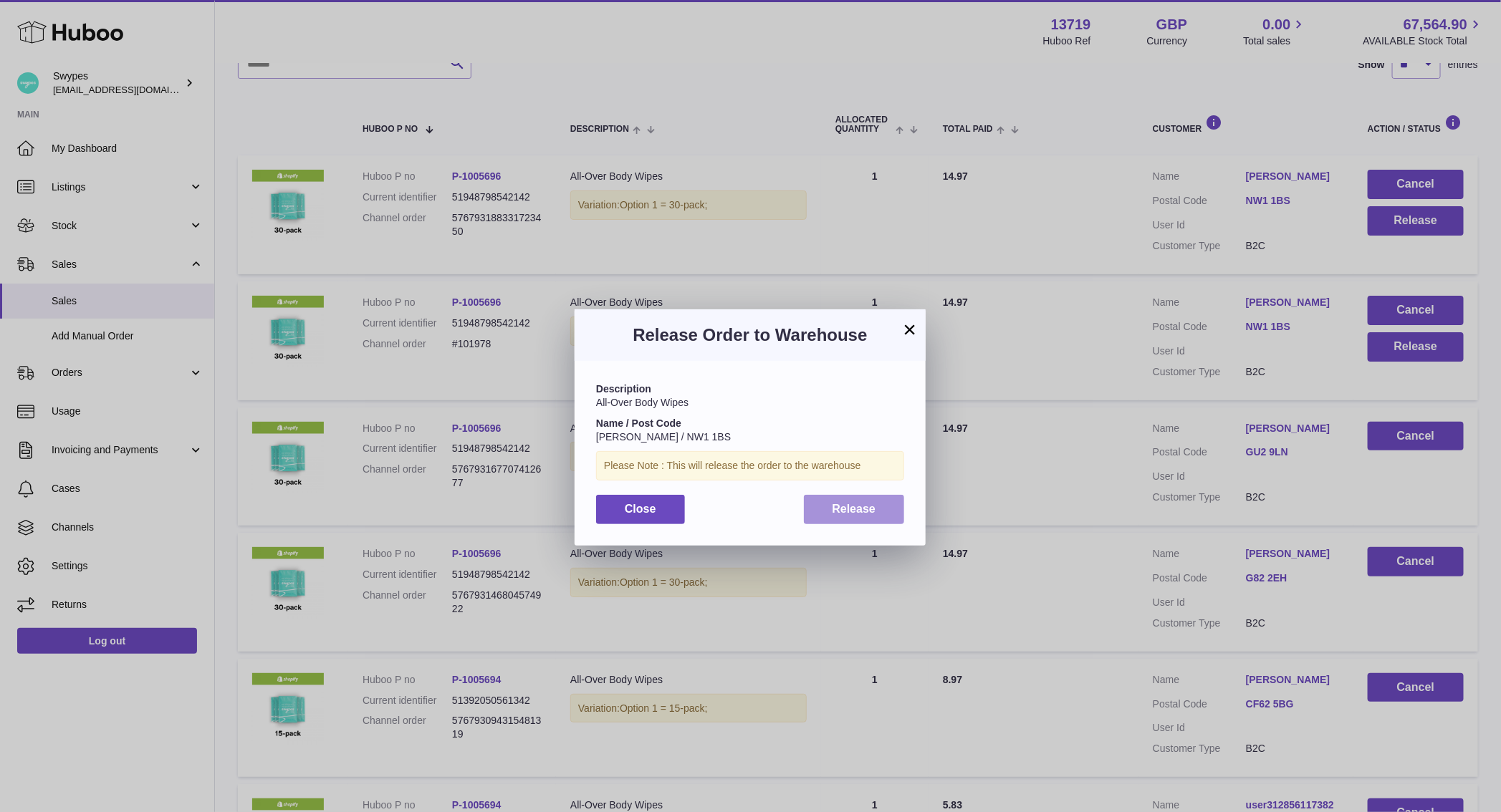
click at [902, 498] on button "Release" at bounding box center [854, 509] width 101 height 29
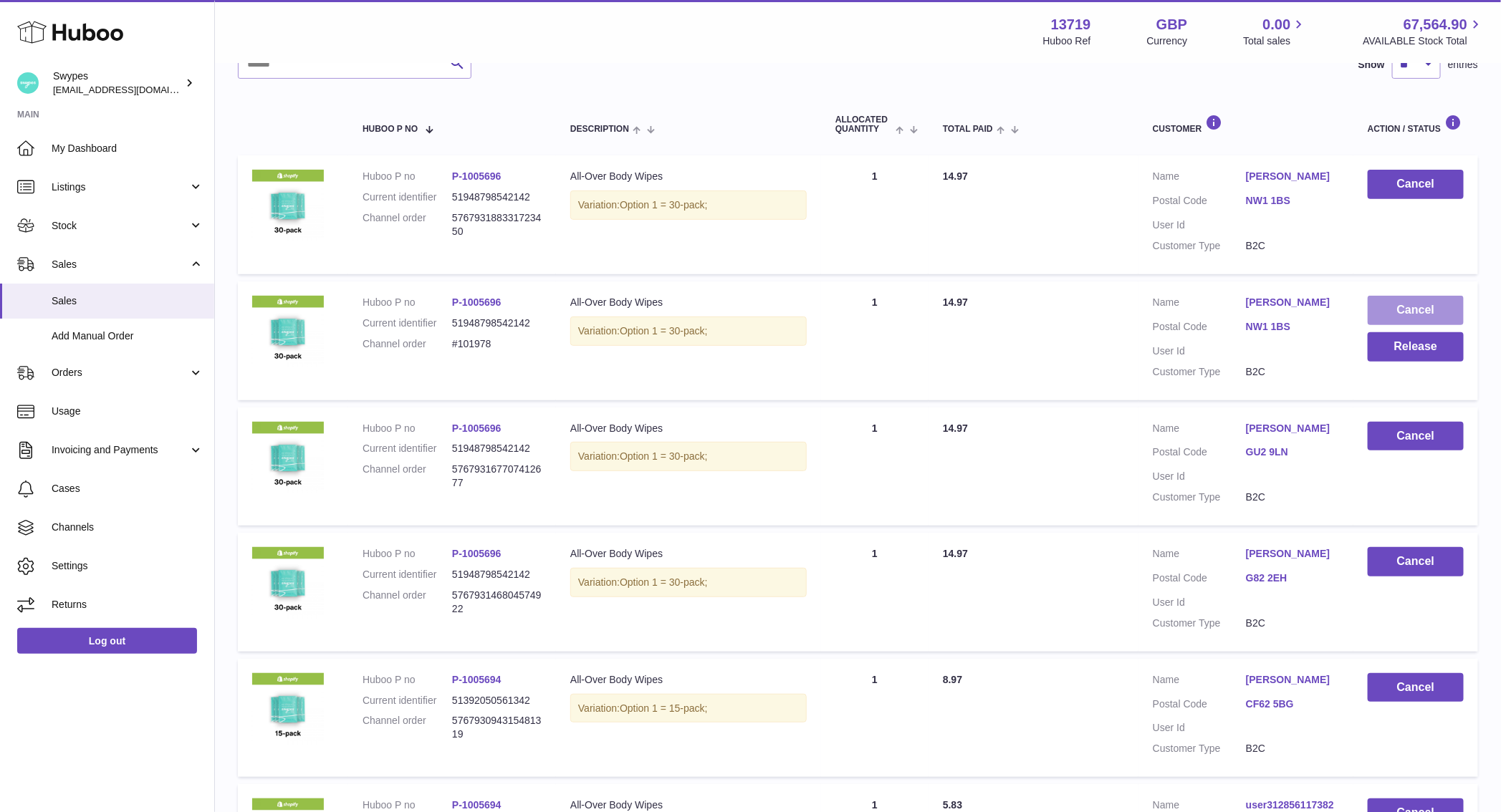
click at [1427, 304] on button "Cancel" at bounding box center [1415, 310] width 96 height 29
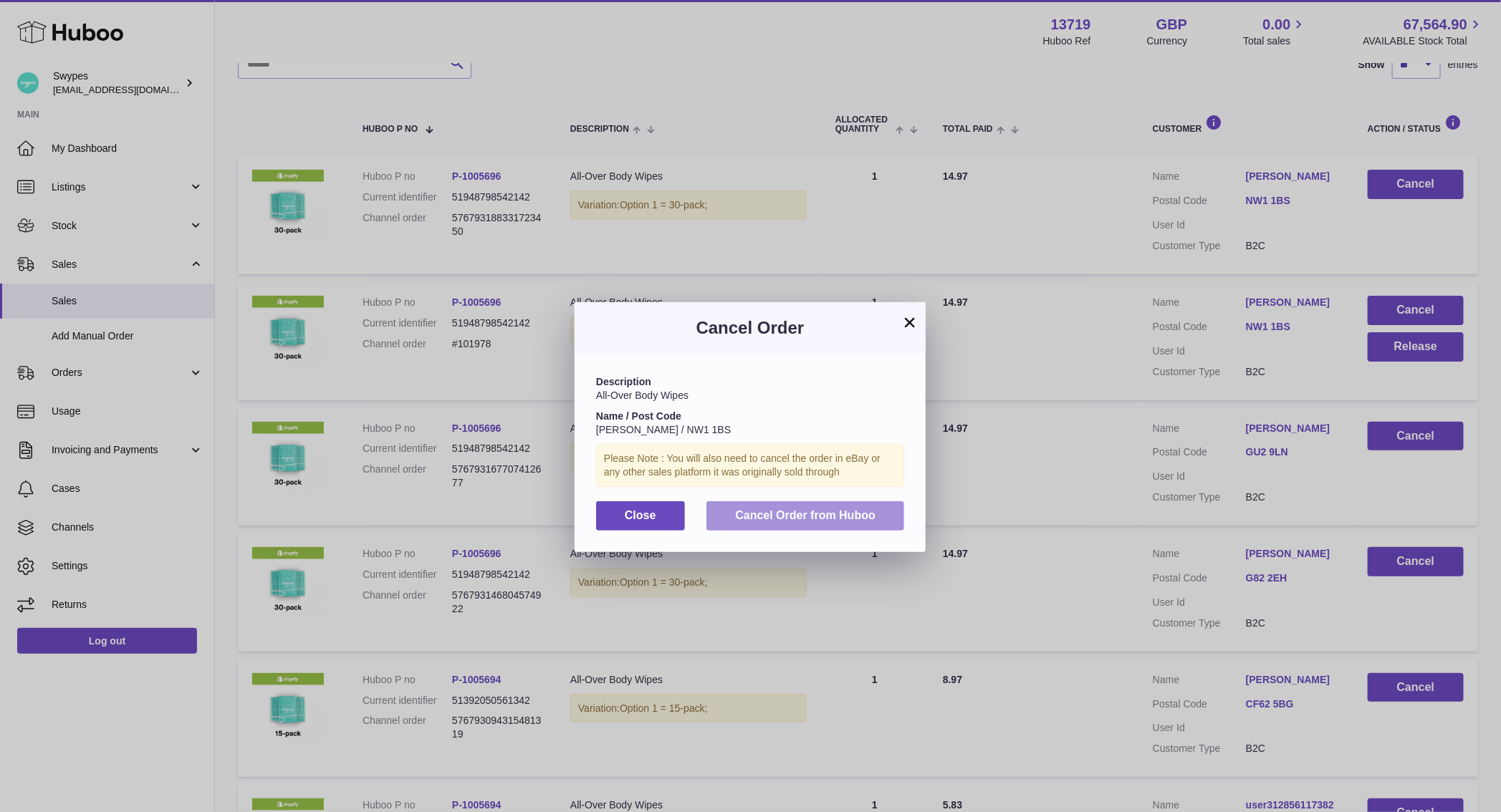
click at [869, 505] on button "Cancel Order from Huboo" at bounding box center [805, 516] width 198 height 29
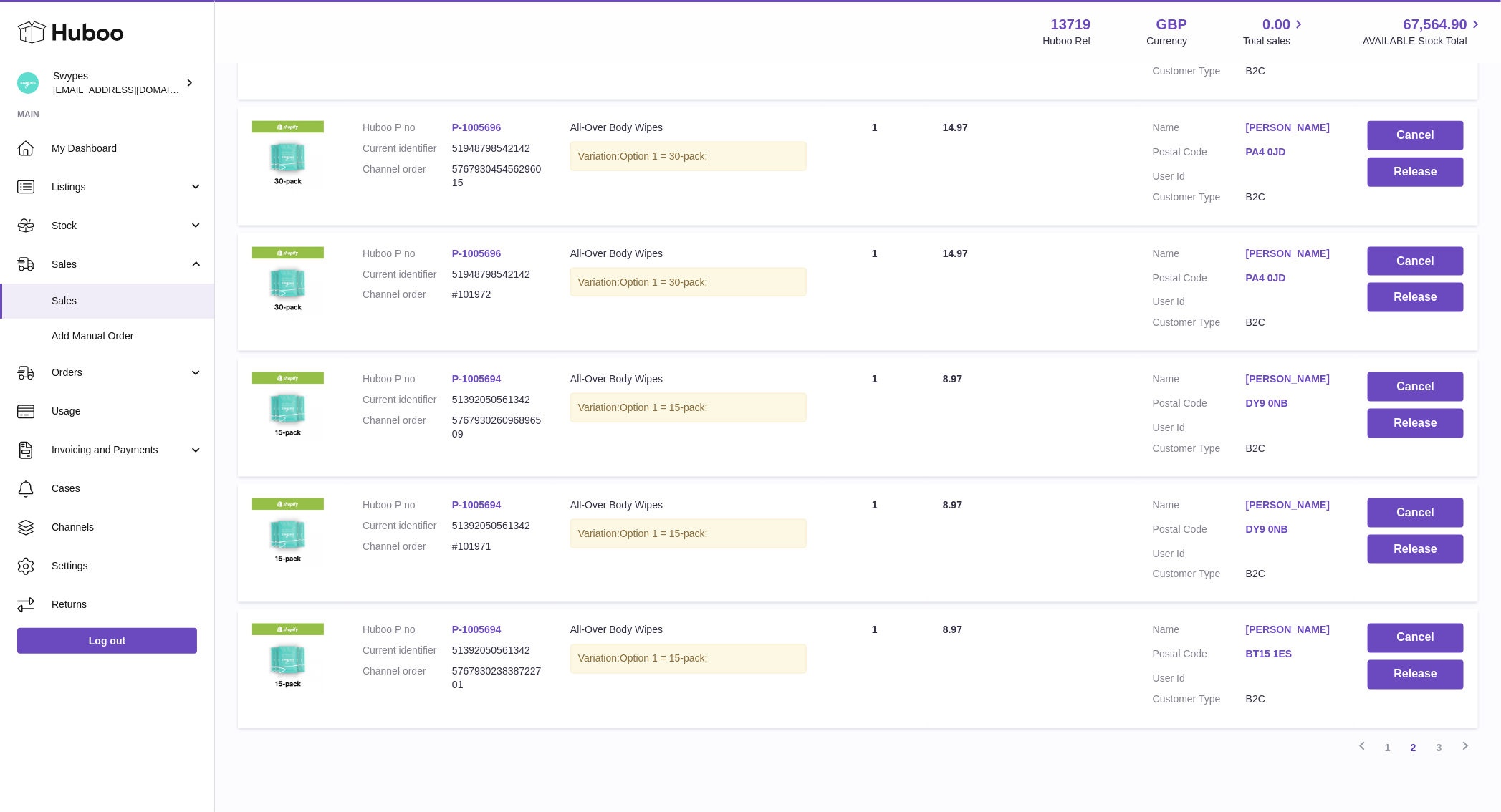
scroll to position [993, 0]
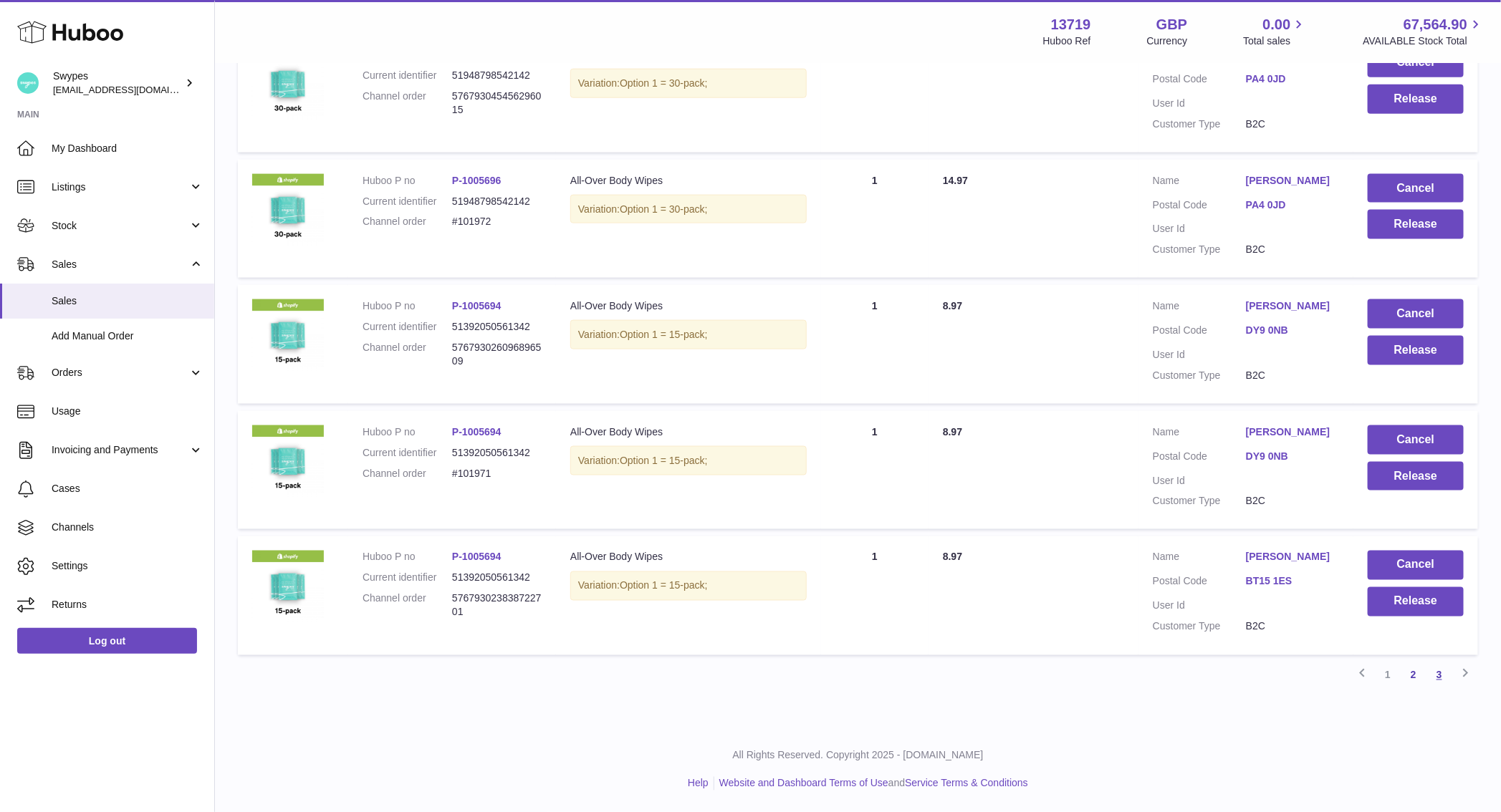
click at [1430, 678] on link "3" at bounding box center [1439, 675] width 26 height 26
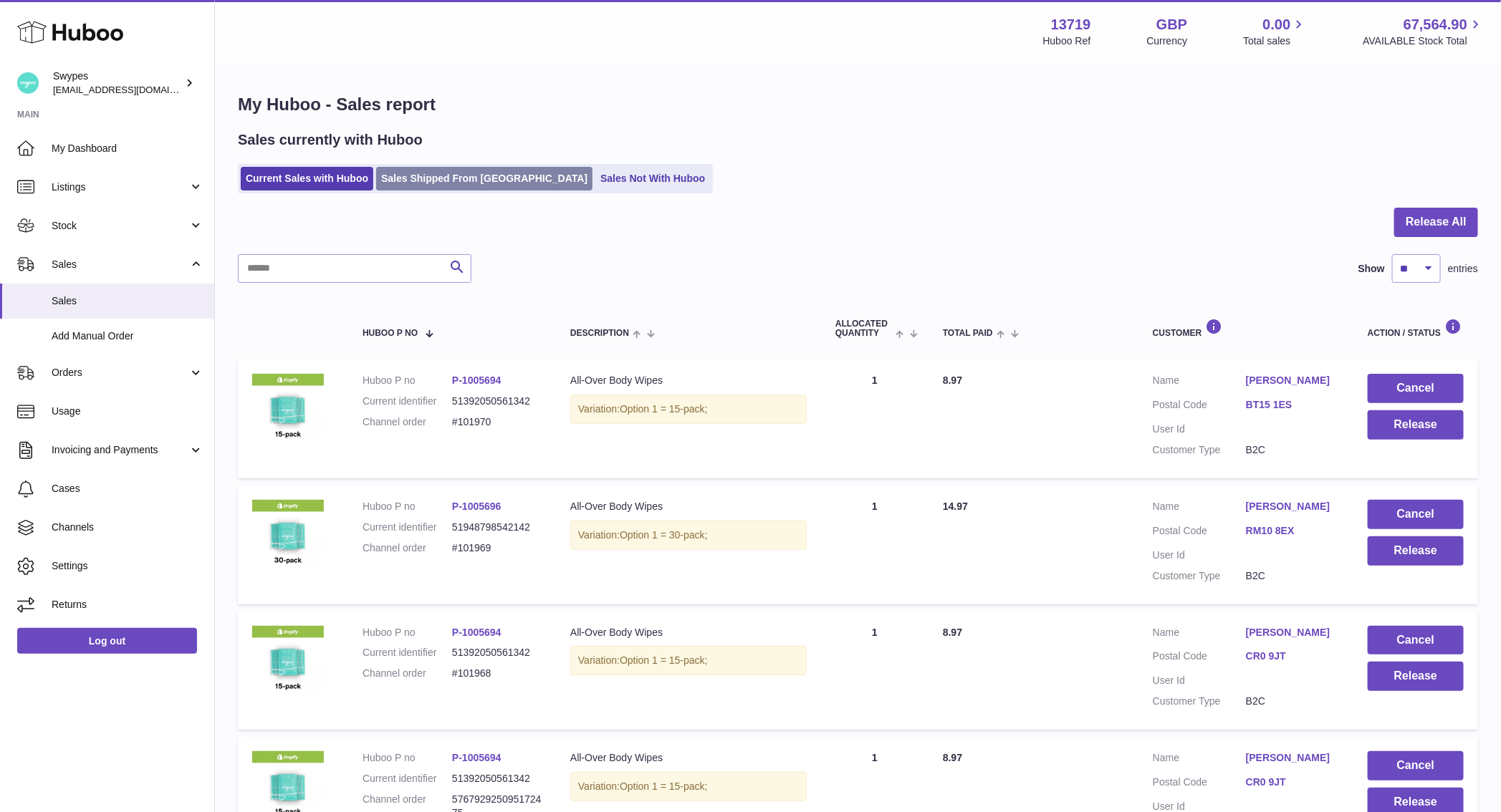
click at [456, 188] on link "Sales Shipped From [GEOGRAPHIC_DATA]" at bounding box center [484, 178] width 217 height 24
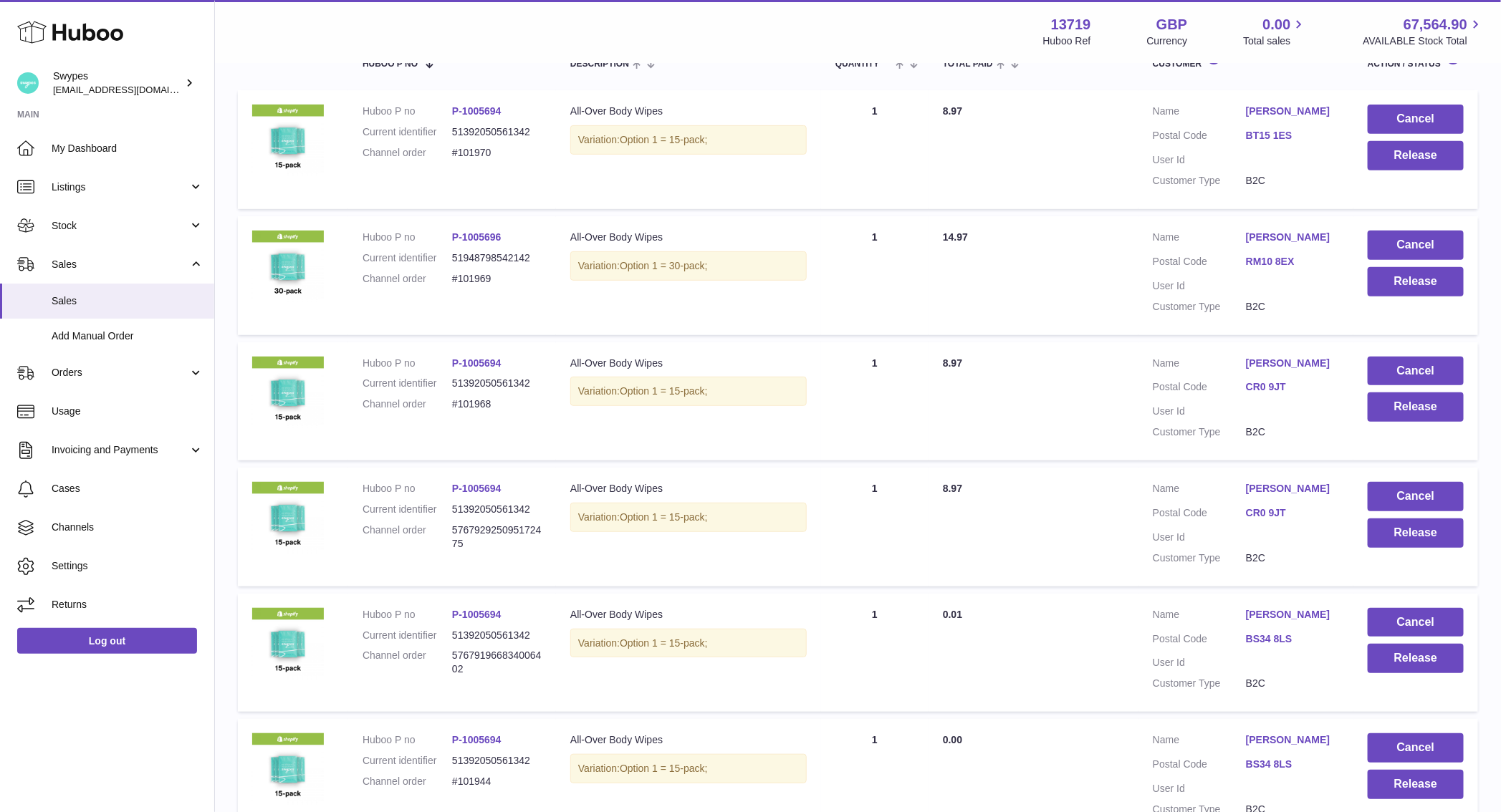
scroll to position [275, 0]
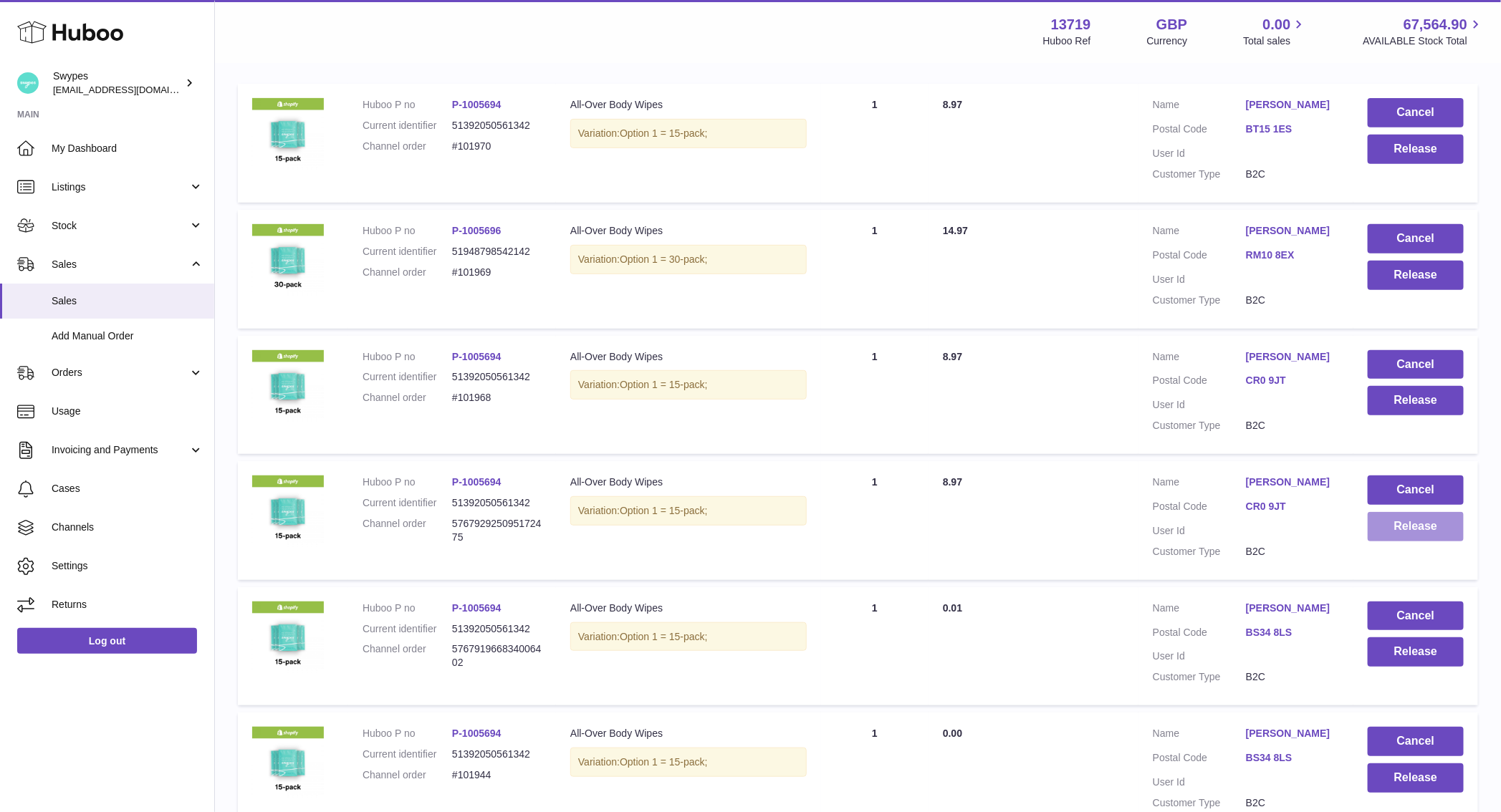
click at [1392, 537] on button "Release" at bounding box center [1415, 526] width 96 height 29
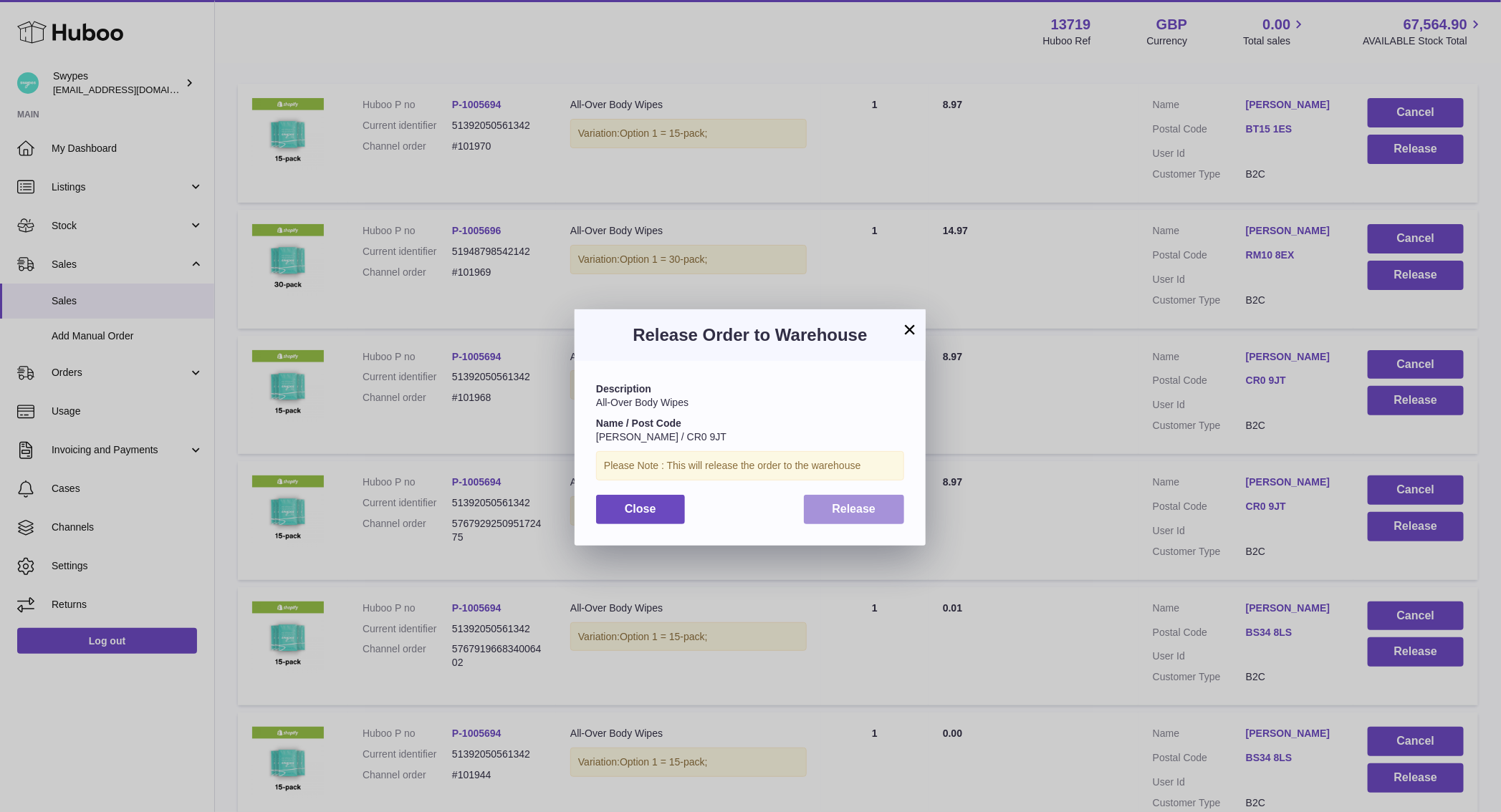
click at [827, 505] on button "Release" at bounding box center [854, 509] width 101 height 29
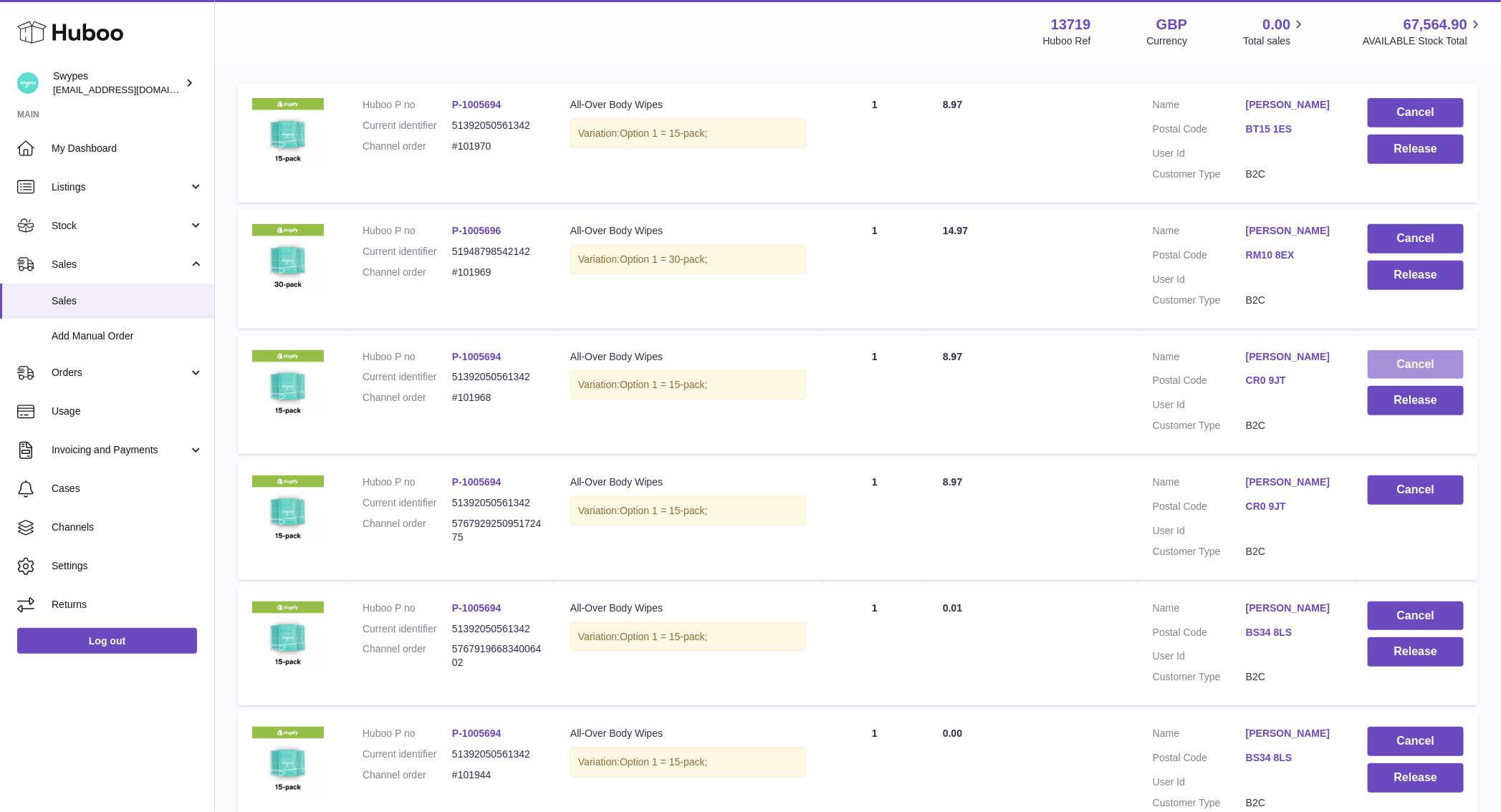
click at [1402, 362] on button "Cancel" at bounding box center [1415, 365] width 96 height 29
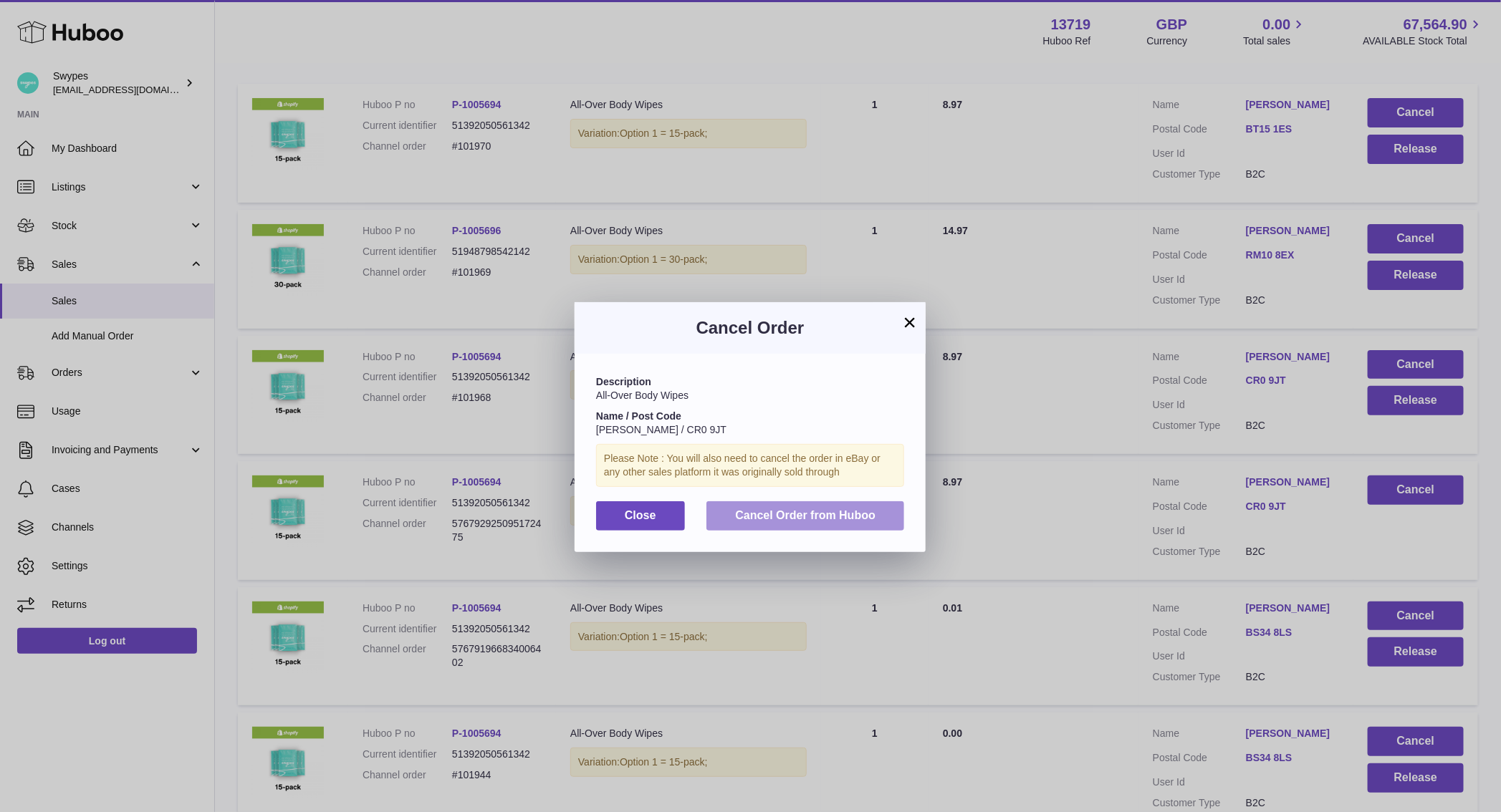
click at [868, 511] on span "Cancel Order from Huboo" at bounding box center [804, 515] width 140 height 12
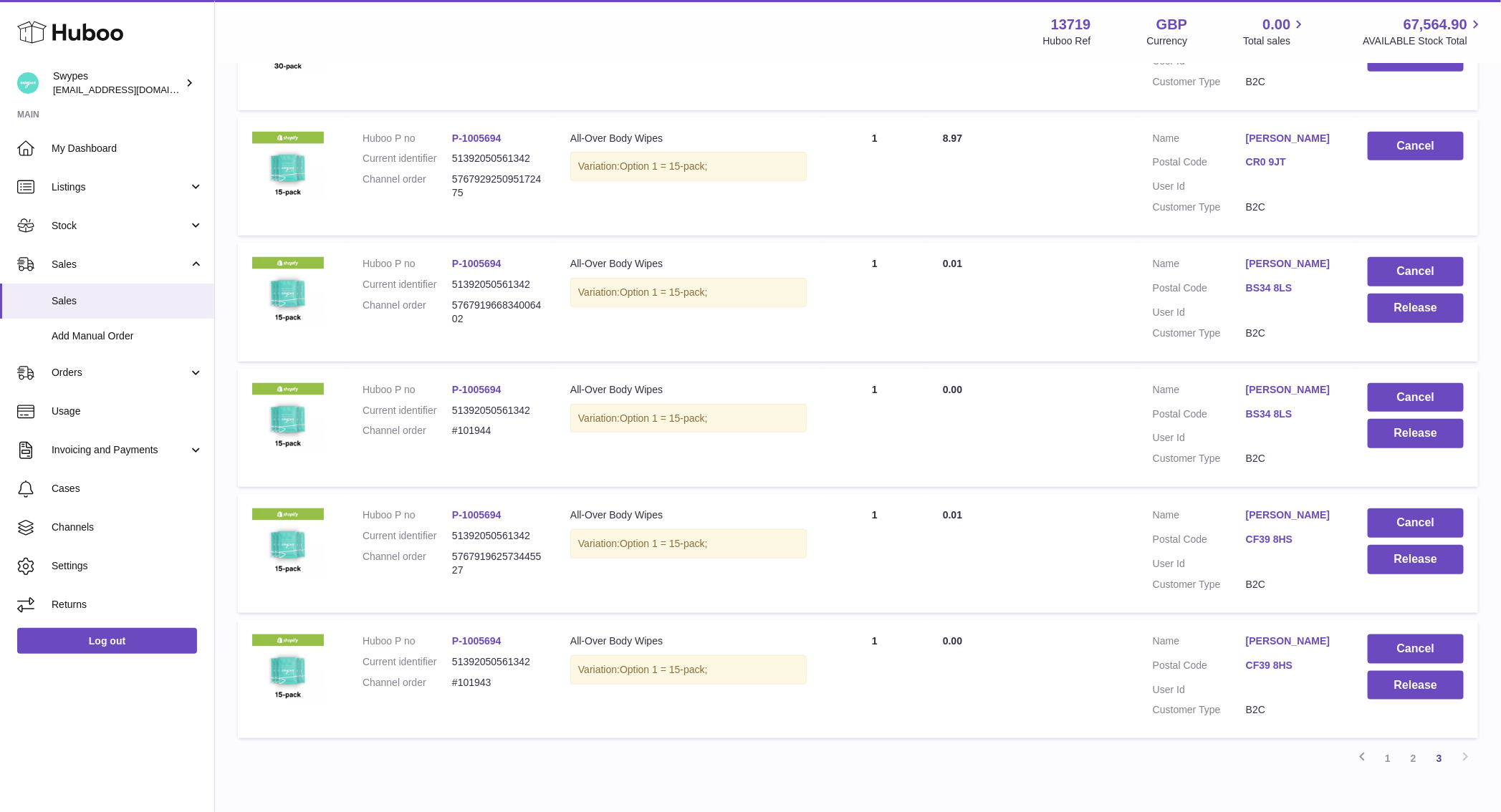
scroll to position [496, 0]
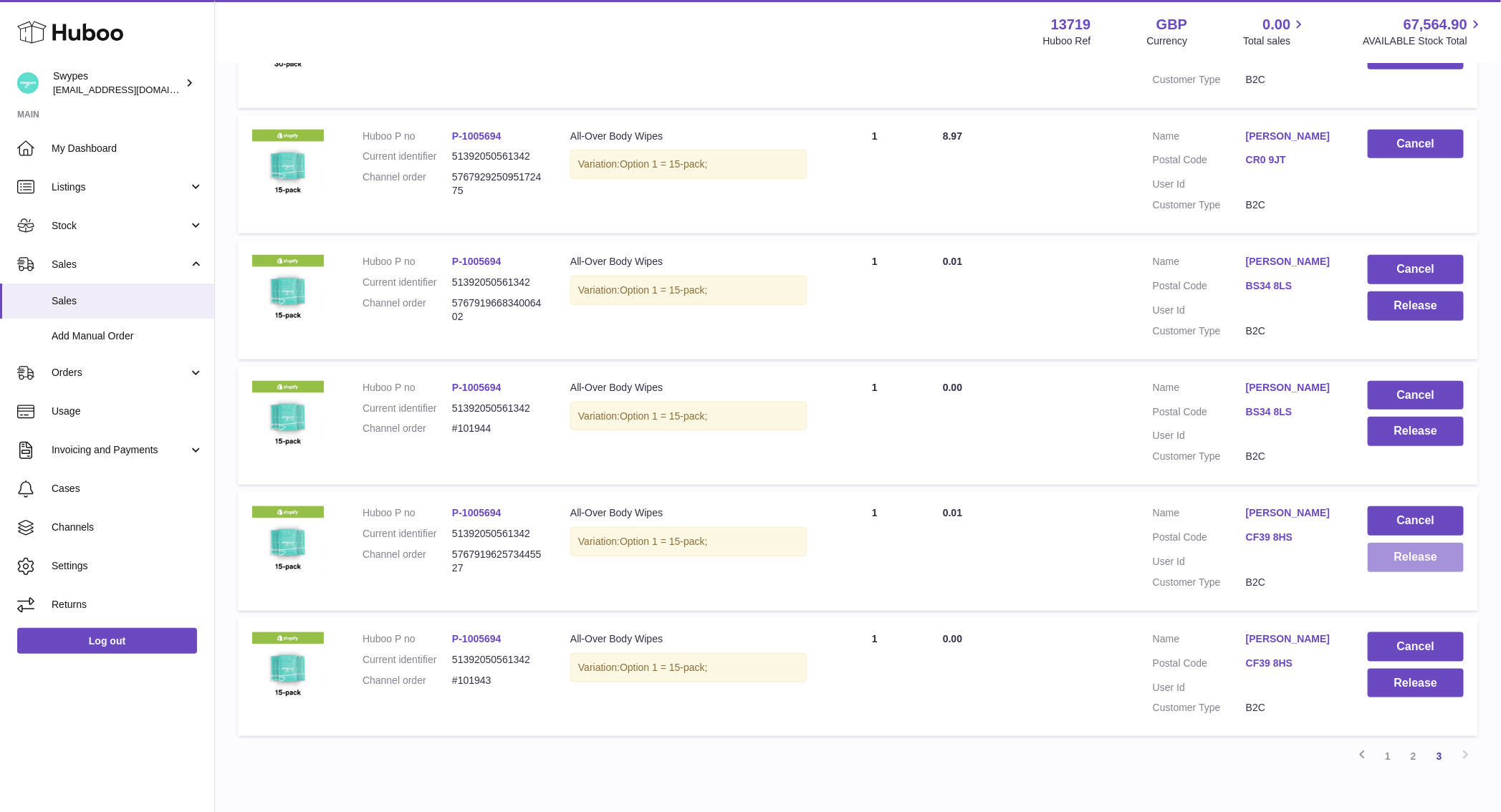
click at [1401, 562] on button "Release" at bounding box center [1415, 557] width 96 height 29
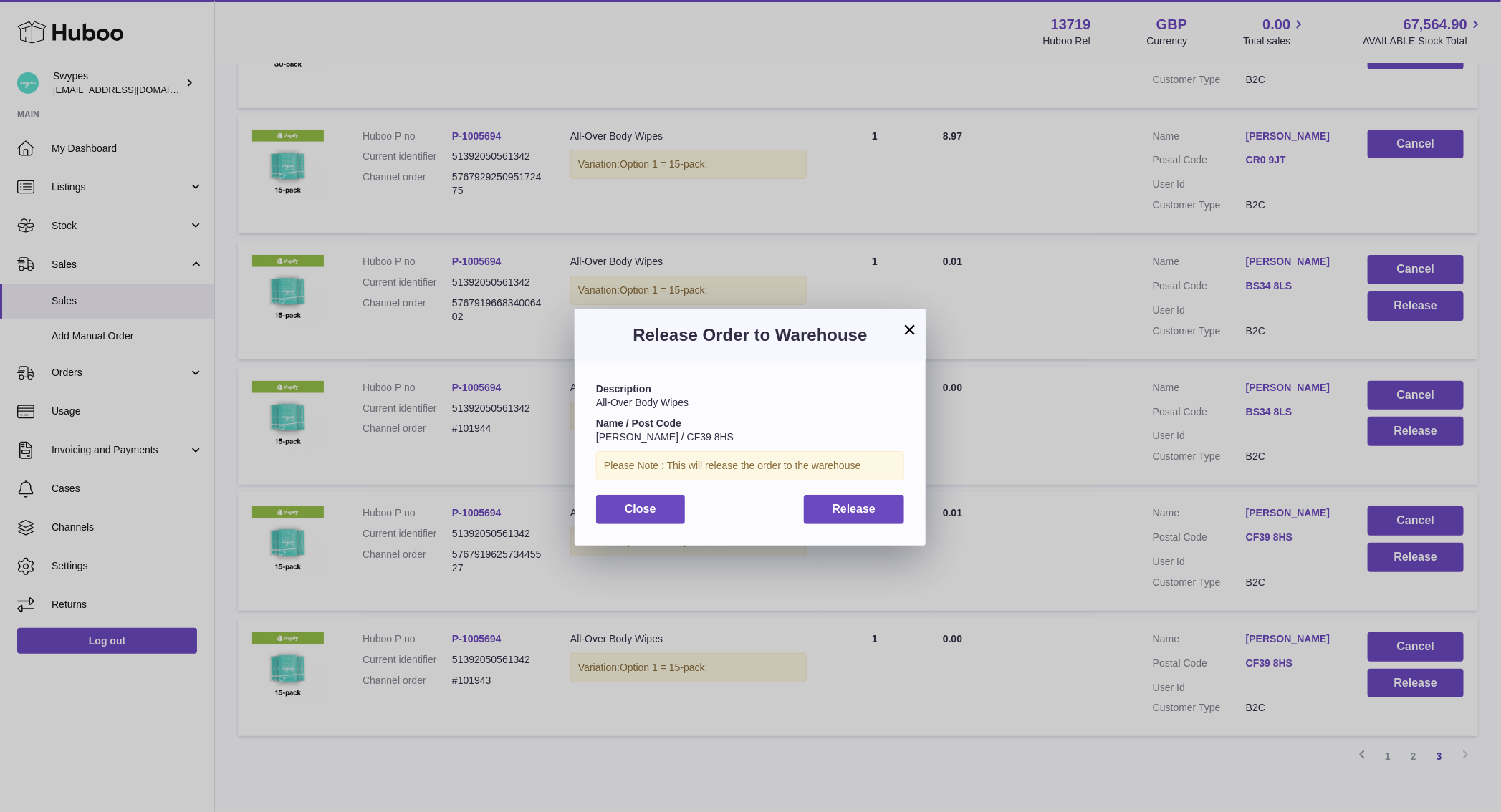
click at [851, 525] on div "Description All-Over Body Wipes Name / Post Code [PERSON_NAME] / CF39 8HS Pleas…" at bounding box center [750, 453] width 351 height 184
click at [851, 515] on span "Release" at bounding box center [854, 508] width 44 height 12
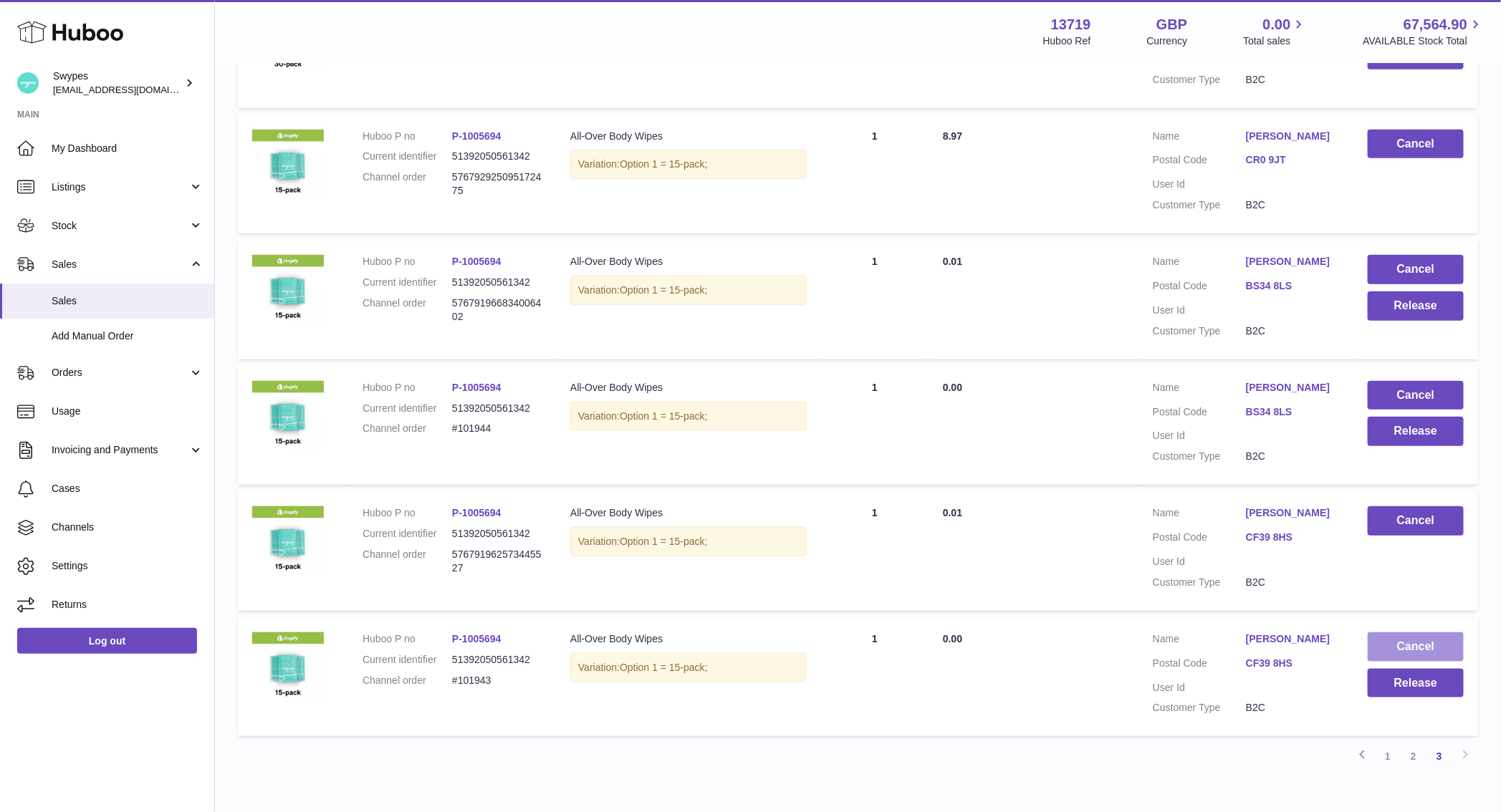
click at [1400, 649] on button "Cancel" at bounding box center [1415, 647] width 96 height 29
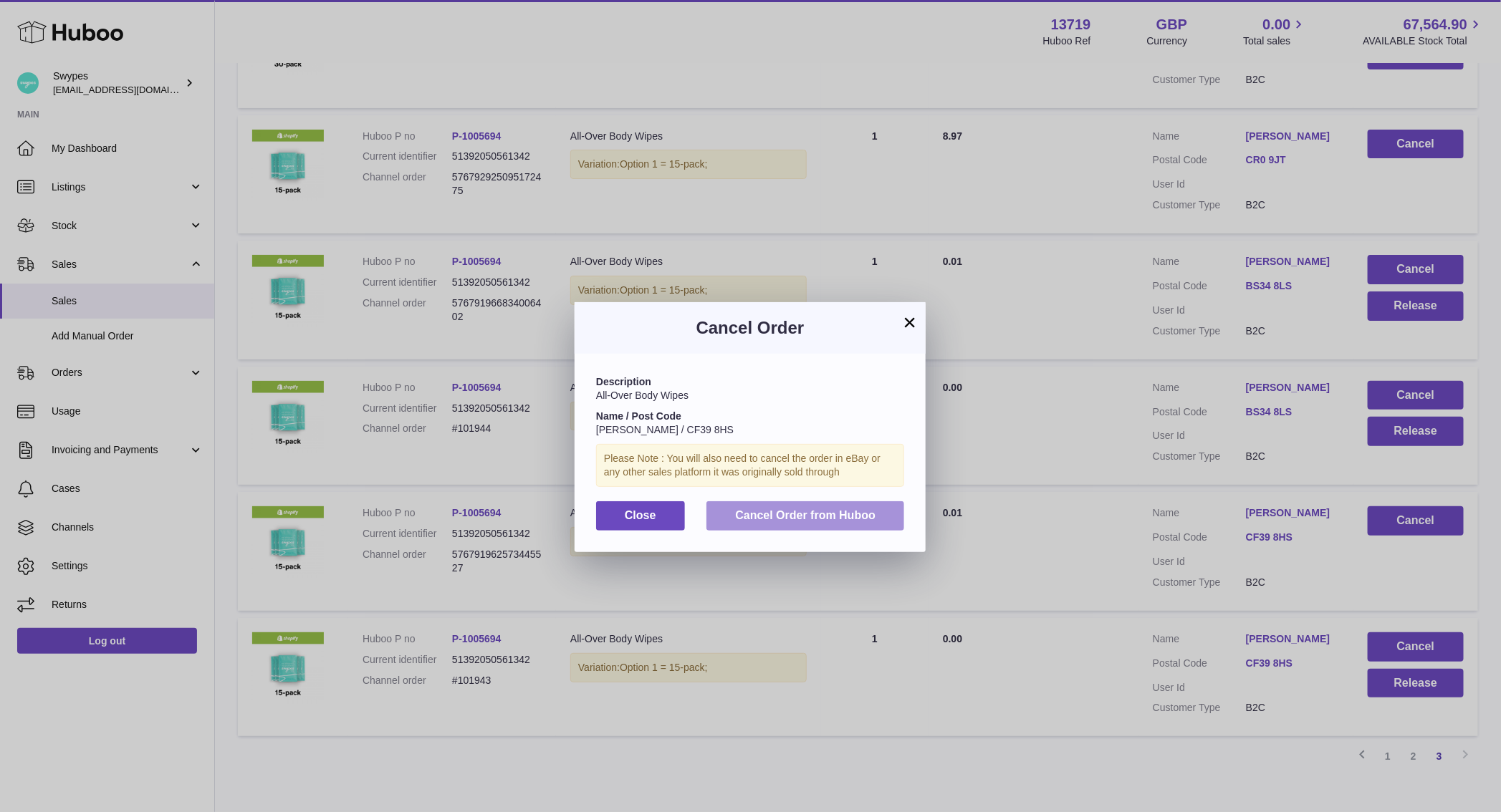
click at [830, 518] on span "Cancel Order from Huboo" at bounding box center [804, 515] width 140 height 12
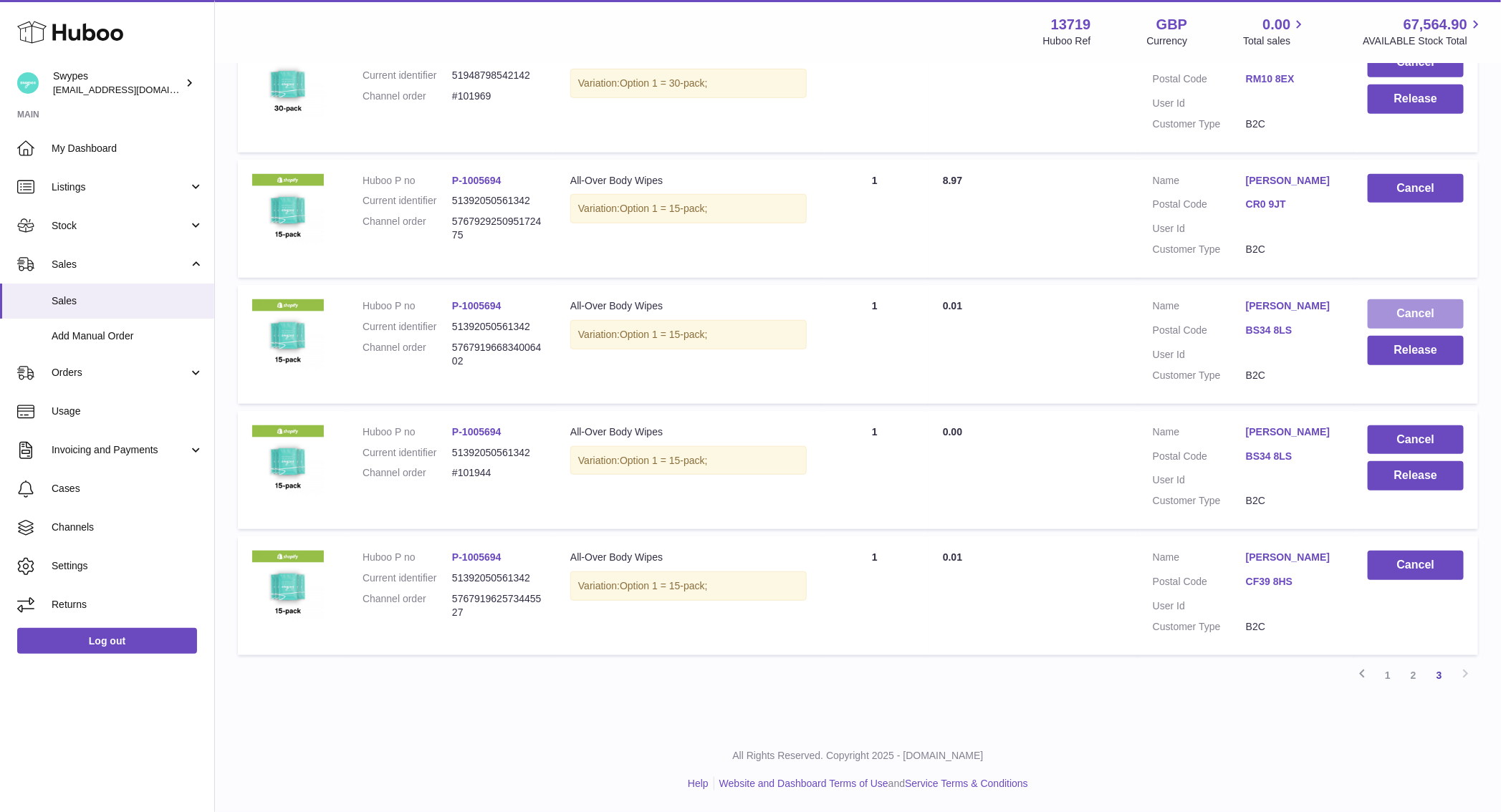
scroll to position [450, 0]
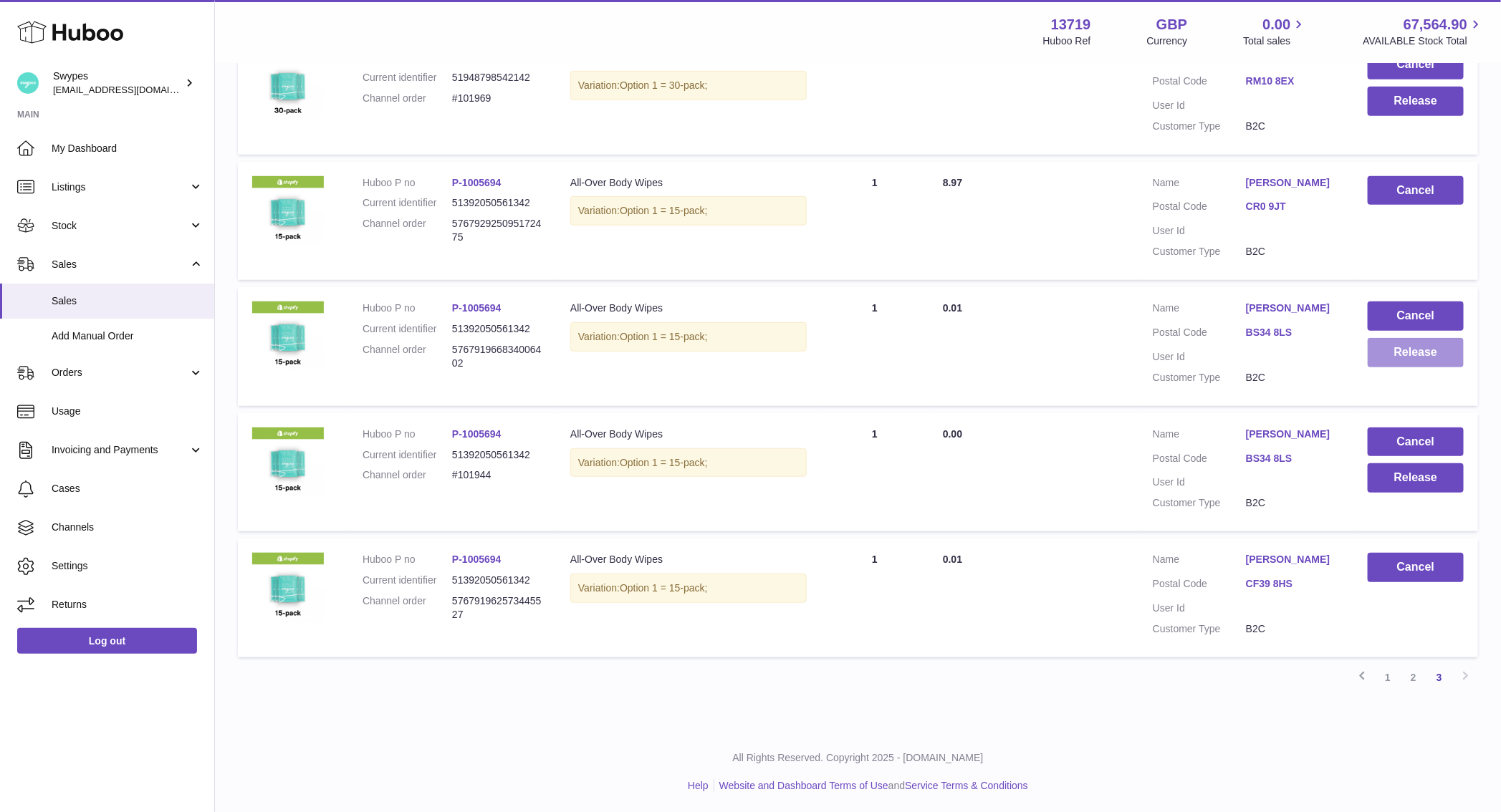
click at [1400, 349] on button "Release" at bounding box center [1415, 352] width 96 height 29
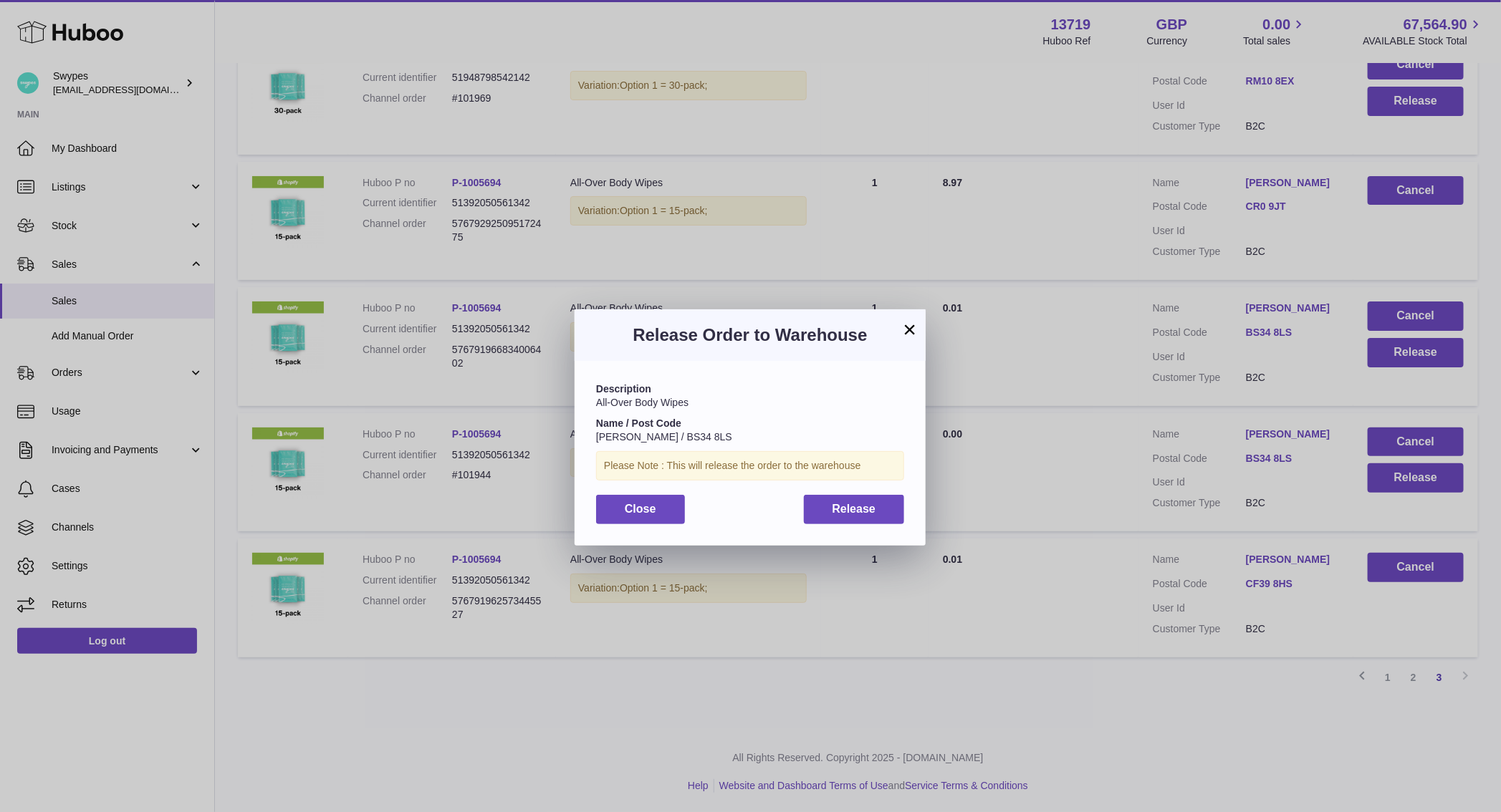
click at [875, 526] on div "Description All-Over Body Wipes Name / Post Code M B [PERSON_NAME] / BS34 8LS P…" at bounding box center [750, 453] width 351 height 184
click at [875, 518] on button "Release" at bounding box center [854, 509] width 101 height 29
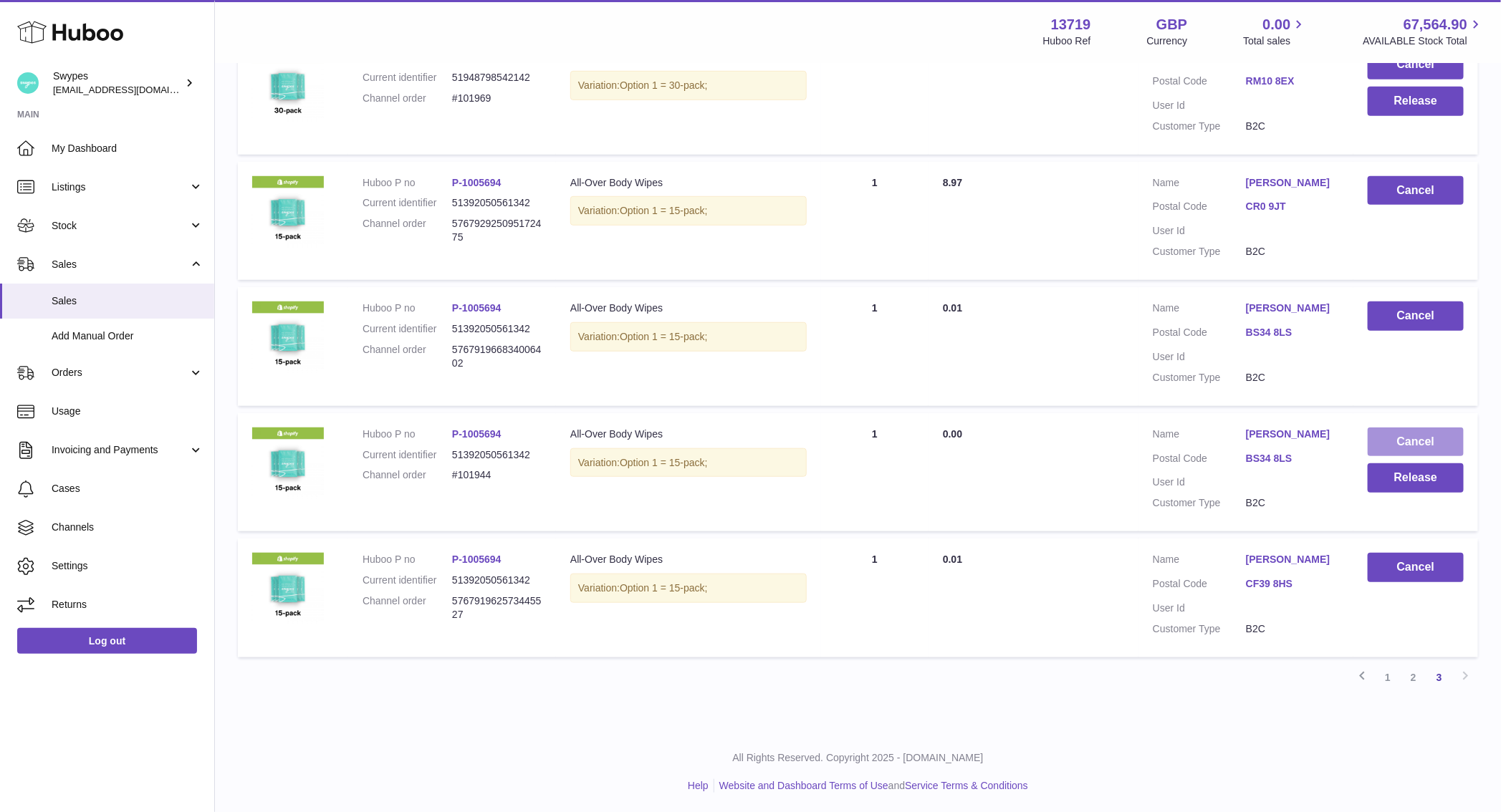
click at [1421, 442] on button "Cancel" at bounding box center [1415, 442] width 96 height 29
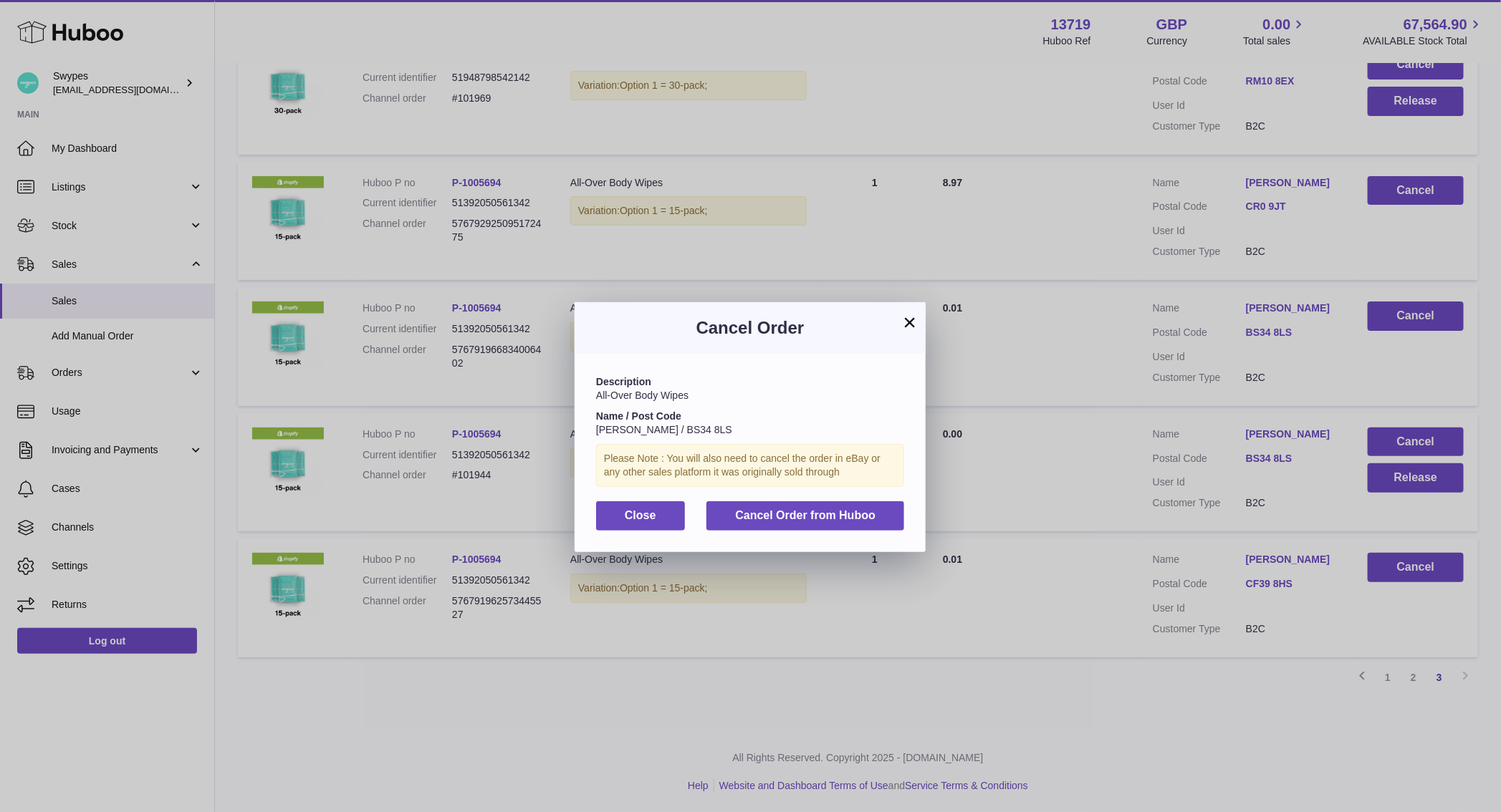
click at [913, 524] on div "Description All-Over Body Wipes Name / Post Code M B [PERSON_NAME] / BS34 8LS P…" at bounding box center [750, 452] width 351 height 198
click at [893, 522] on button "Cancel Order from Huboo" at bounding box center [805, 516] width 198 height 29
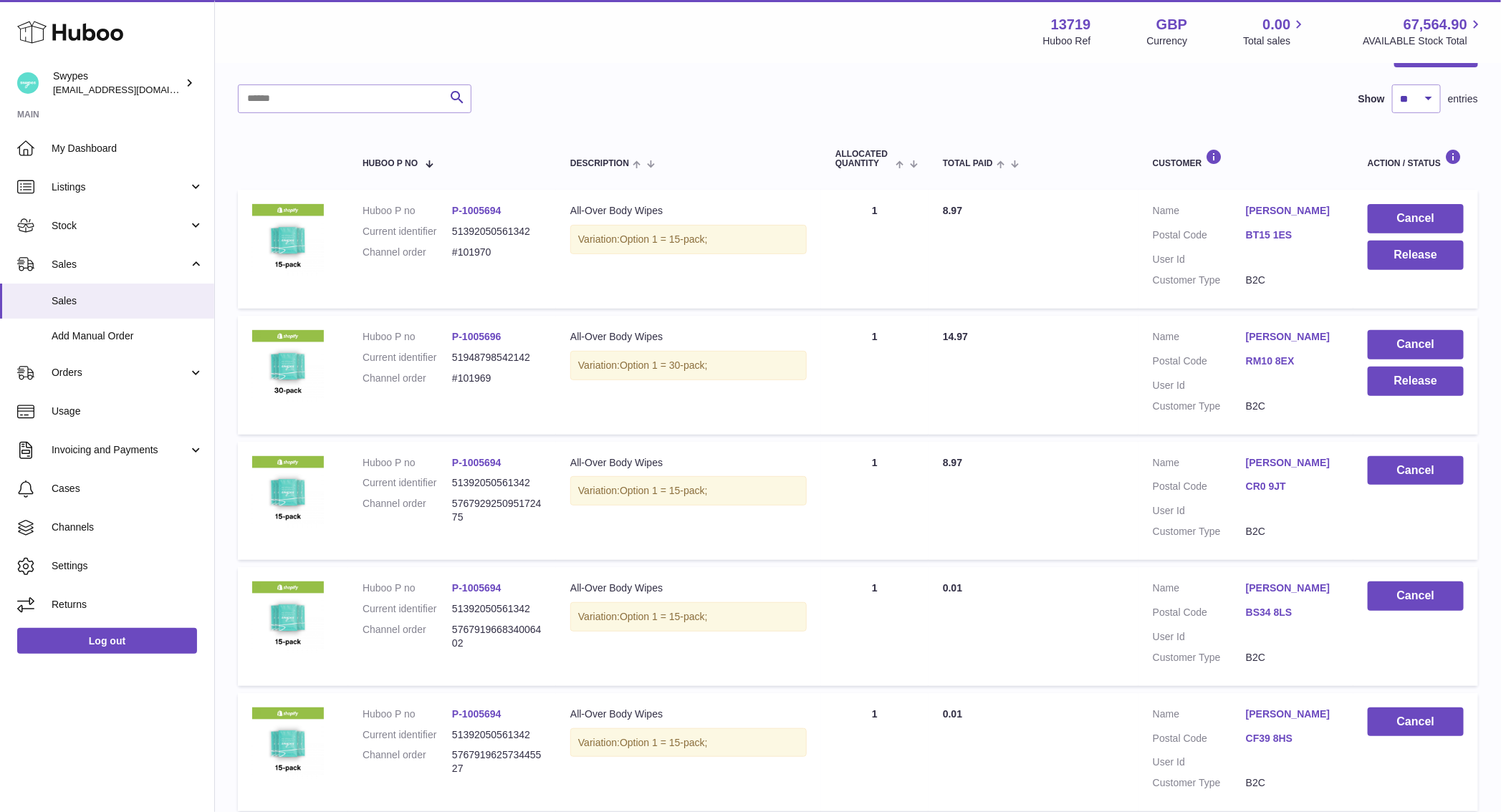
scroll to position [146, 0]
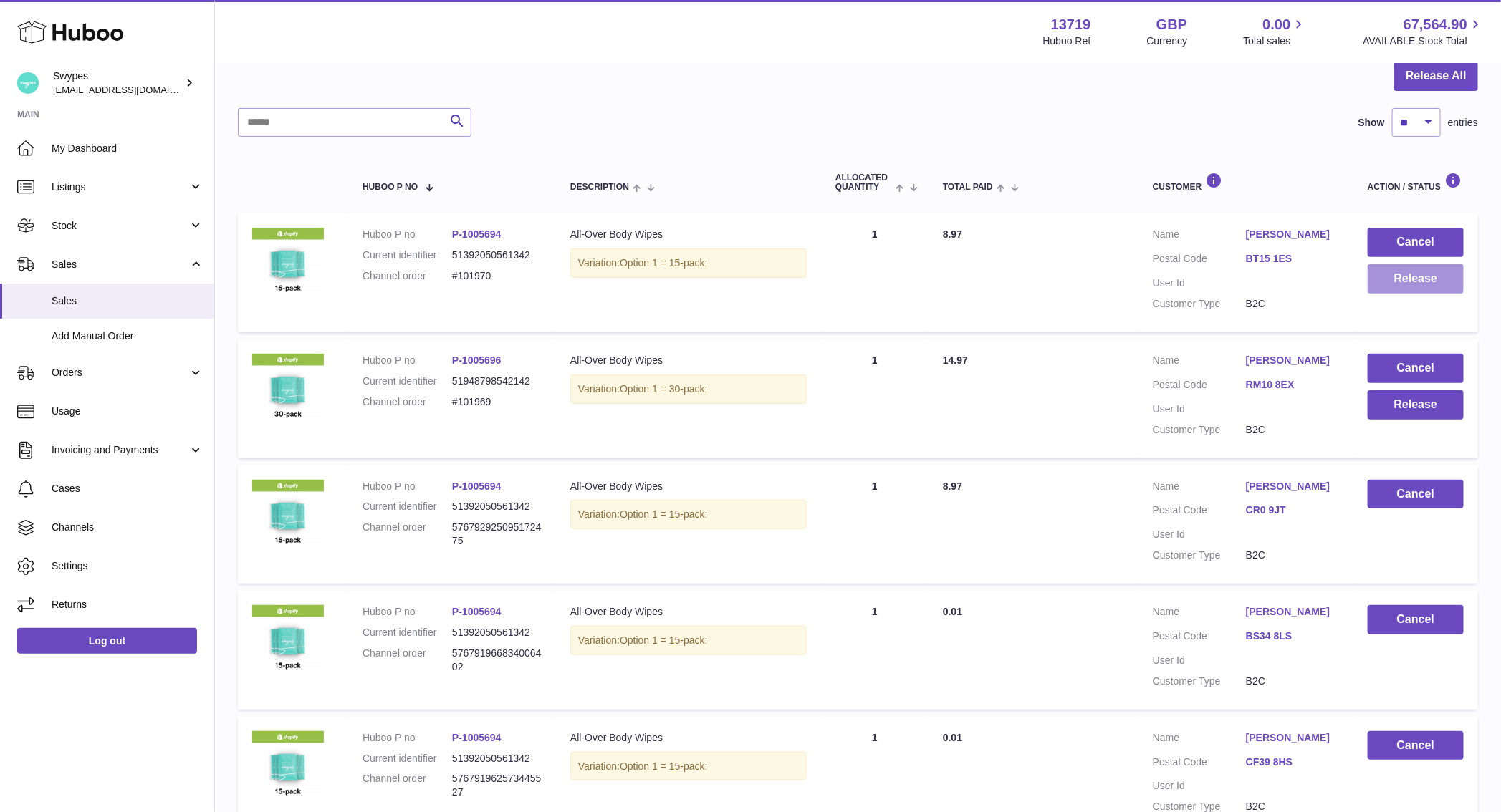
click at [1396, 276] on button "Release" at bounding box center [1415, 278] width 96 height 29
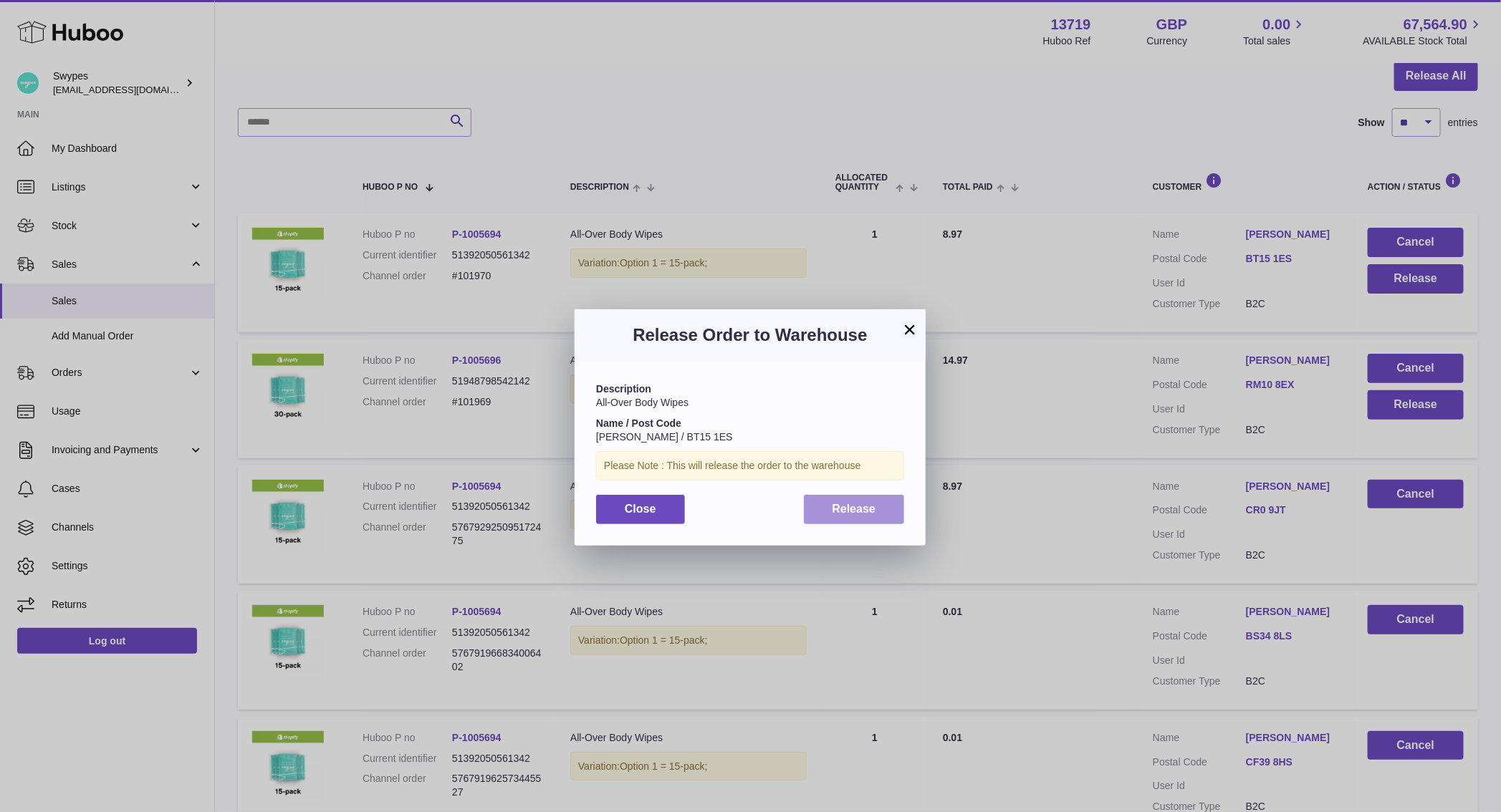
click at [889, 500] on button "Release" at bounding box center [854, 509] width 101 height 29
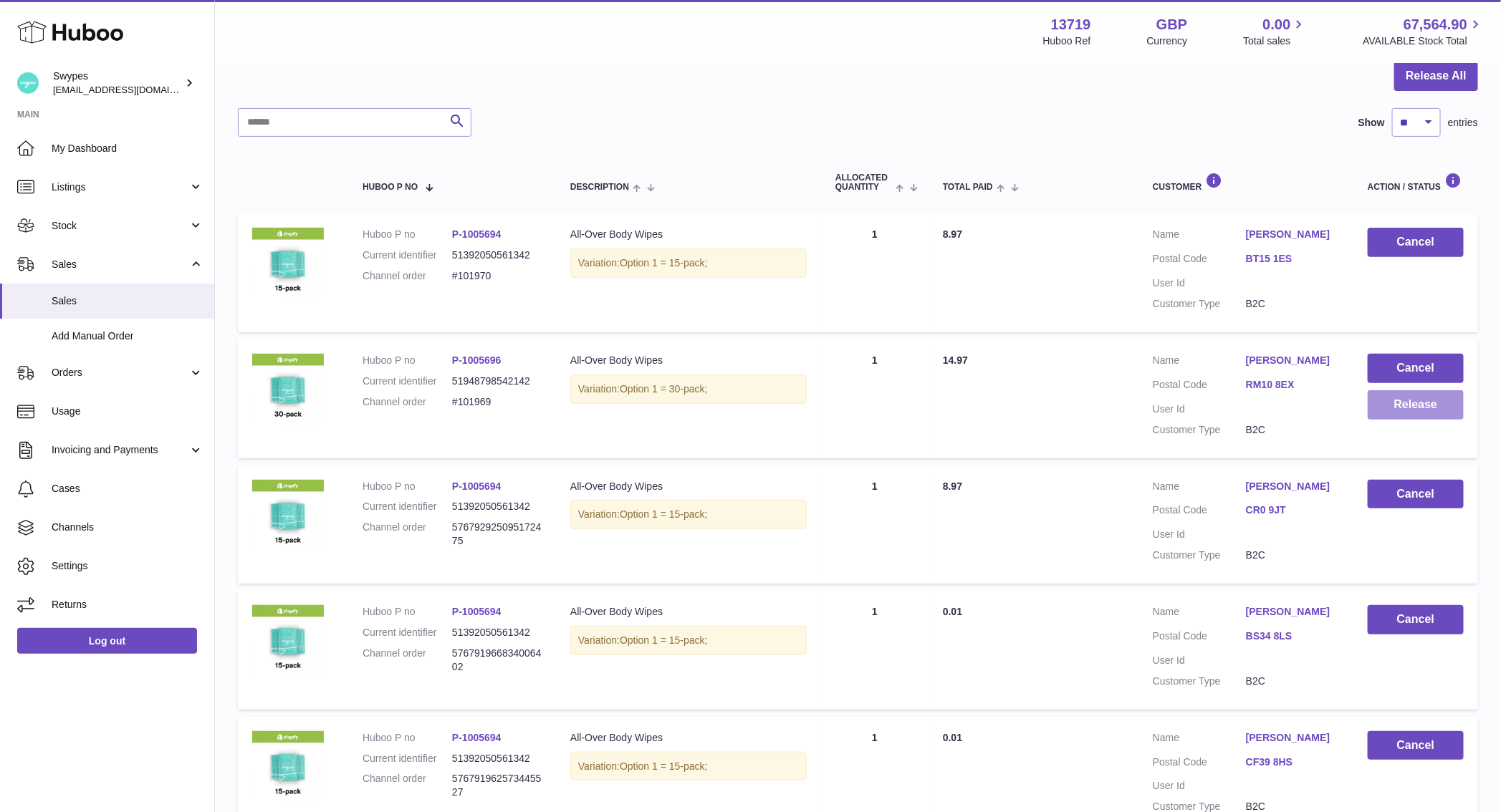
click at [1427, 404] on button "Release" at bounding box center [1415, 405] width 96 height 29
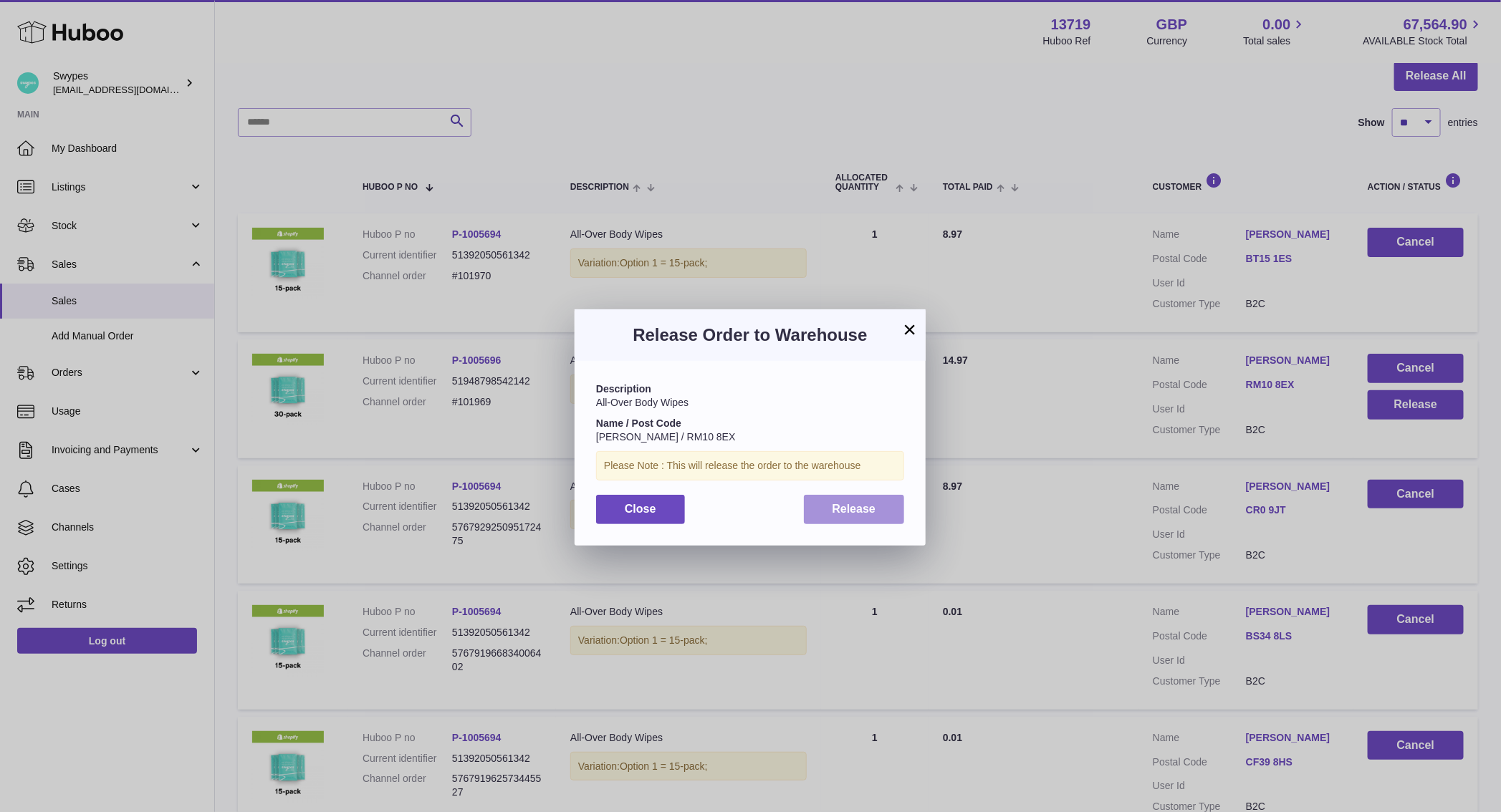
click at [816, 515] on button "Release" at bounding box center [854, 509] width 101 height 29
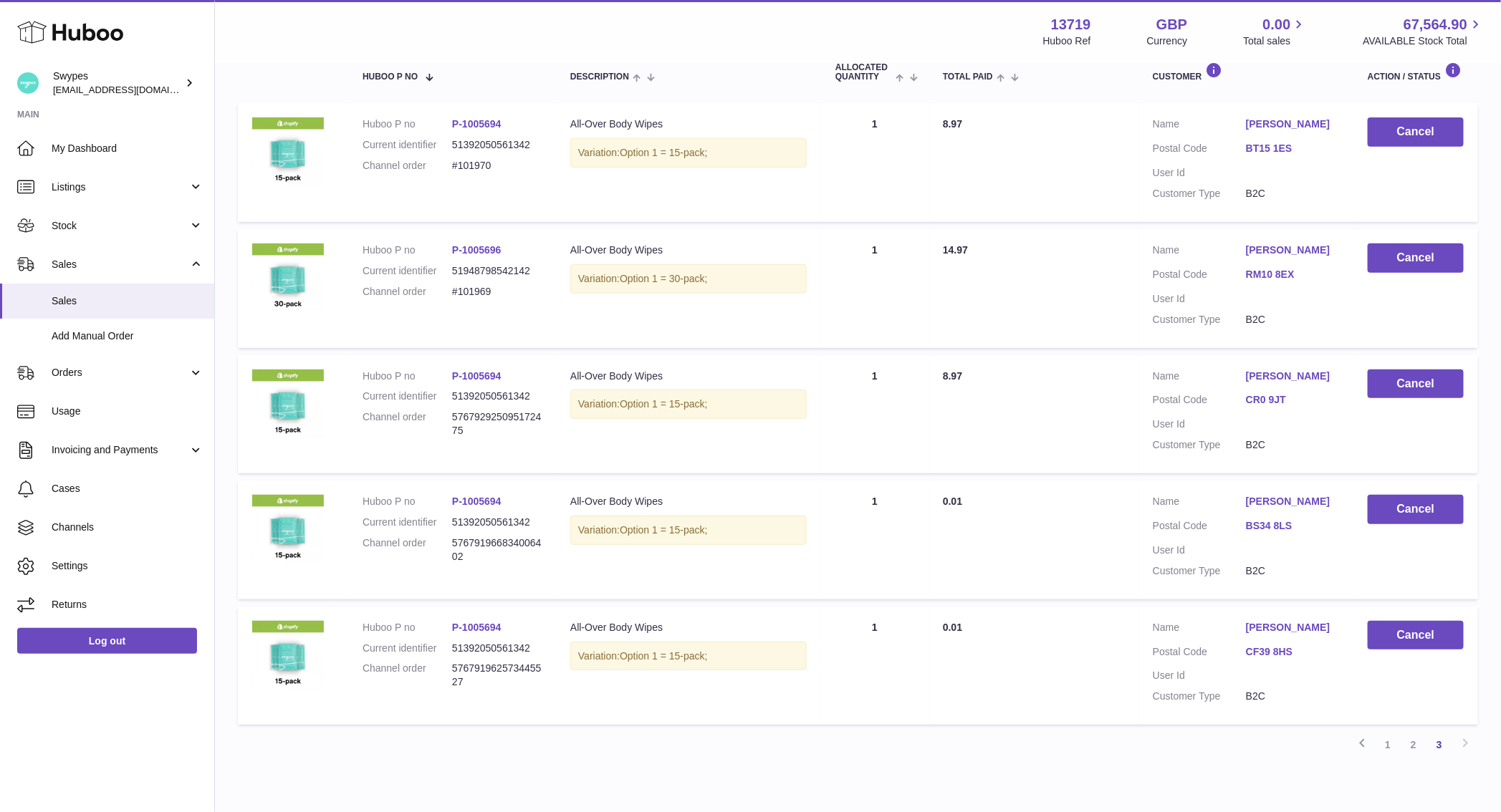
scroll to position [324, 0]
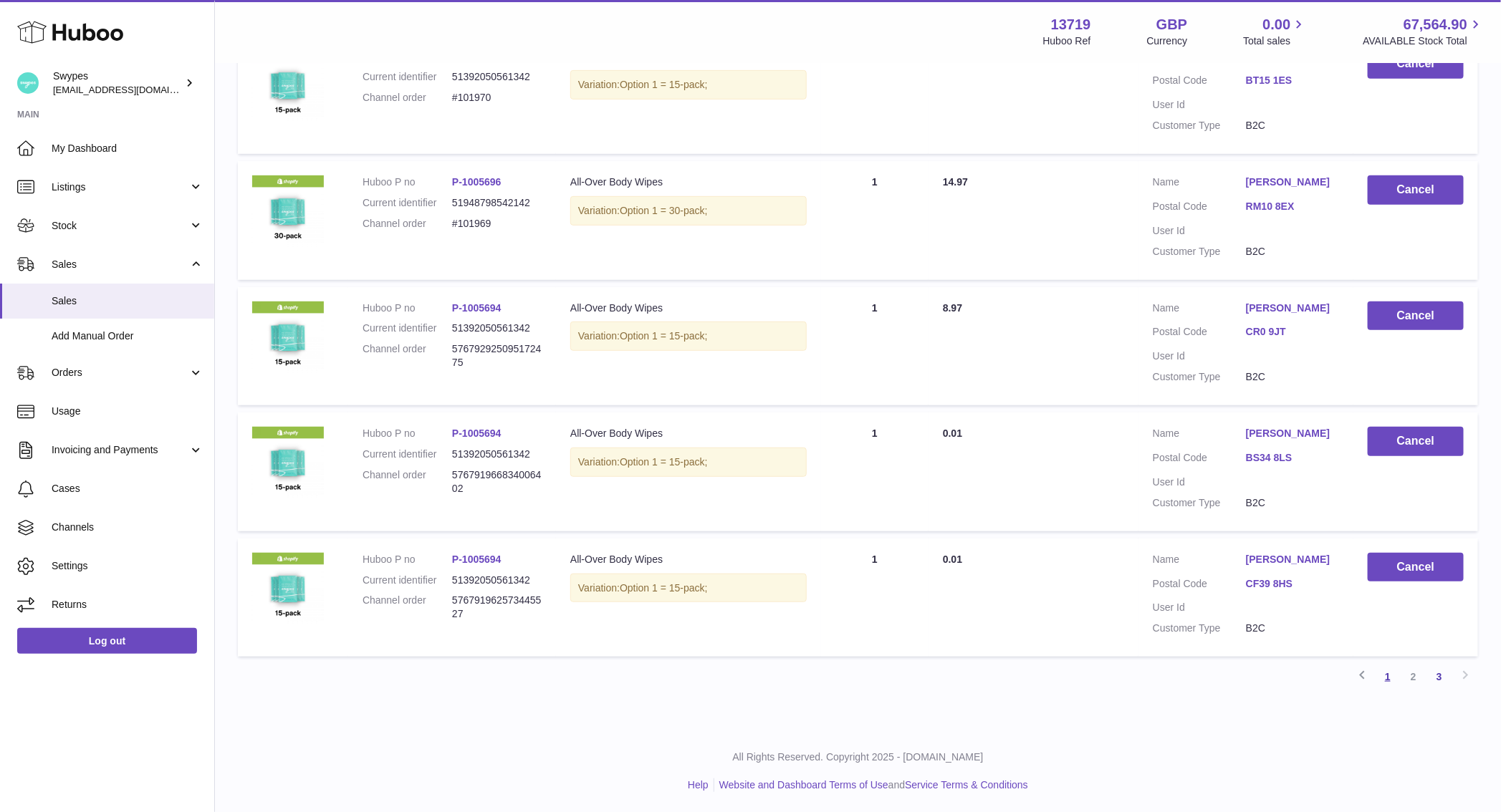
click at [1394, 681] on link "1" at bounding box center [1387, 677] width 26 height 26
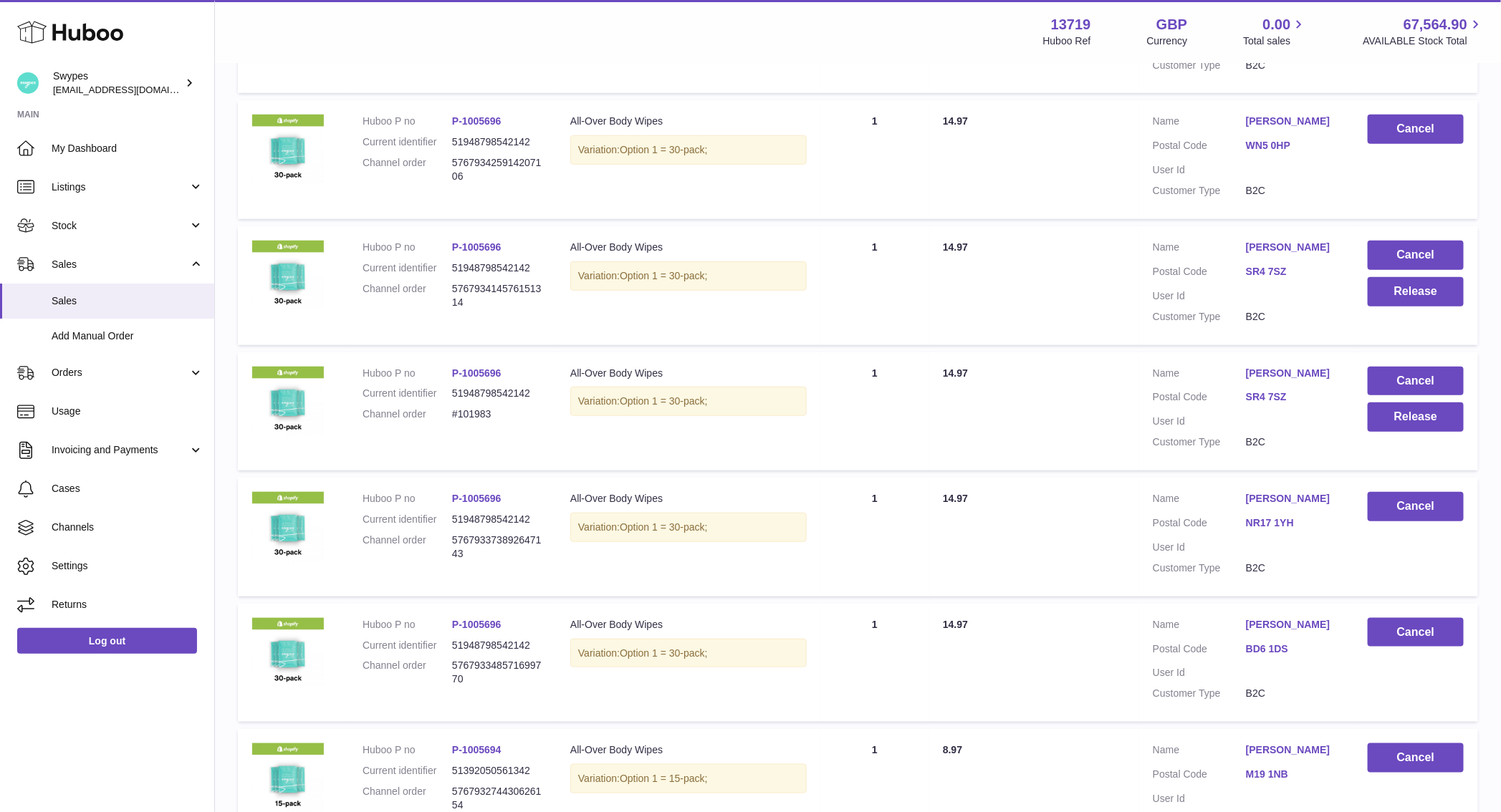
scroll to position [619, 0]
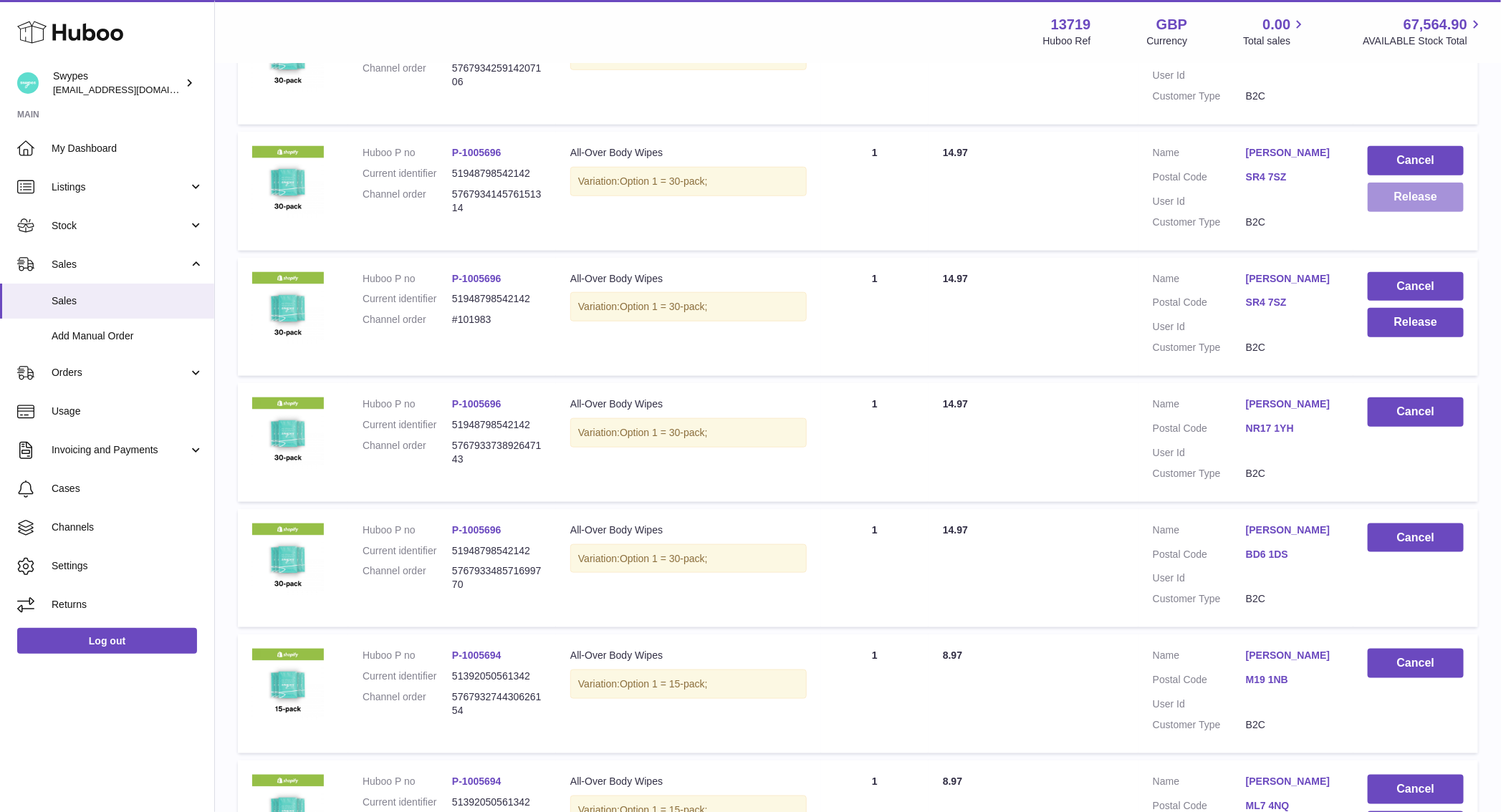
click at [1397, 201] on button "Release" at bounding box center [1415, 197] width 96 height 29
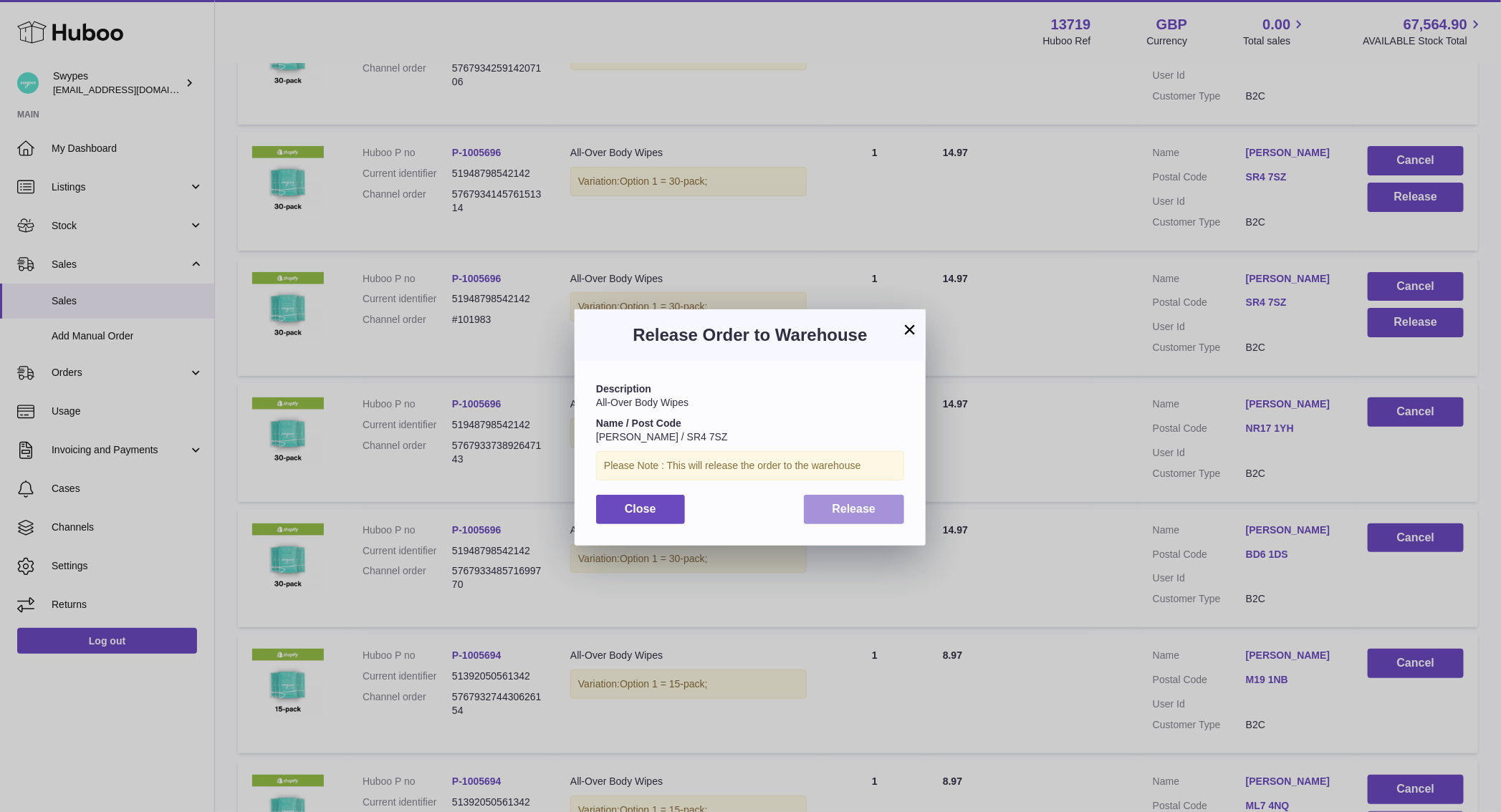
click at [886, 508] on button "Release" at bounding box center [854, 509] width 101 height 29
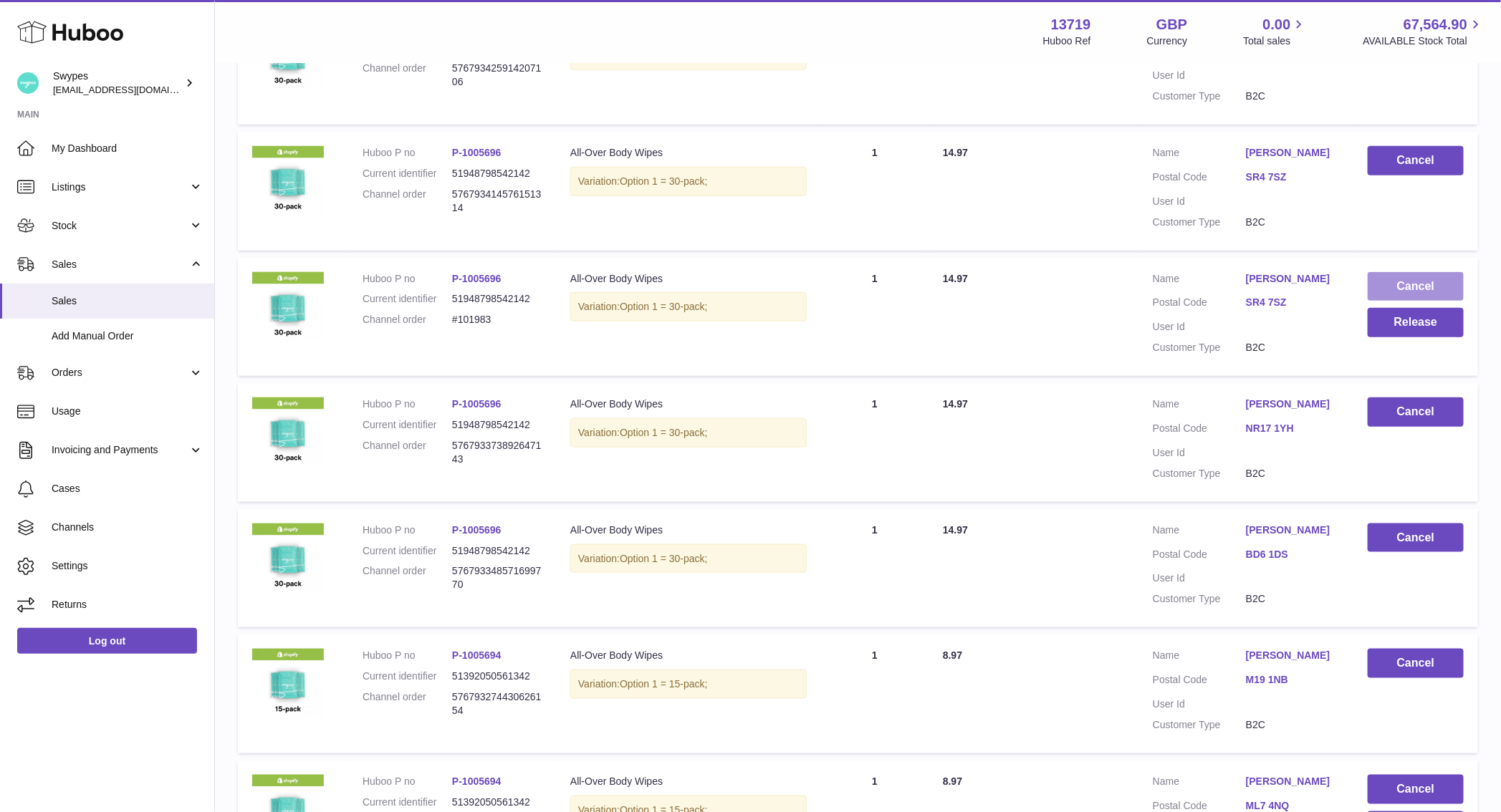
click at [1405, 288] on button "Cancel" at bounding box center [1415, 286] width 96 height 29
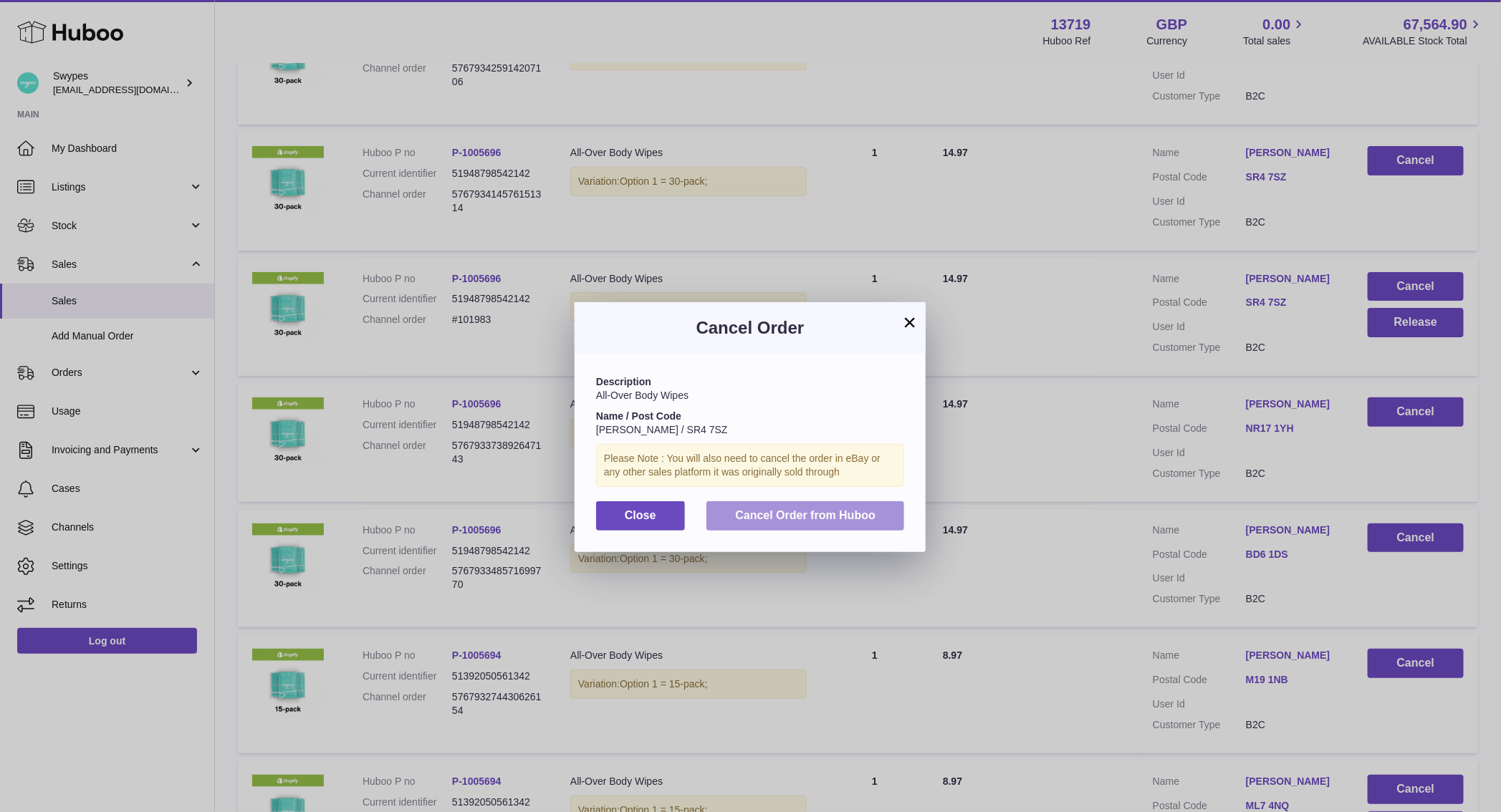
click at [788, 524] on button "Cancel Order from Huboo" at bounding box center [805, 516] width 198 height 29
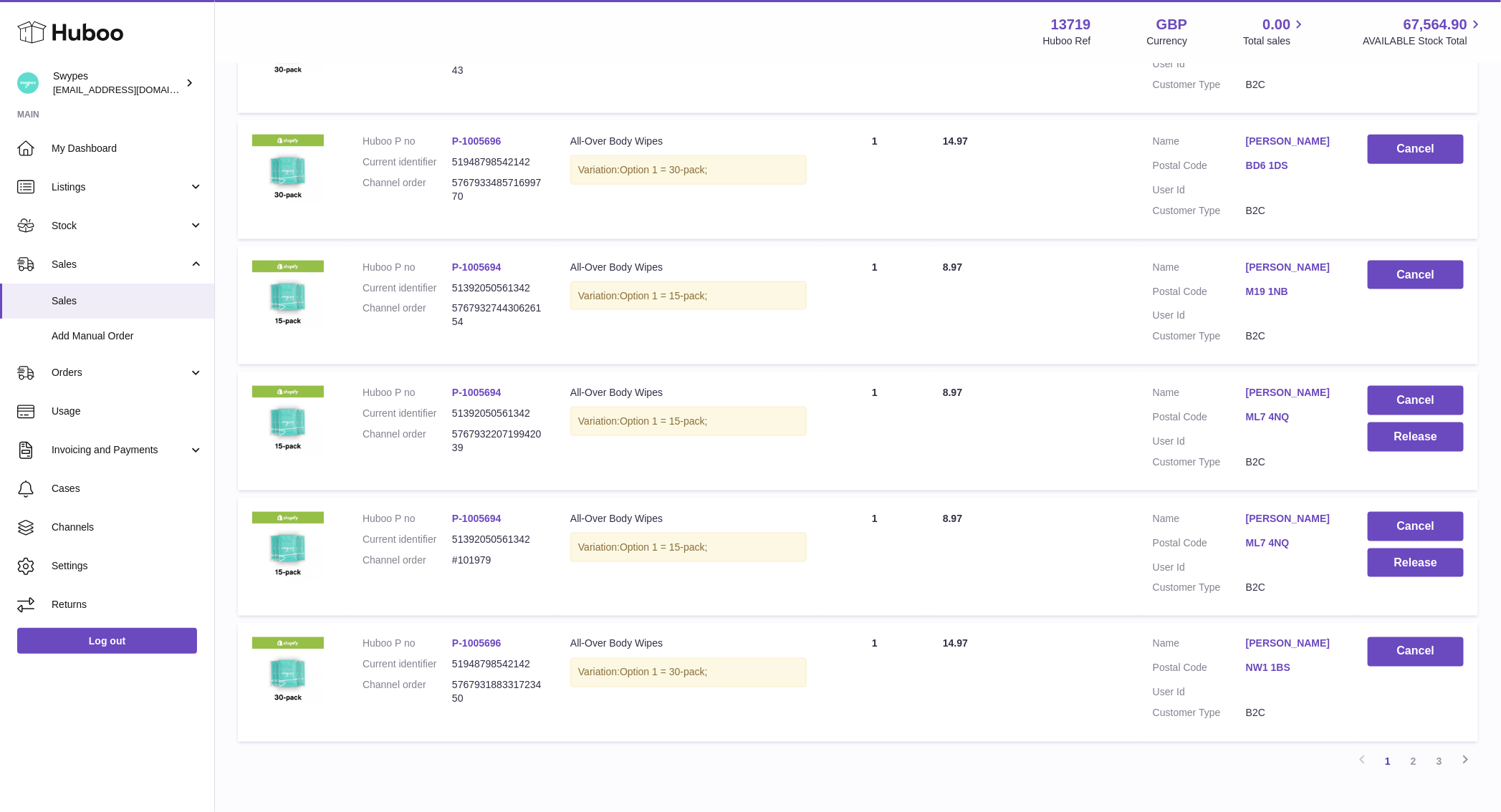
scroll to position [965, 0]
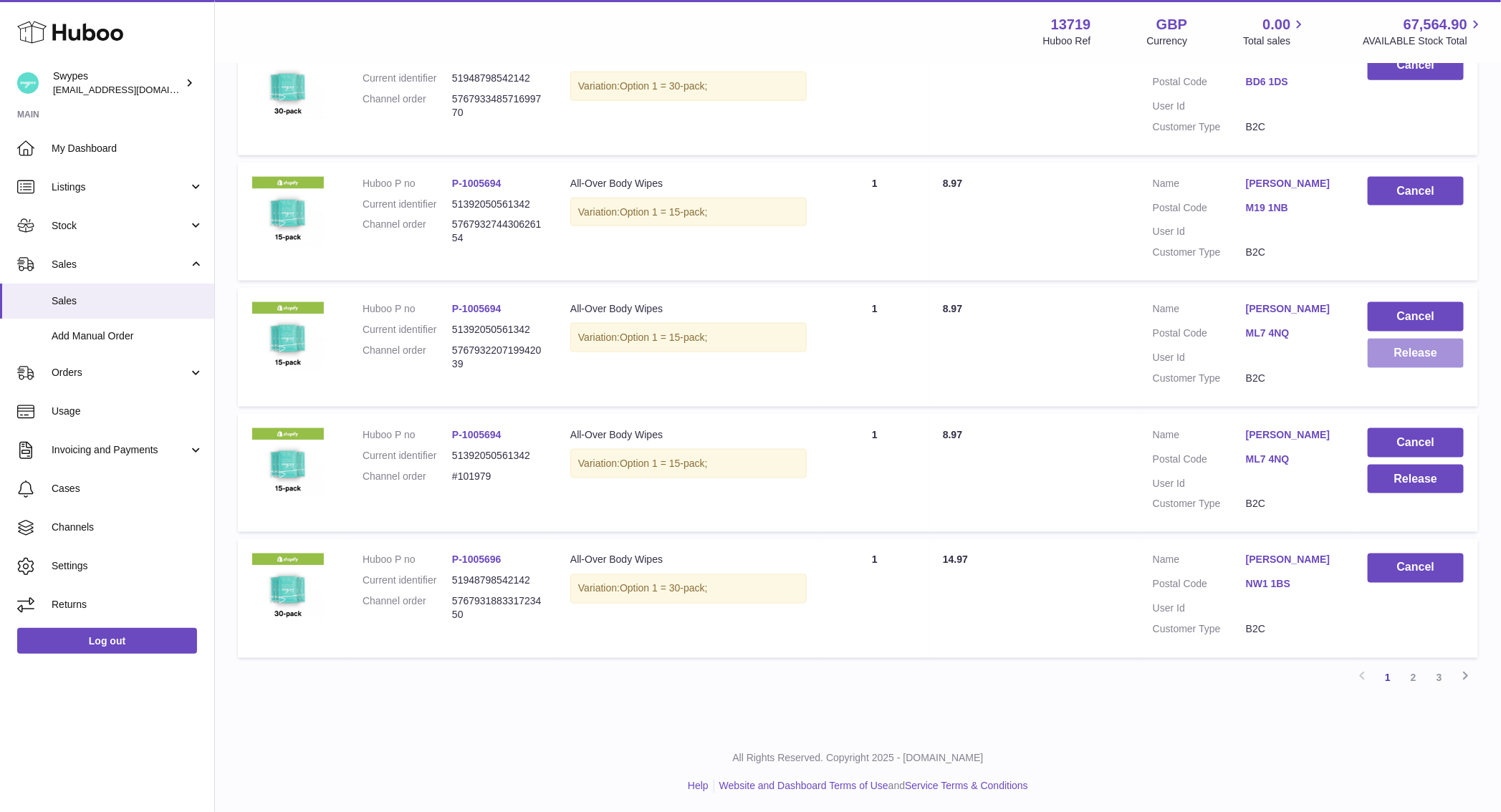
click at [1395, 354] on button "Release" at bounding box center [1415, 353] width 96 height 29
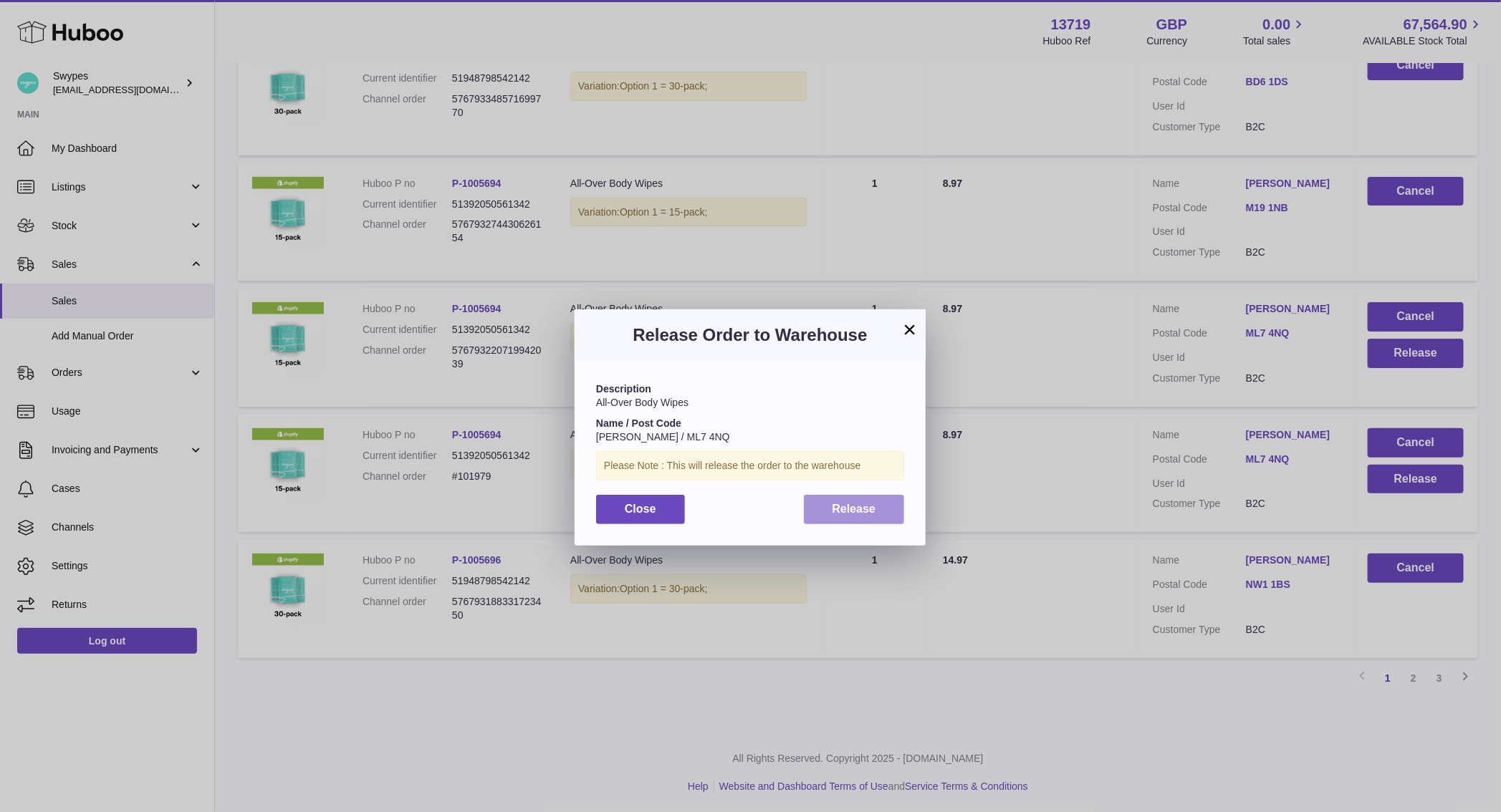
click at [876, 507] on button "Release" at bounding box center [854, 509] width 101 height 29
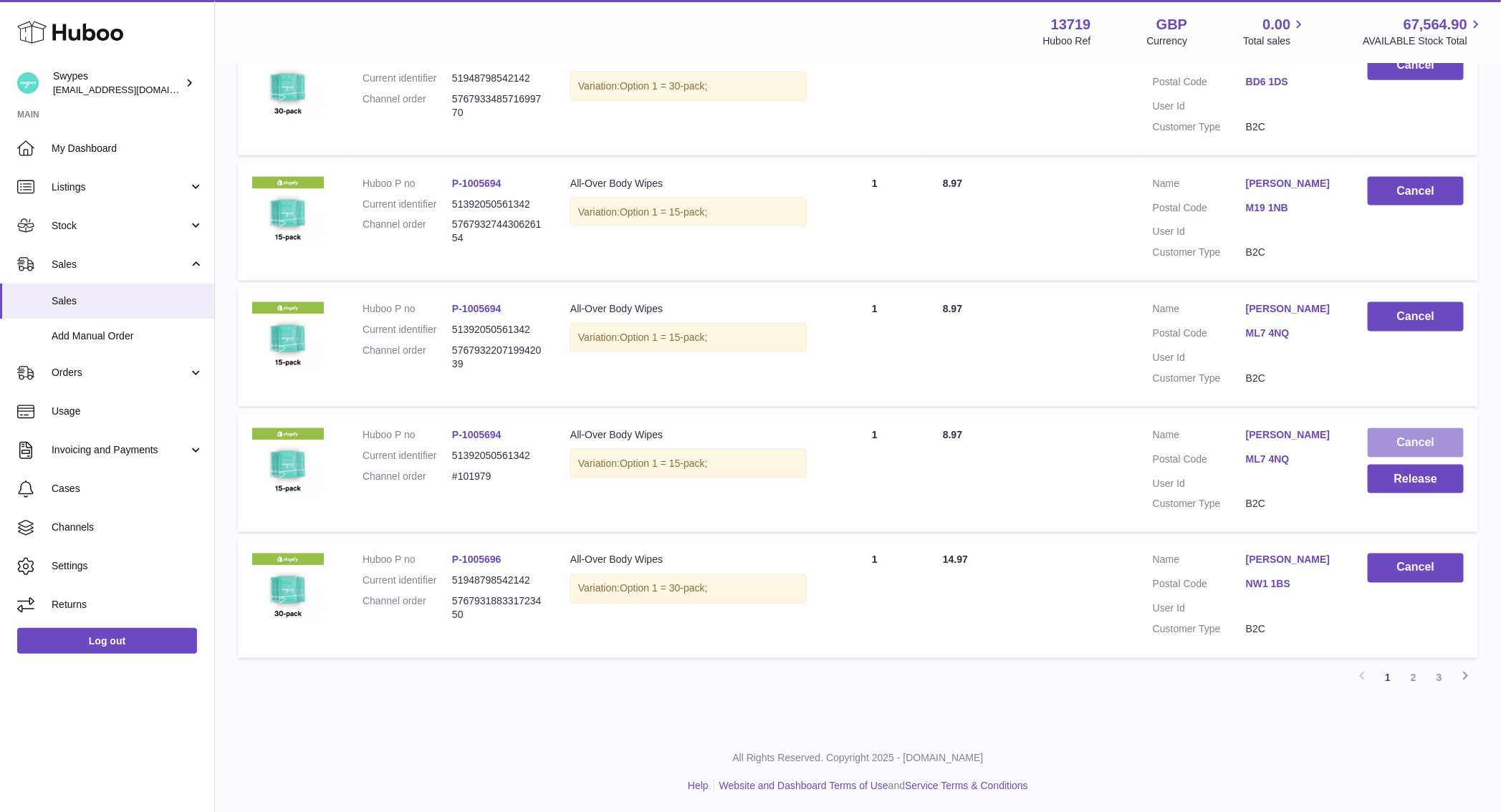
click at [1431, 438] on button "Cancel" at bounding box center [1415, 442] width 96 height 29
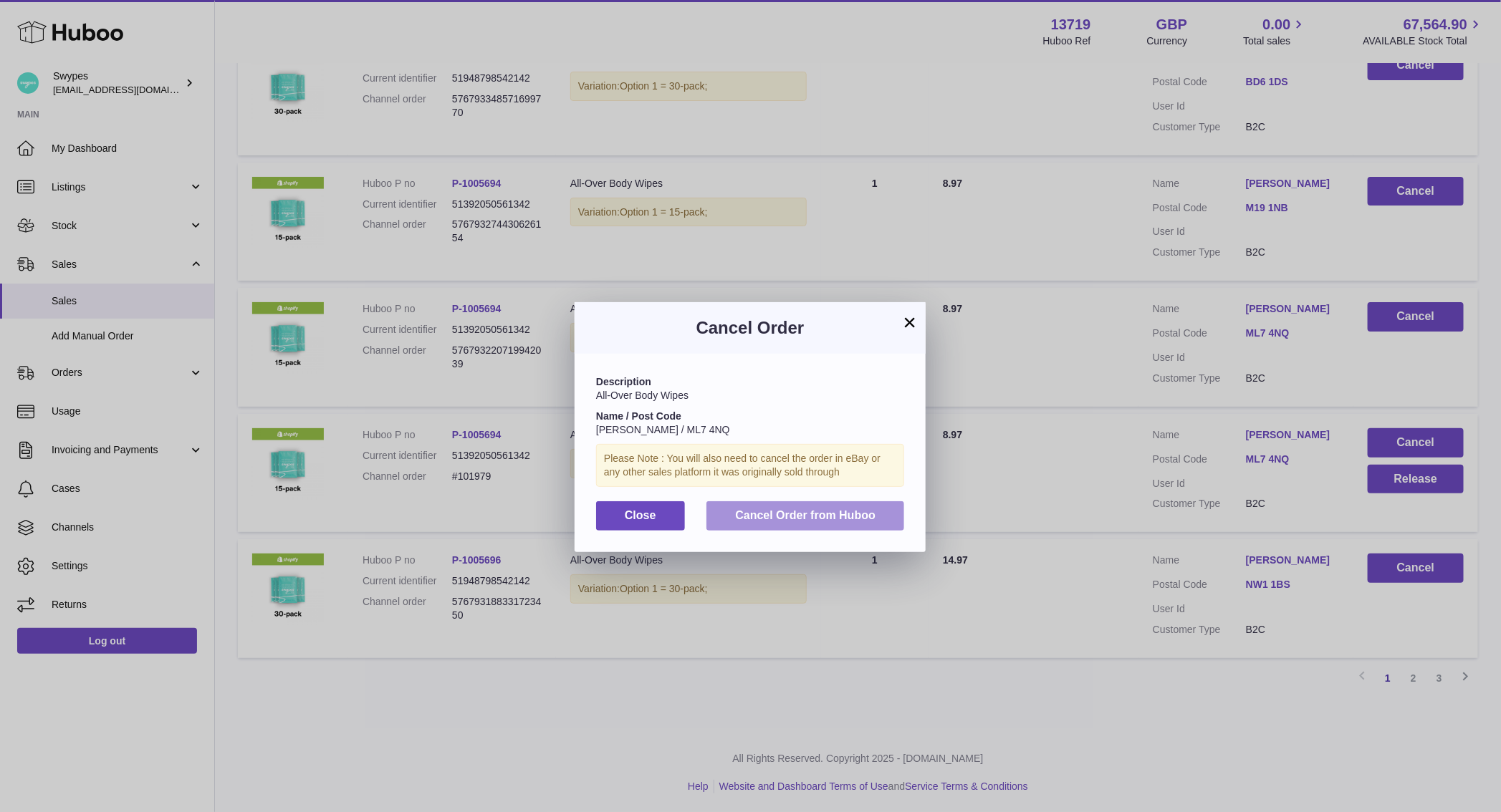
click at [815, 506] on button "Cancel Order from Huboo" at bounding box center [805, 516] width 198 height 29
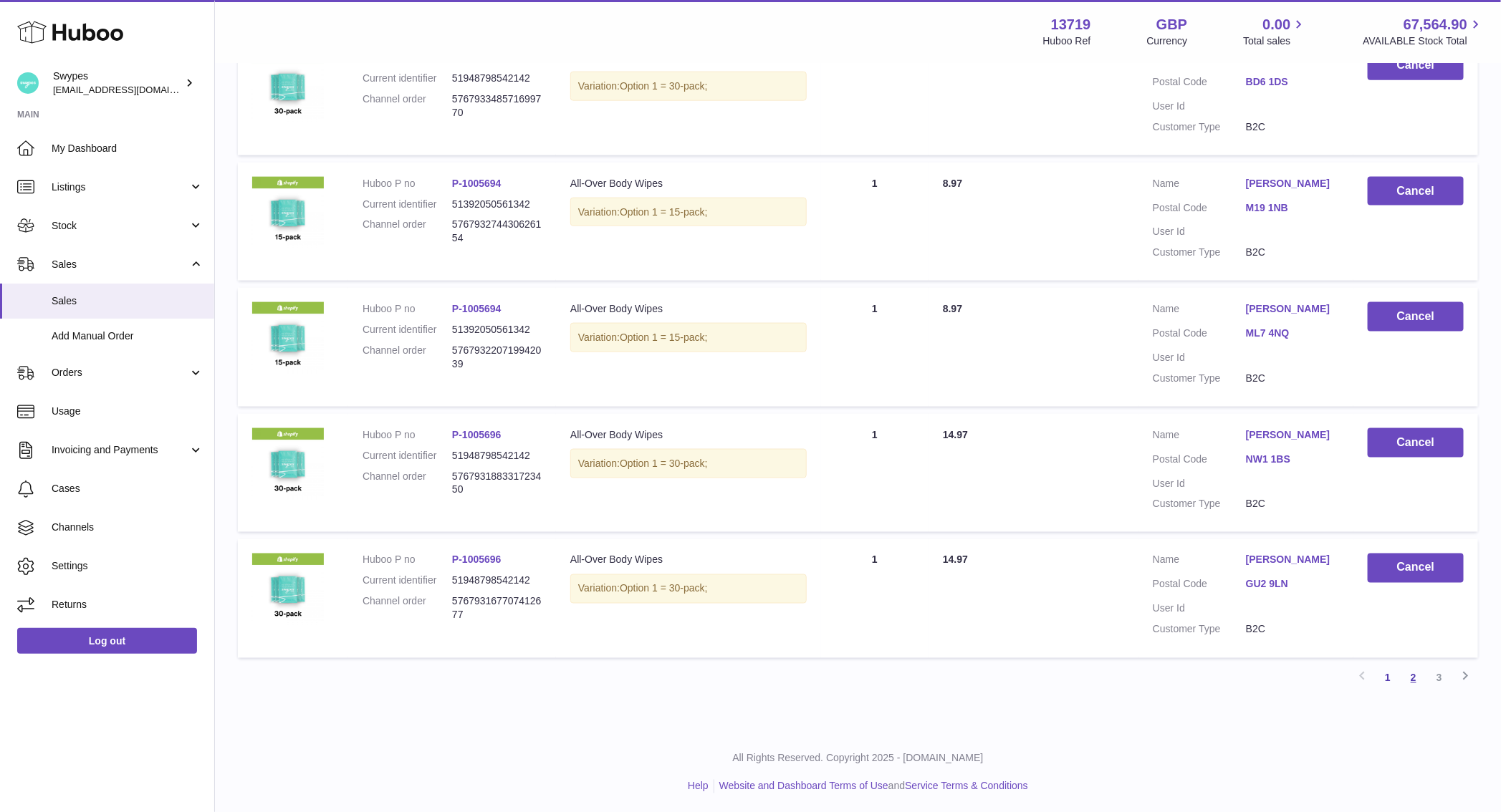
click at [1410, 675] on link "2" at bounding box center [1413, 678] width 26 height 26
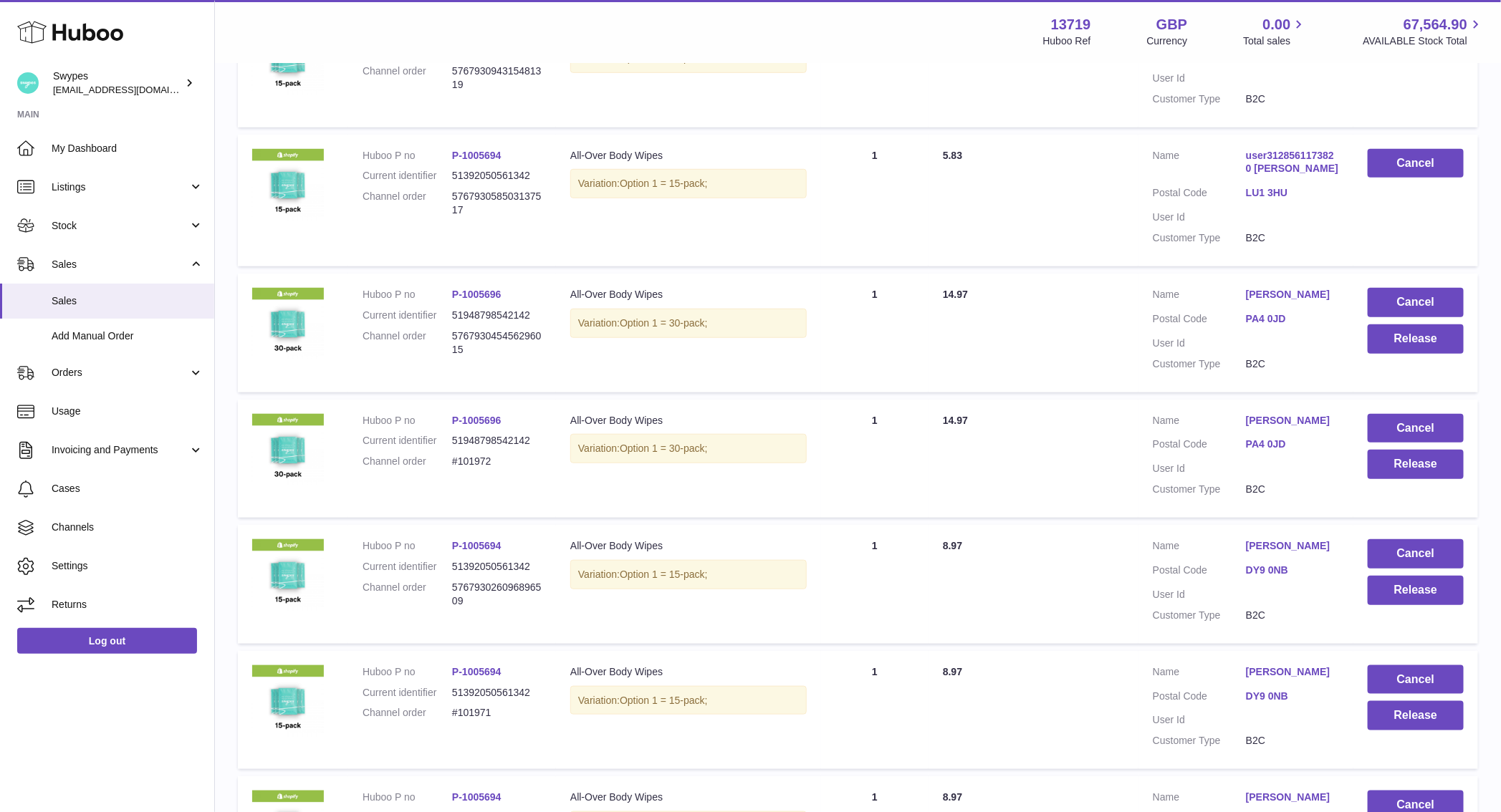
scroll to position [522, 0]
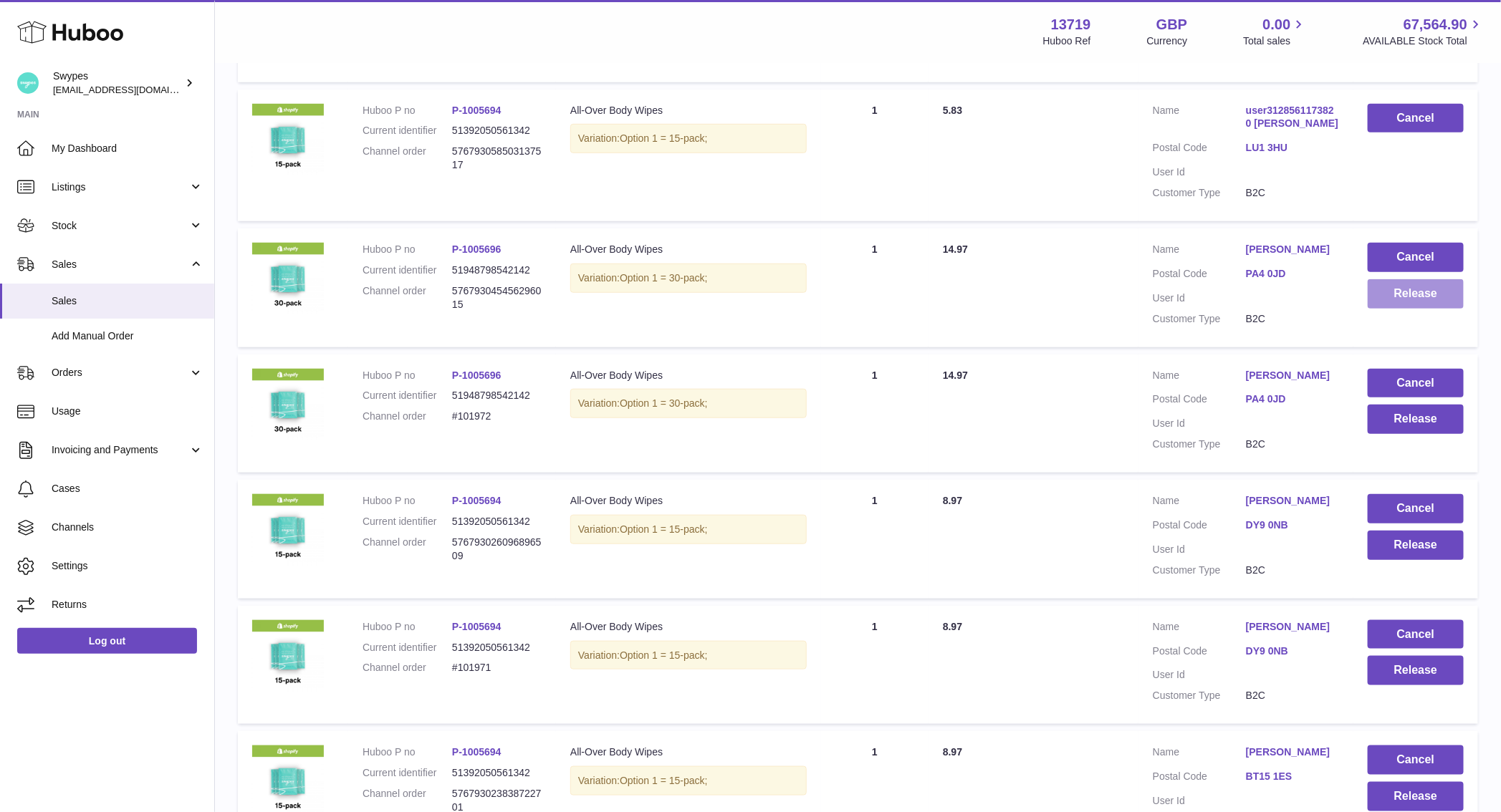
click at [1395, 293] on button "Release" at bounding box center [1415, 293] width 96 height 29
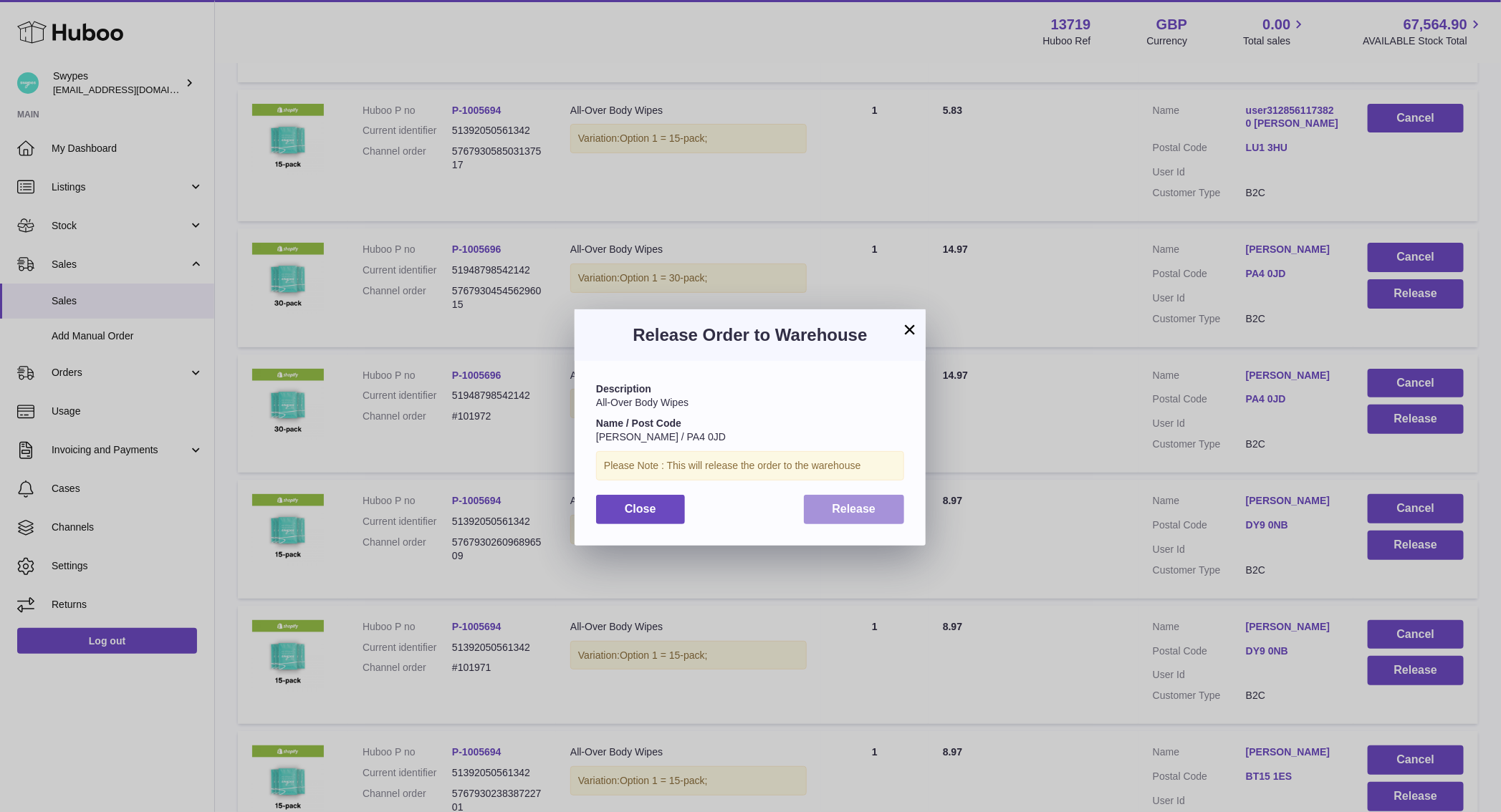
click at [877, 511] on button "Release" at bounding box center [854, 509] width 101 height 29
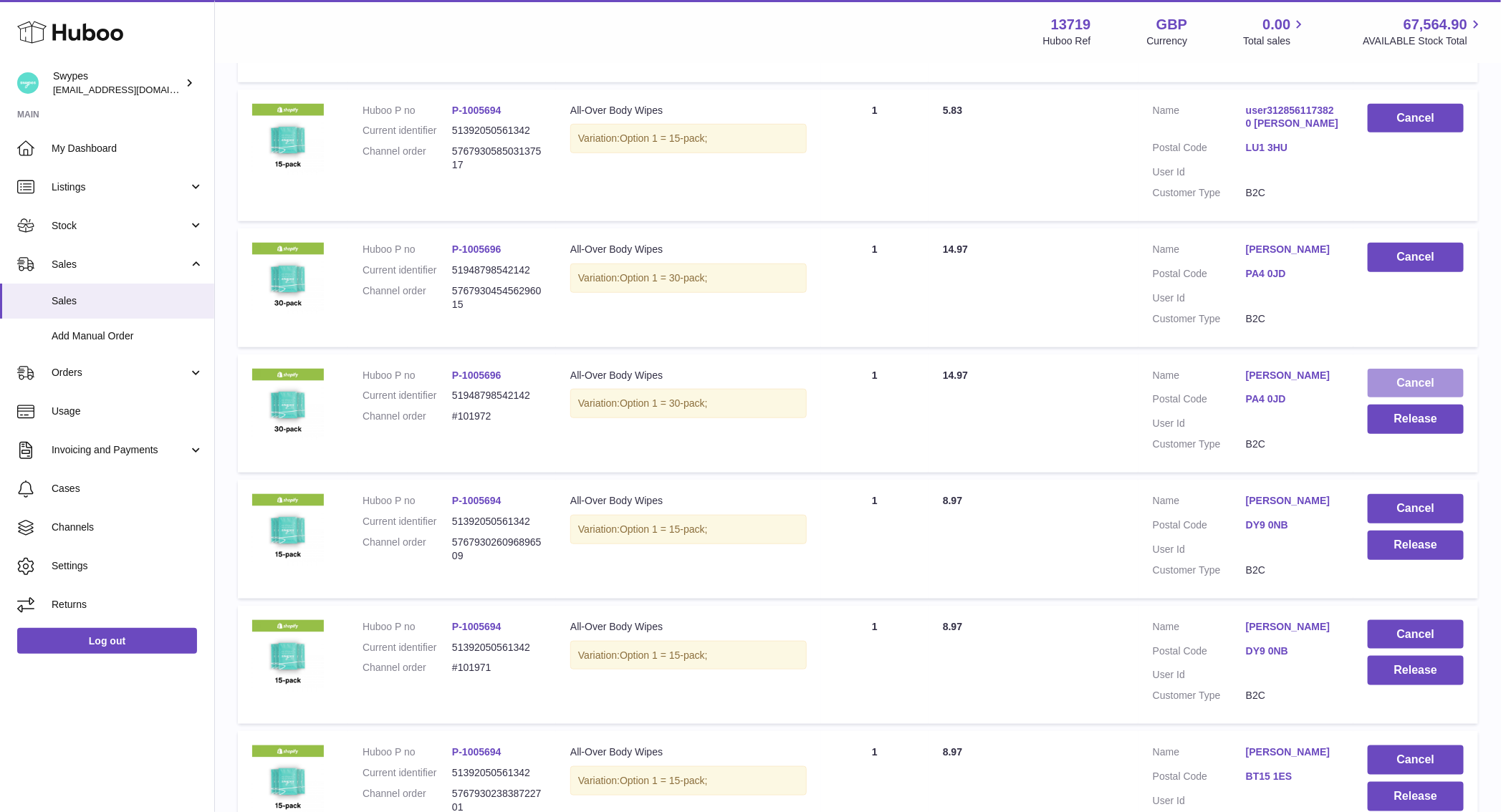
click at [1431, 391] on button "Cancel" at bounding box center [1415, 383] width 96 height 29
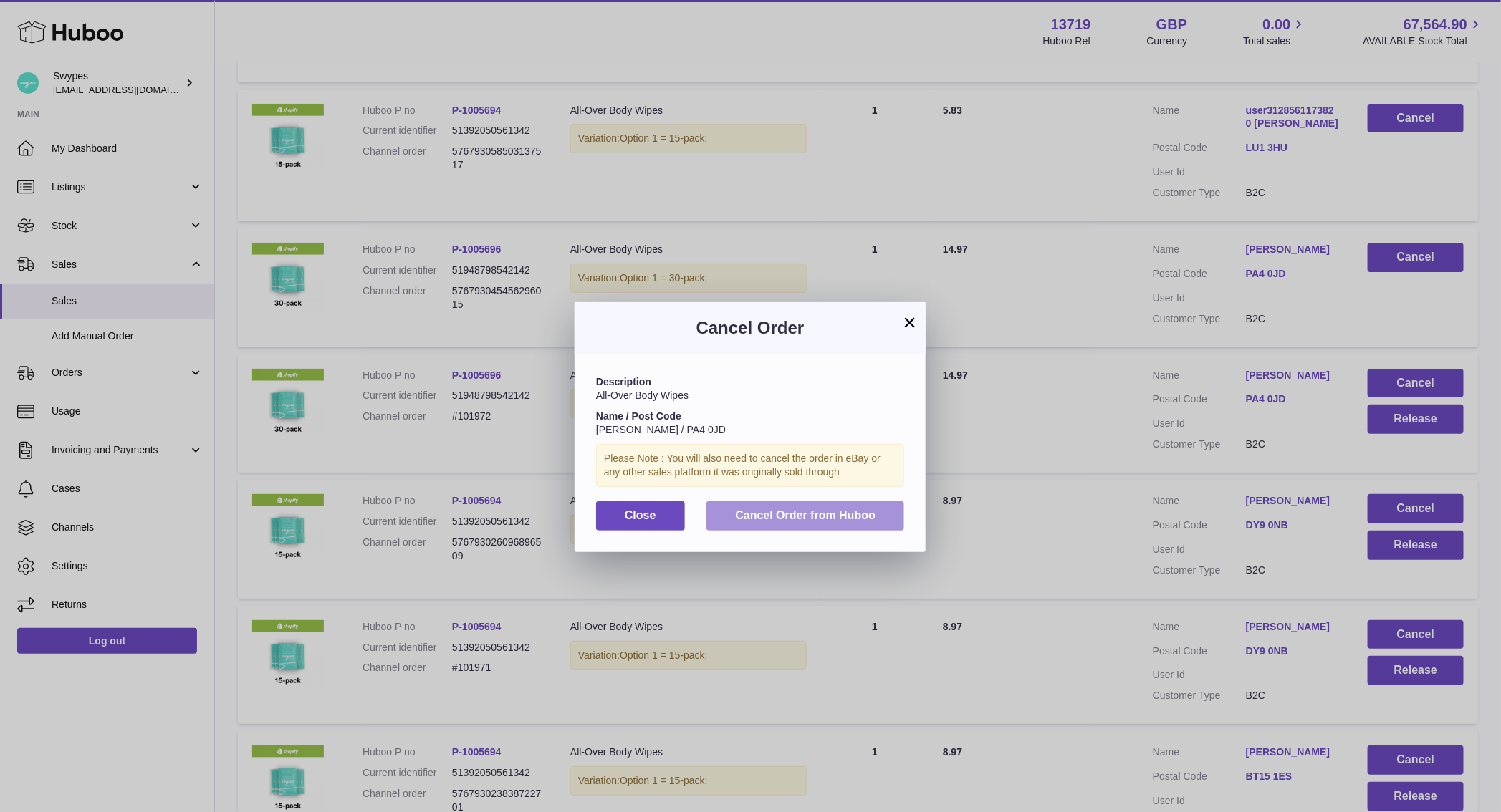
click at [802, 519] on span "Cancel Order from Huboo" at bounding box center [804, 515] width 140 height 12
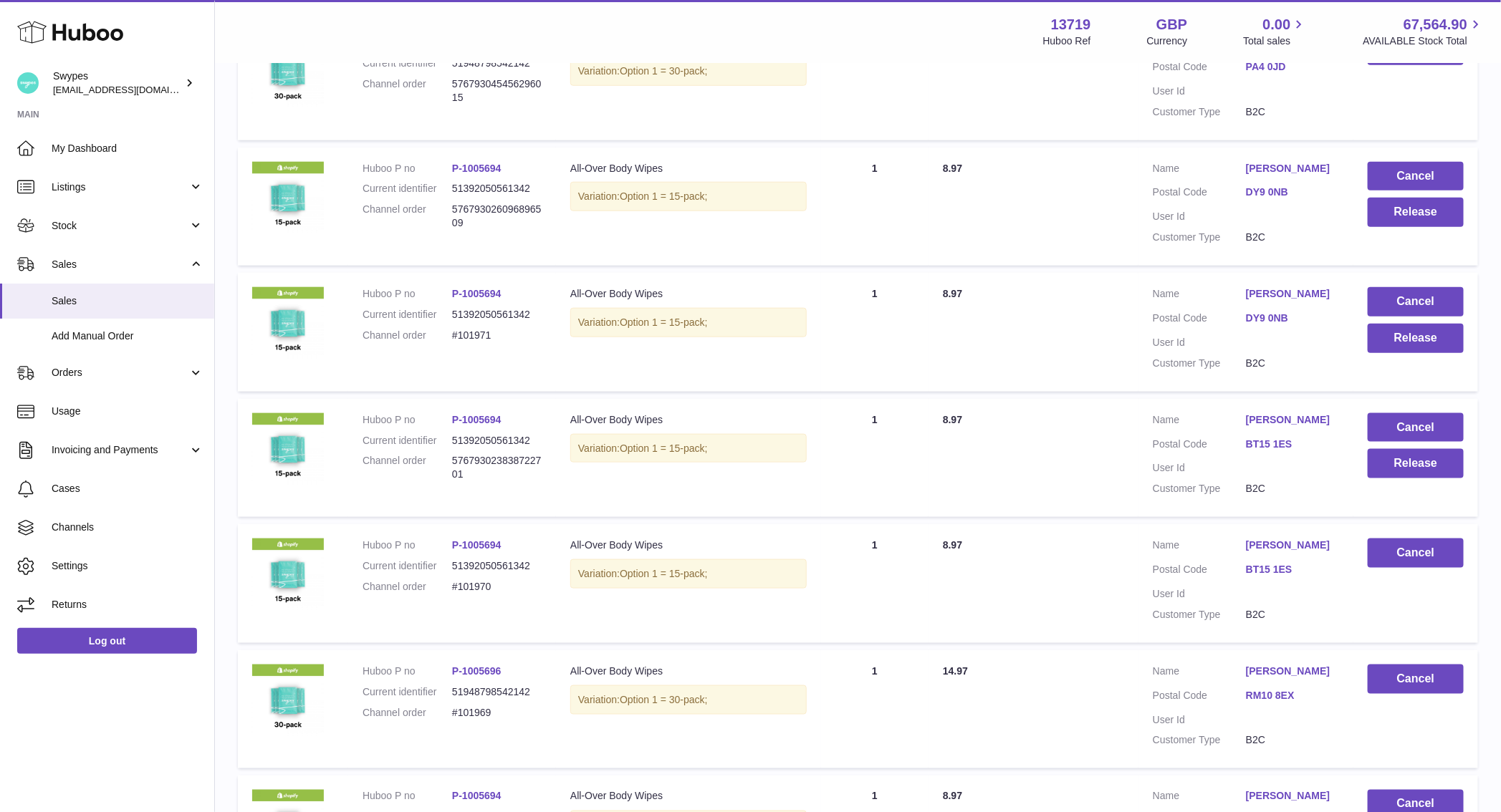
scroll to position [771, 0]
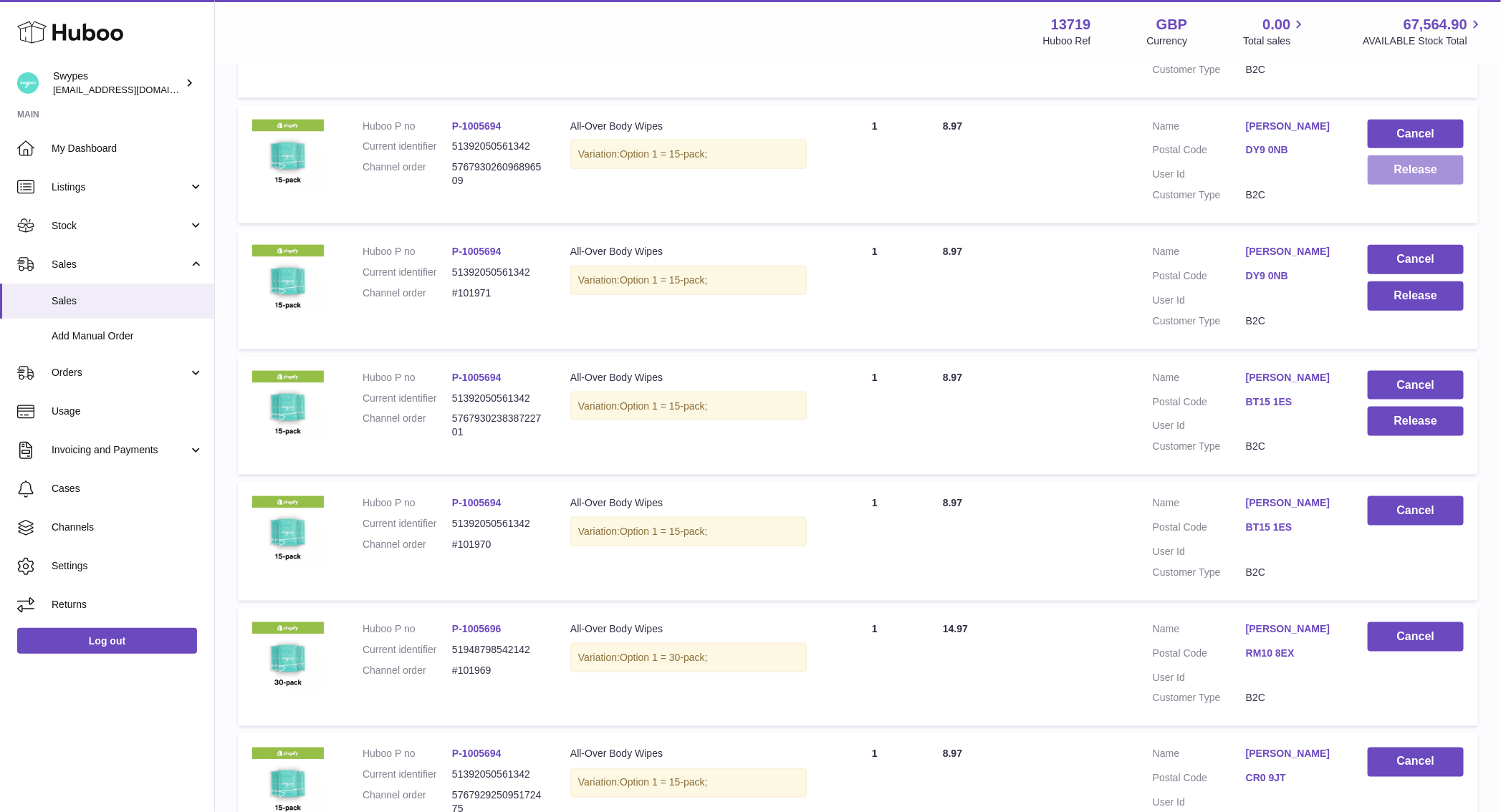
click at [1381, 185] on button "Release" at bounding box center [1415, 170] width 96 height 29
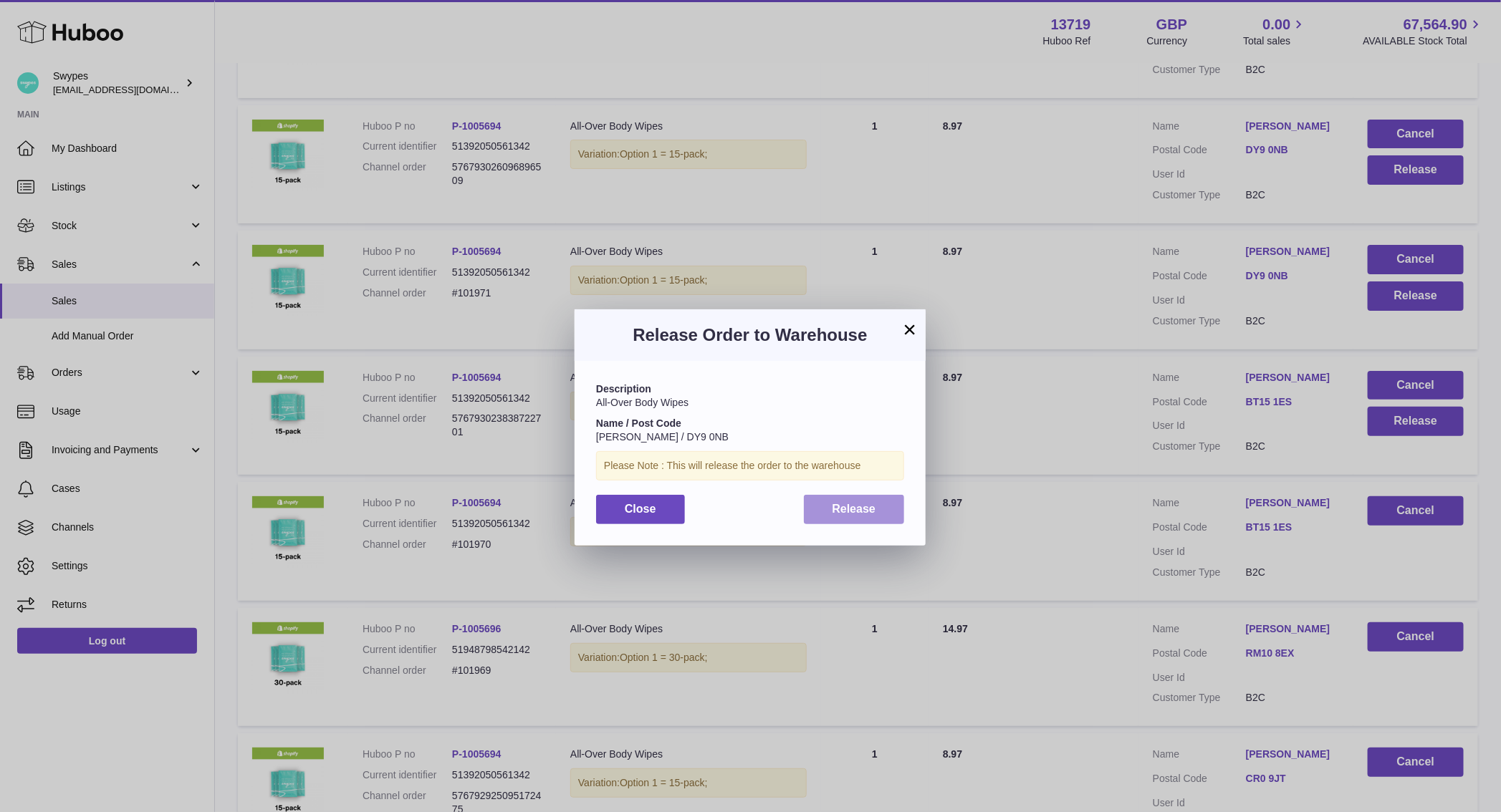
click at [865, 511] on span "Release" at bounding box center [854, 508] width 44 height 12
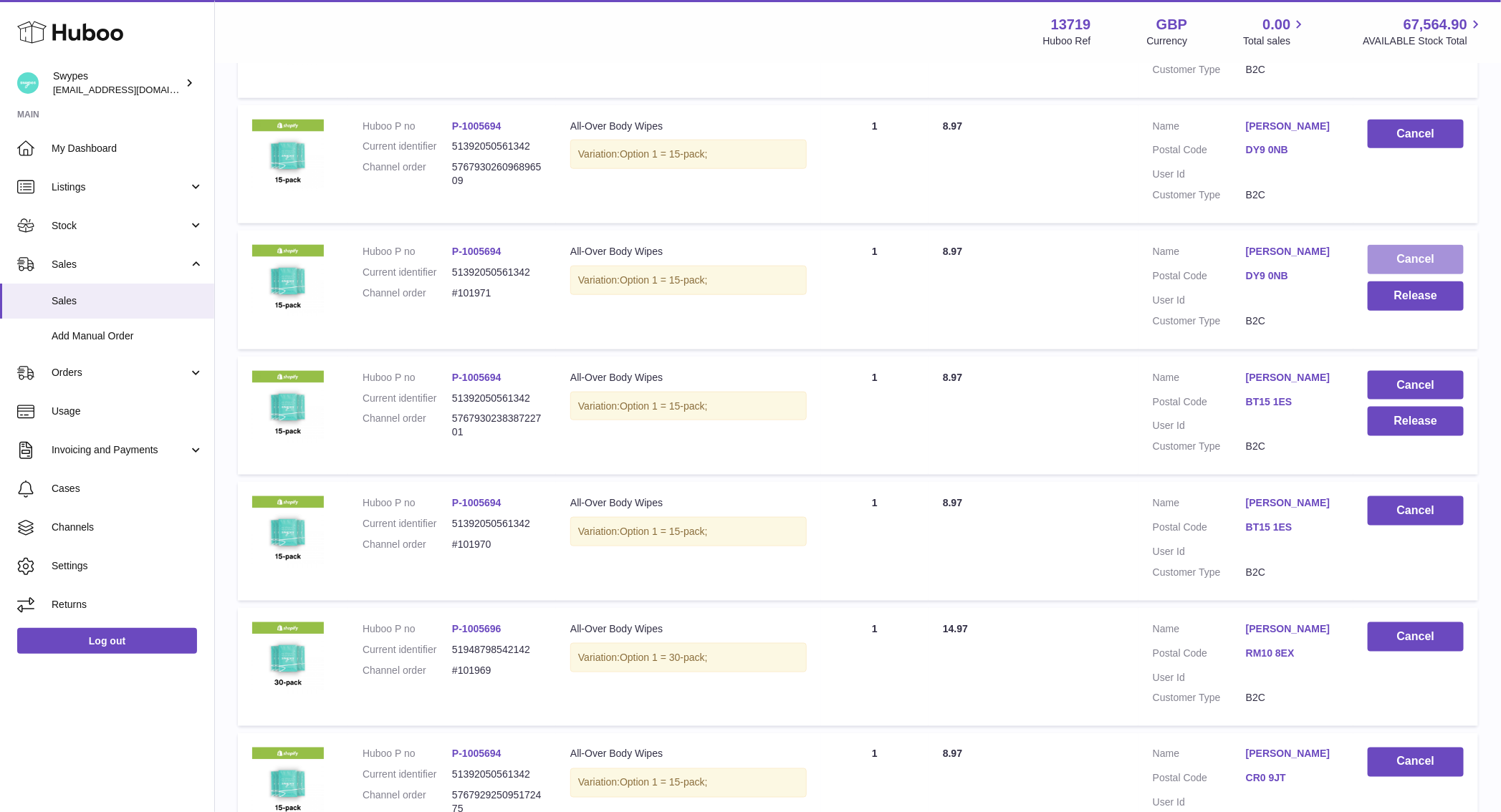
click at [1379, 274] on button "Cancel" at bounding box center [1415, 259] width 96 height 29
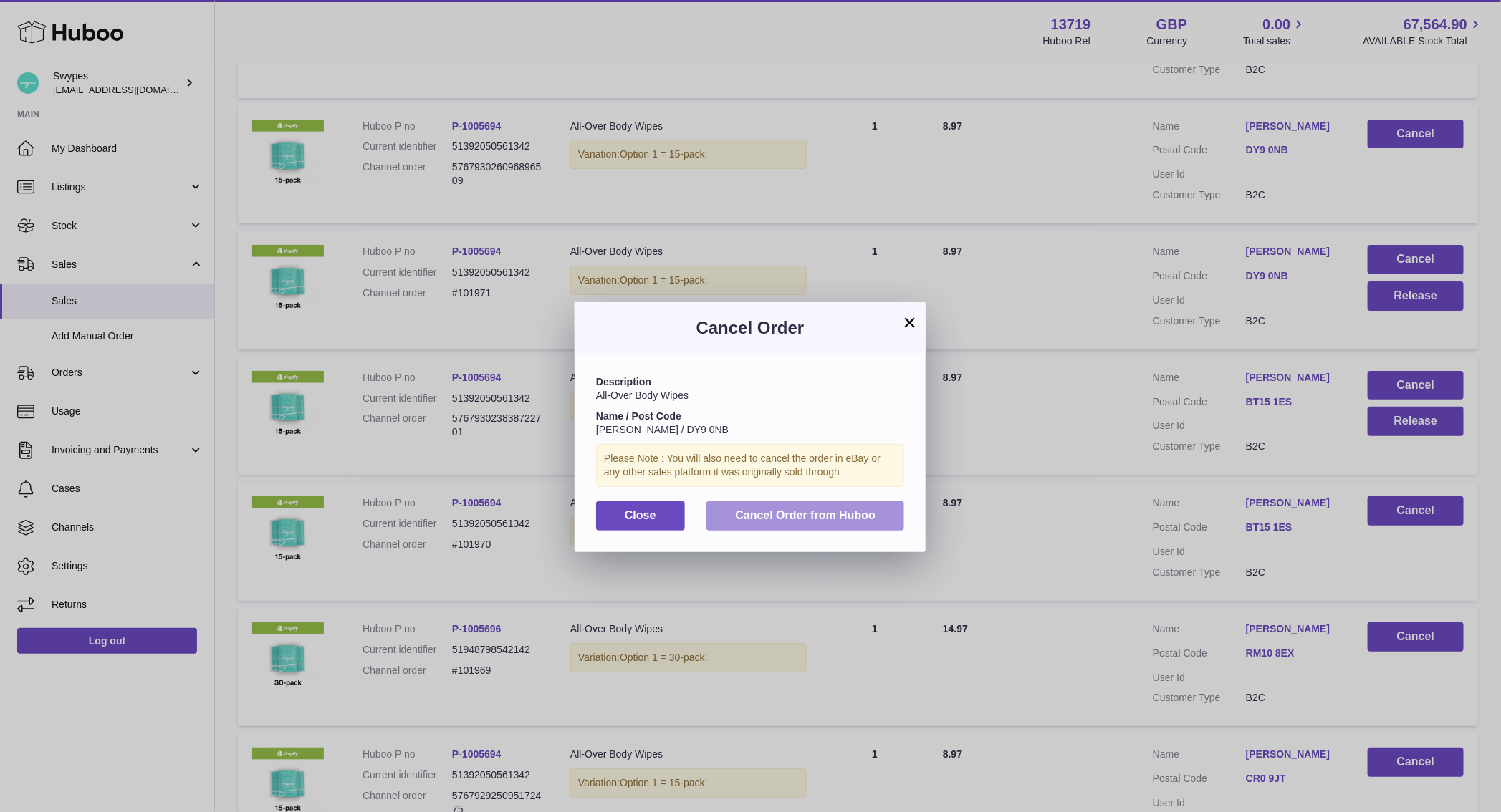
click at [796, 521] on span "Cancel Order from Huboo" at bounding box center [804, 515] width 140 height 12
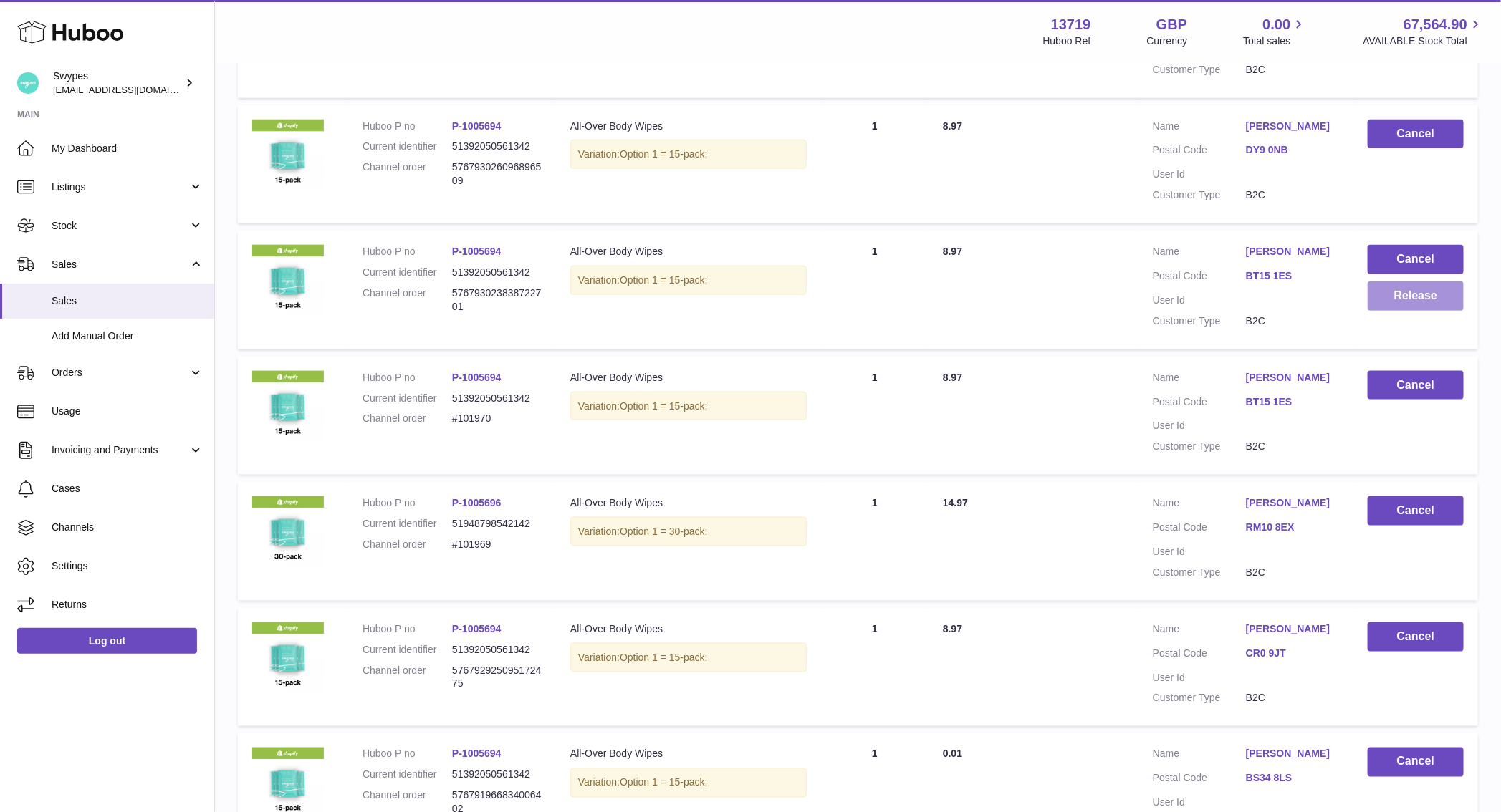
click at [1392, 306] on button "Release" at bounding box center [1415, 296] width 96 height 29
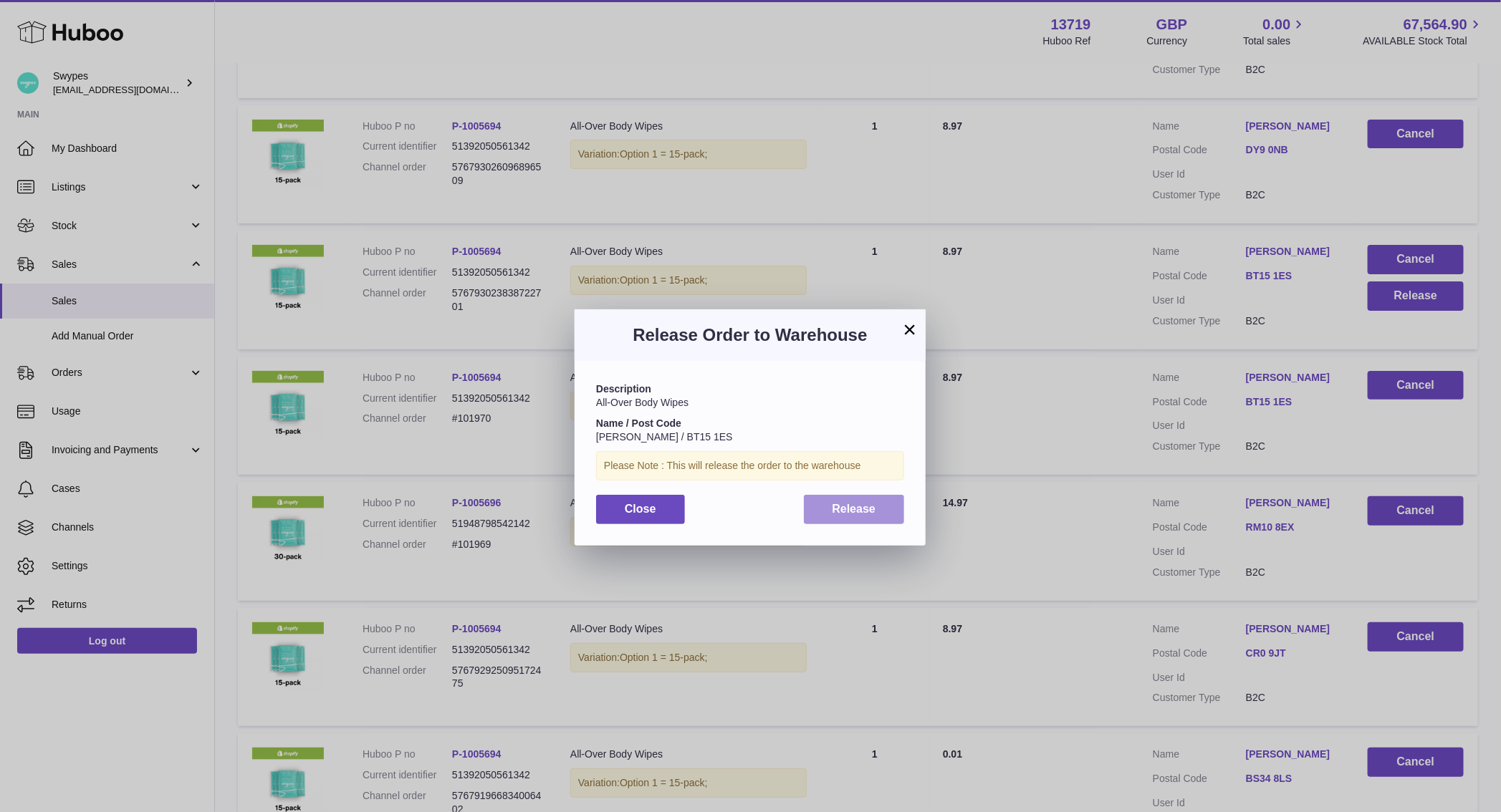
click at [877, 519] on button "Release" at bounding box center [854, 509] width 101 height 29
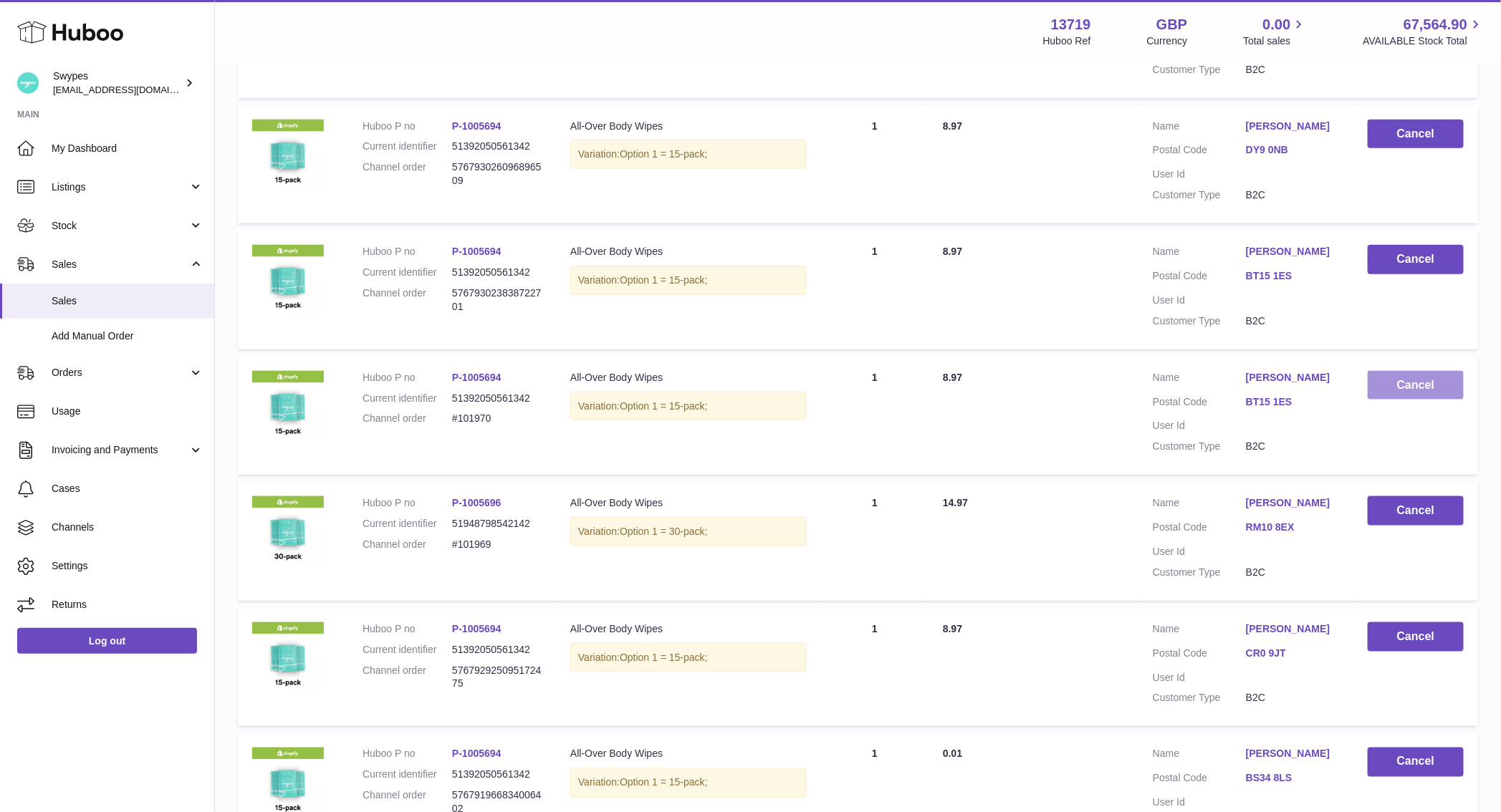
click at [1395, 393] on button "Cancel" at bounding box center [1415, 386] width 96 height 29
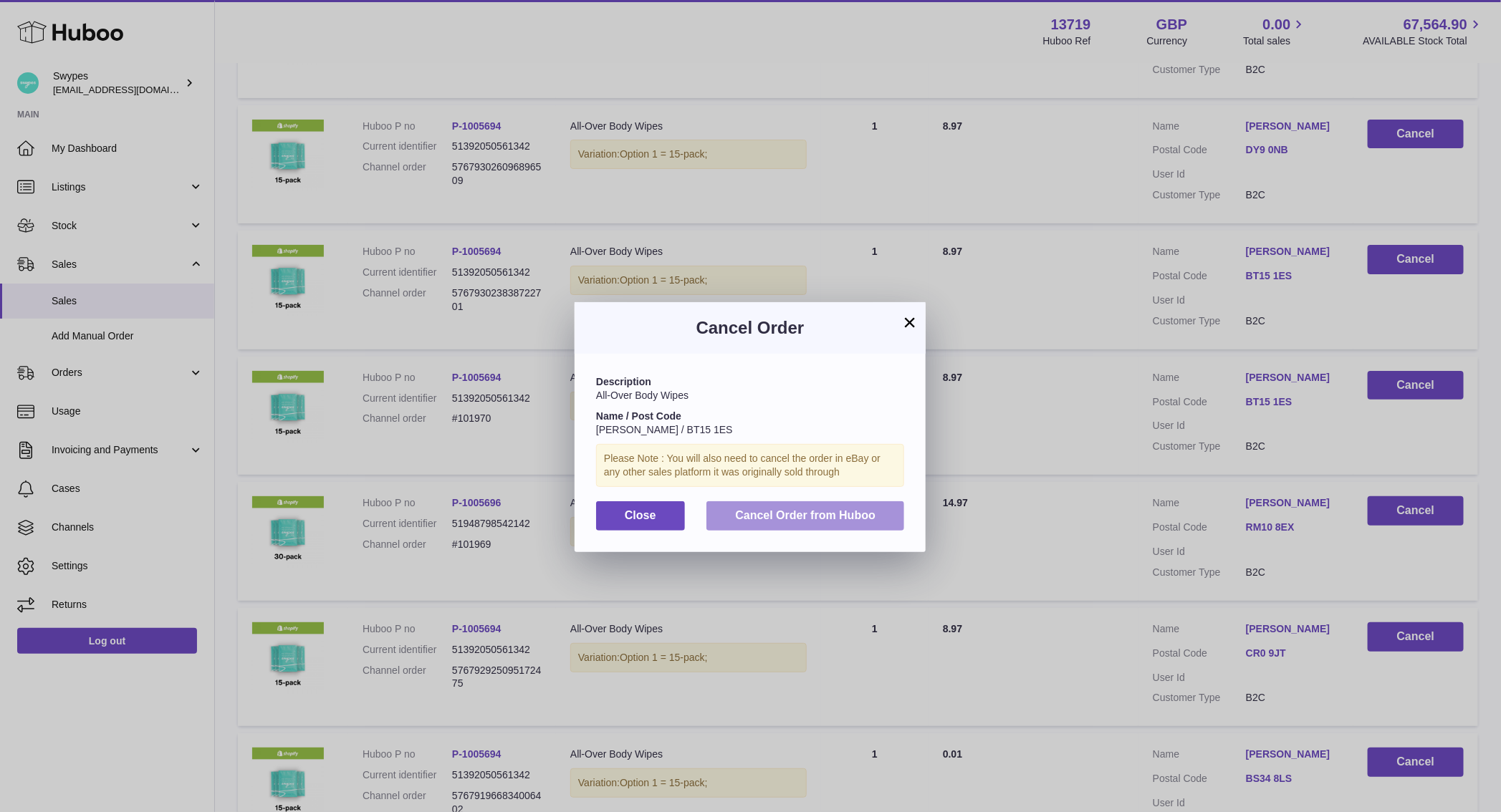
click at [848, 513] on span "Cancel Order from Huboo" at bounding box center [804, 515] width 140 height 12
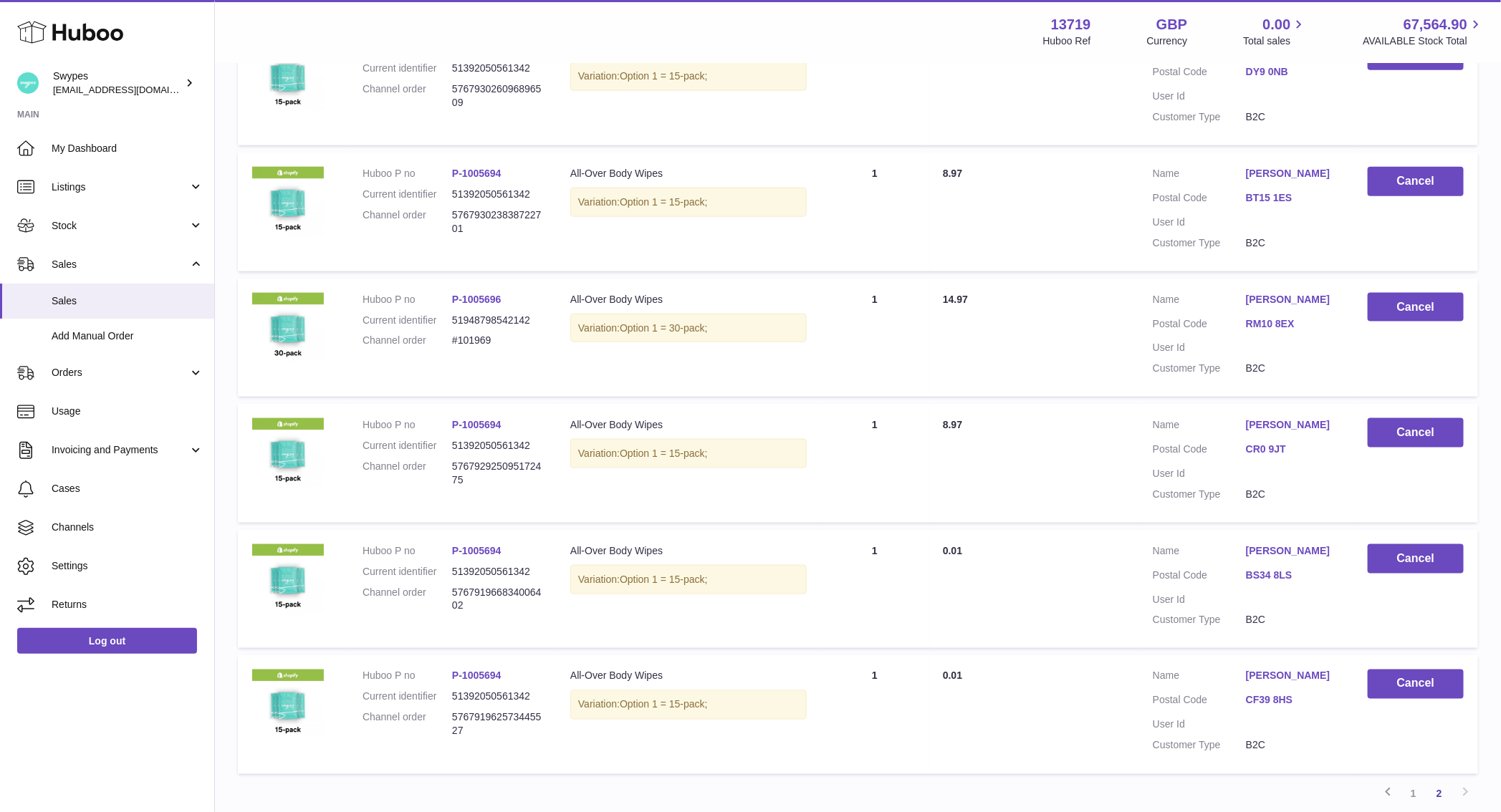
scroll to position [847, 0]
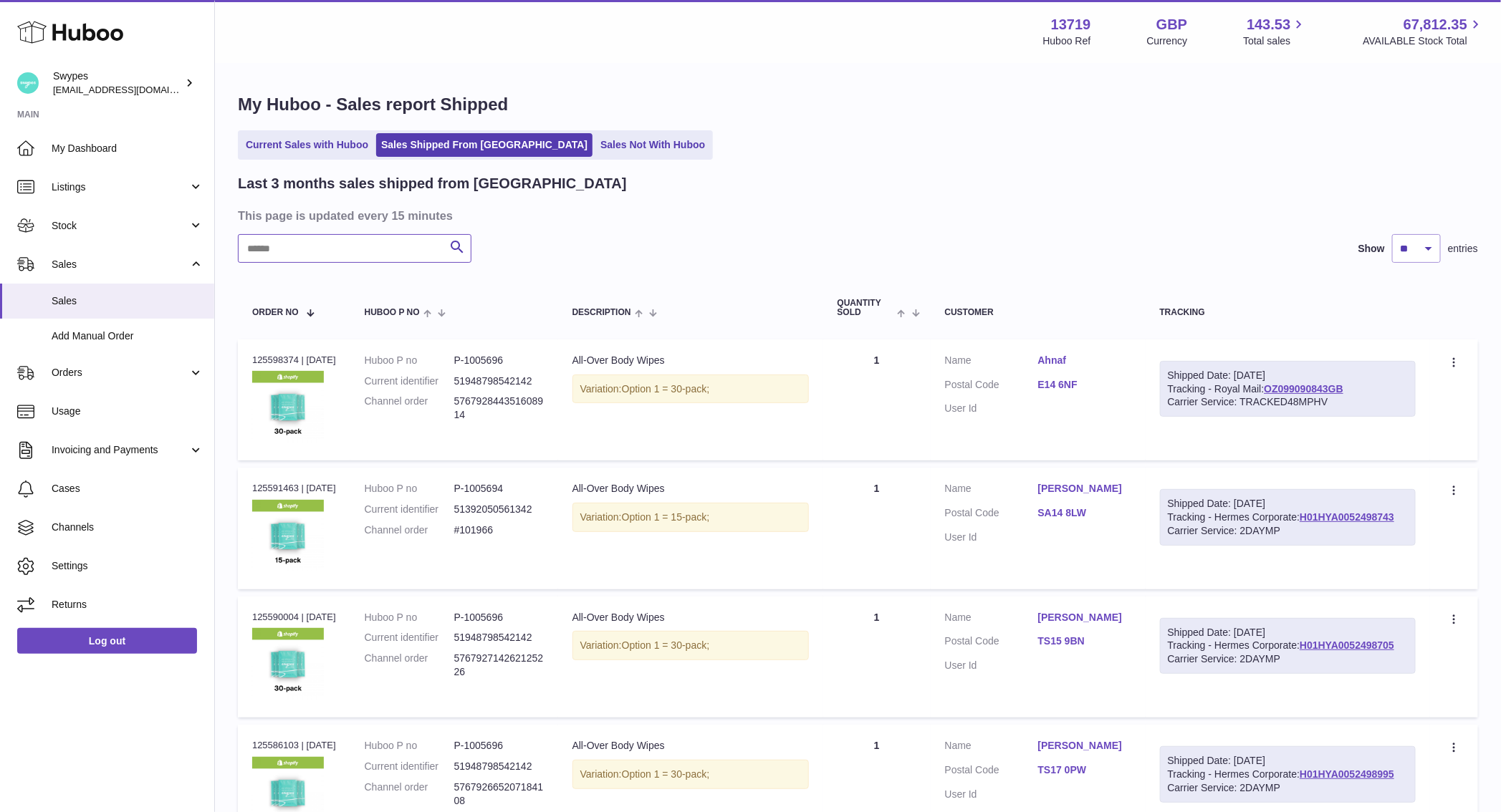
click at [378, 251] on input "text" at bounding box center [355, 249] width 234 height 29
type input "*****"
